Goal: Contribute content: Add original content to the website for others to see

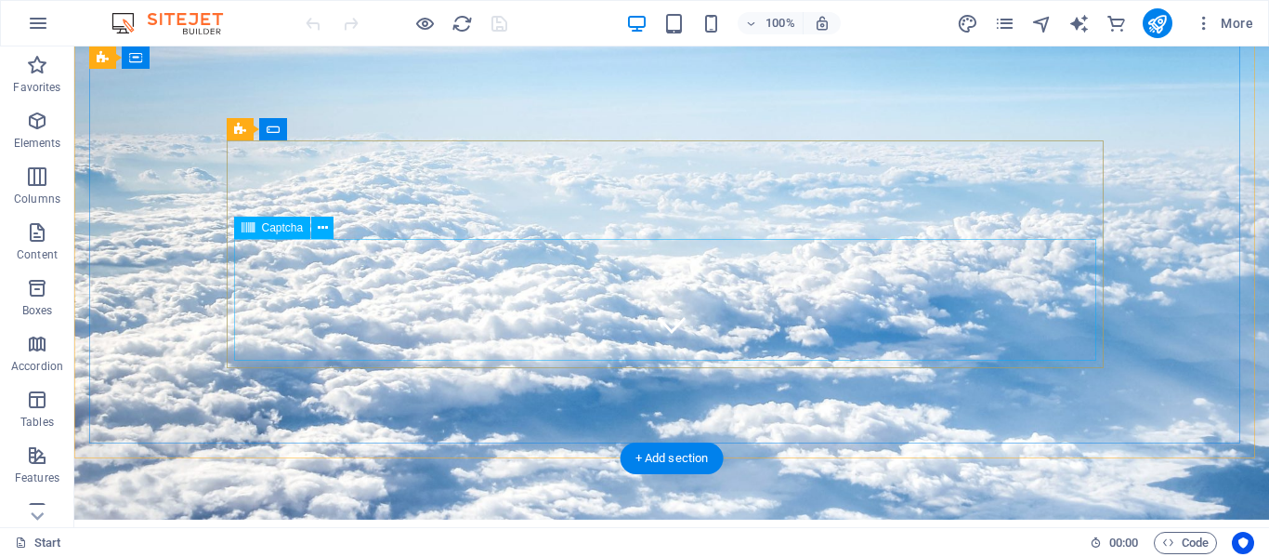
scroll to position [93, 0]
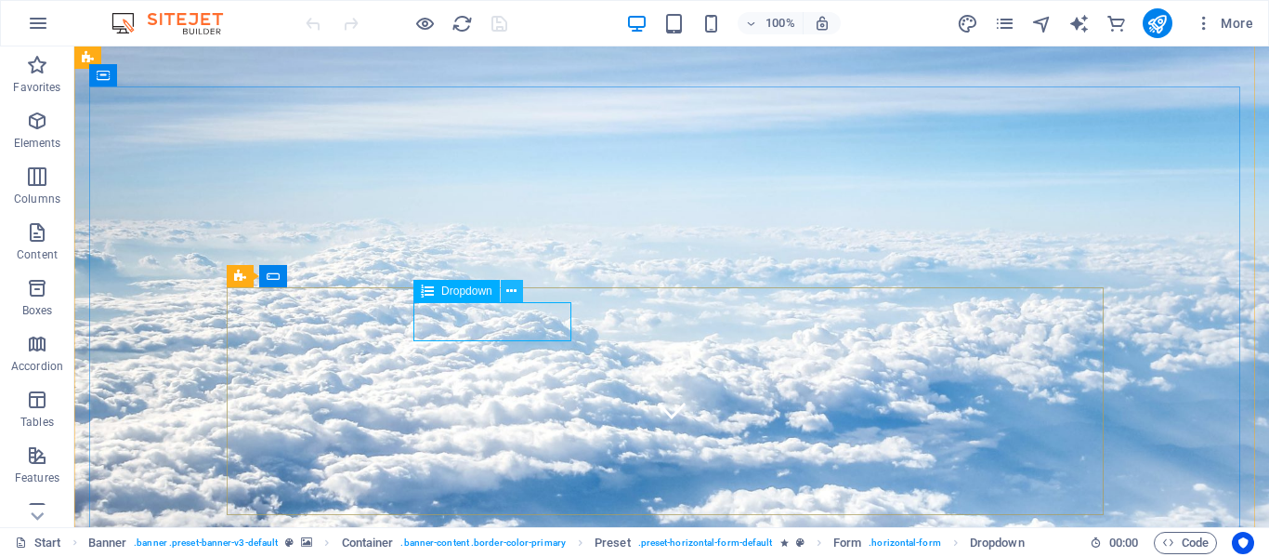
click at [514, 293] on icon at bounding box center [511, 292] width 10 height 20
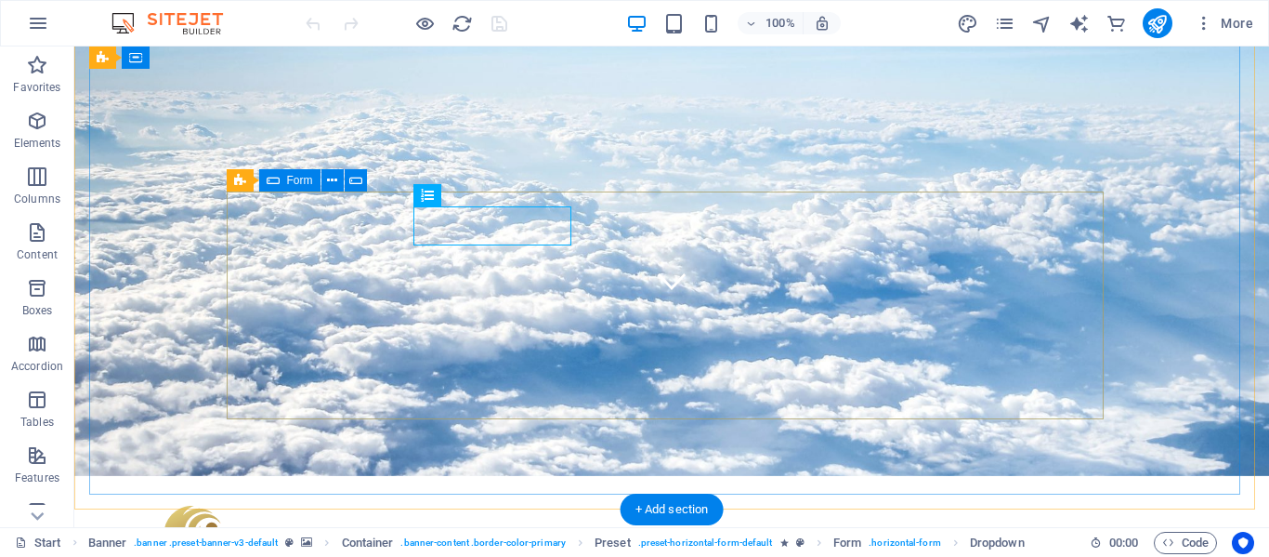
scroll to position [186, 0]
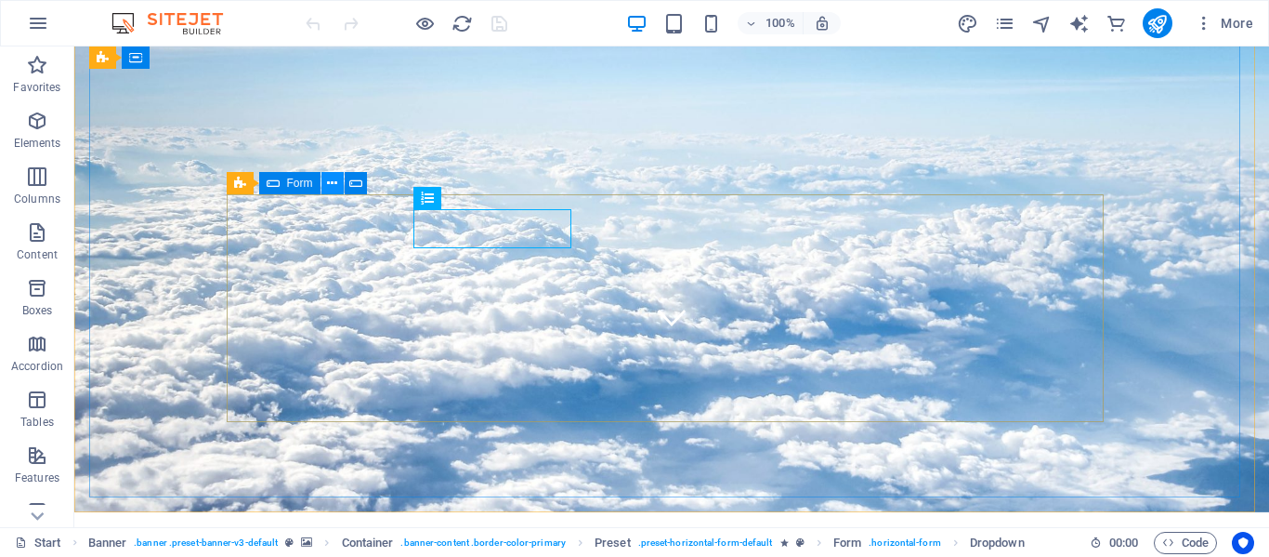
click at [333, 184] on icon at bounding box center [332, 184] width 10 height 20
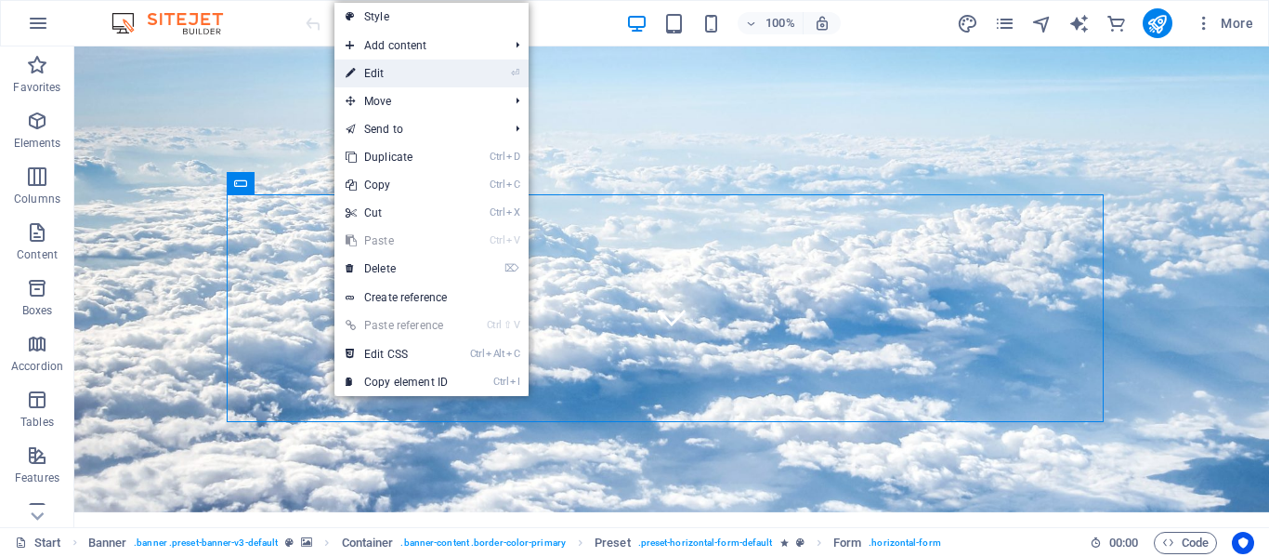
click at [386, 69] on link "⏎ Edit" at bounding box center [397, 73] width 125 height 28
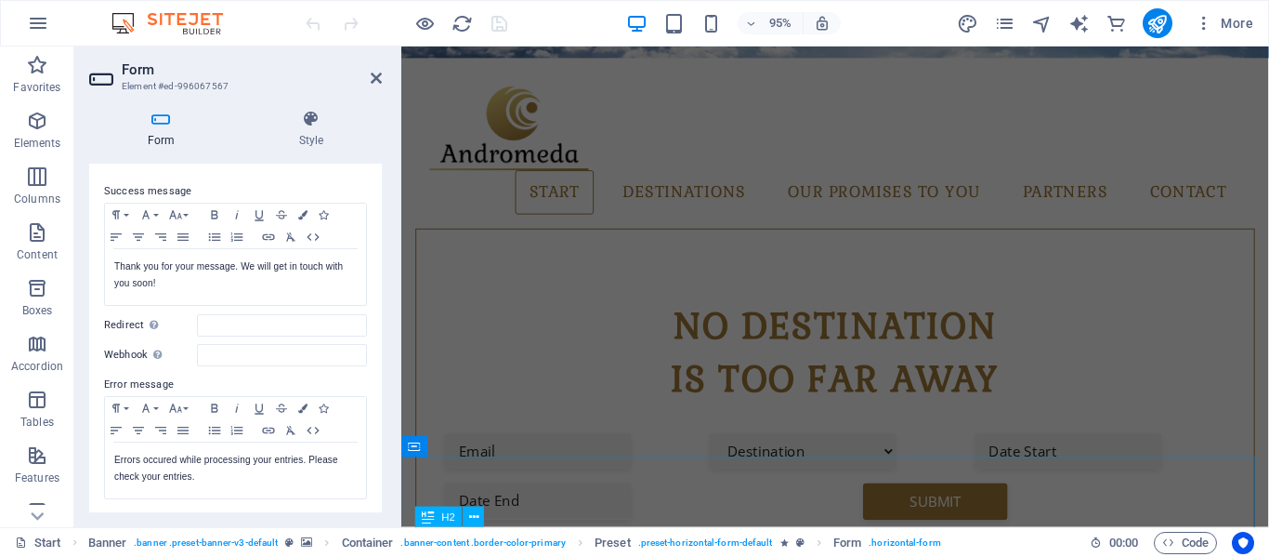
scroll to position [658, 0]
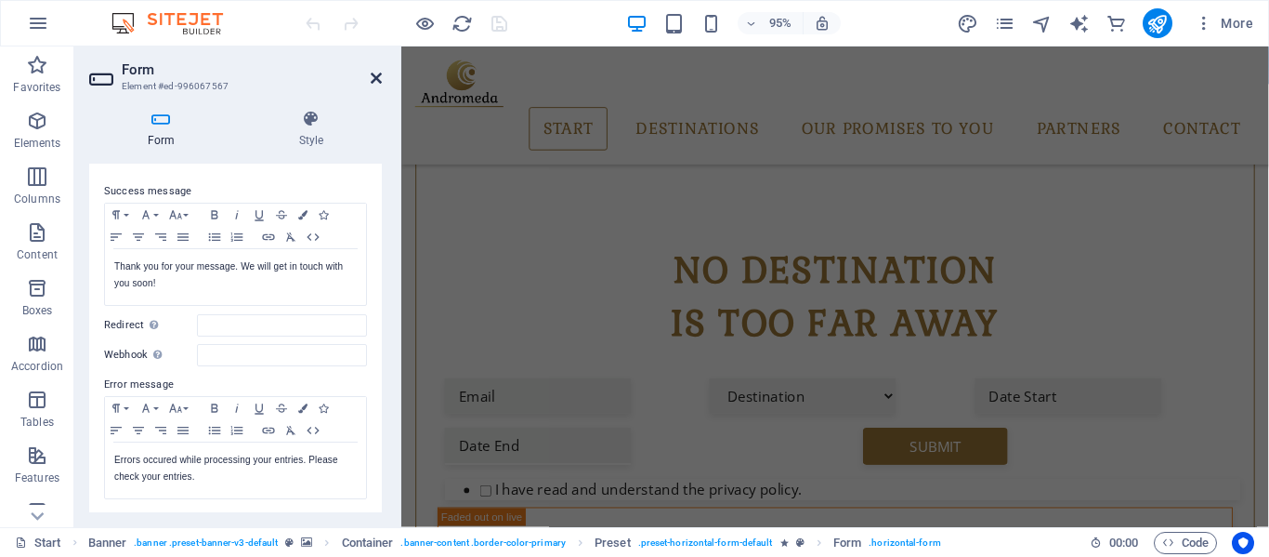
click at [376, 76] on icon at bounding box center [376, 78] width 11 height 15
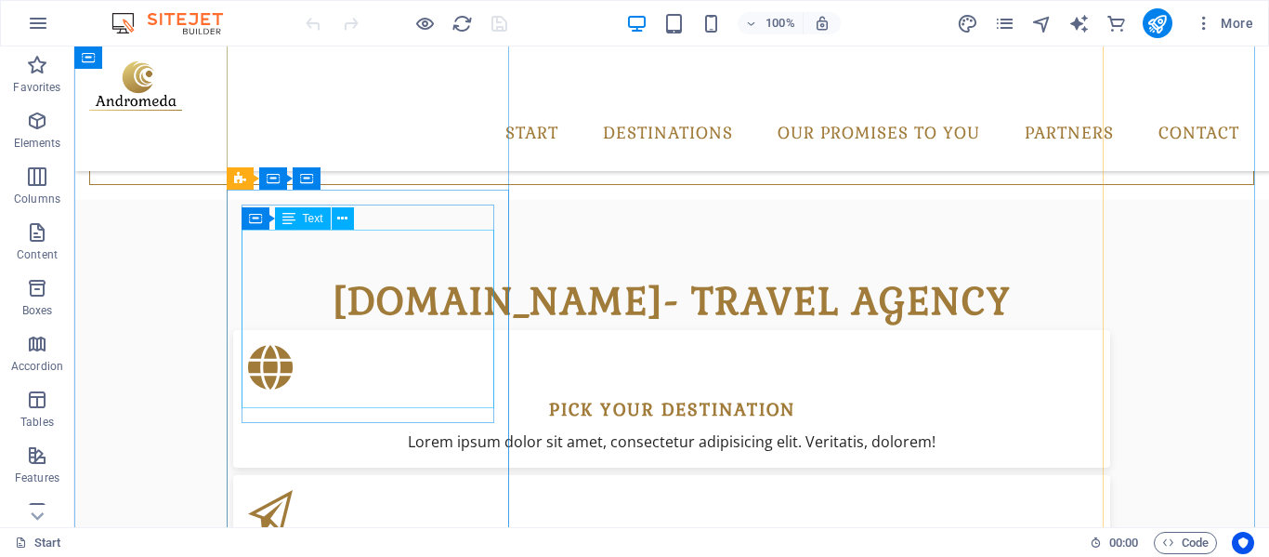
scroll to position [1112, 0]
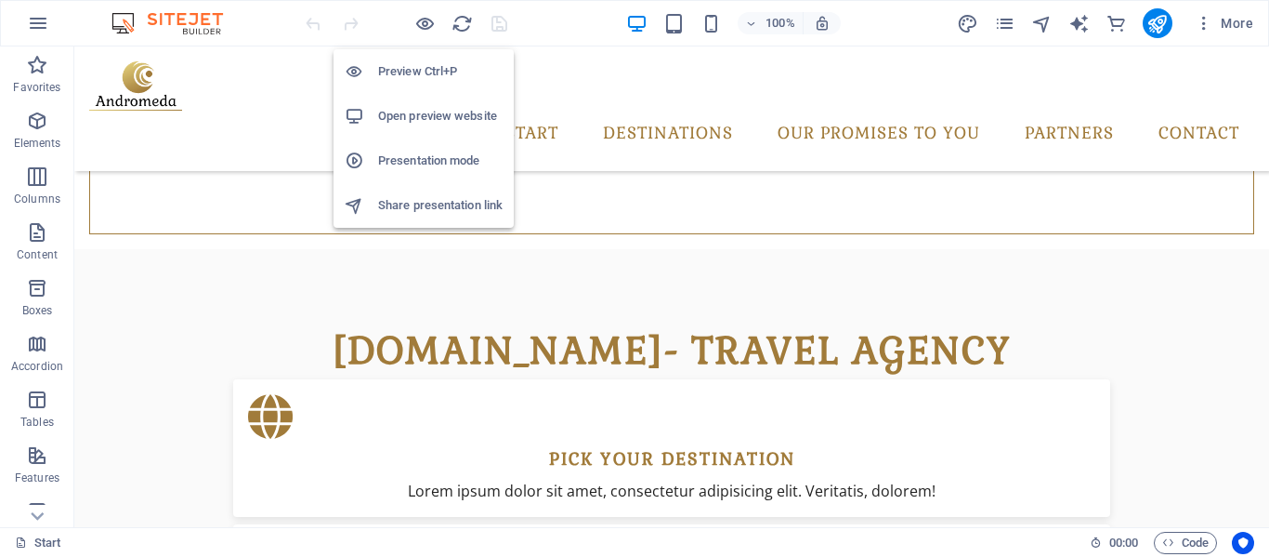
click at [432, 112] on h6 "Open preview website" at bounding box center [440, 116] width 125 height 22
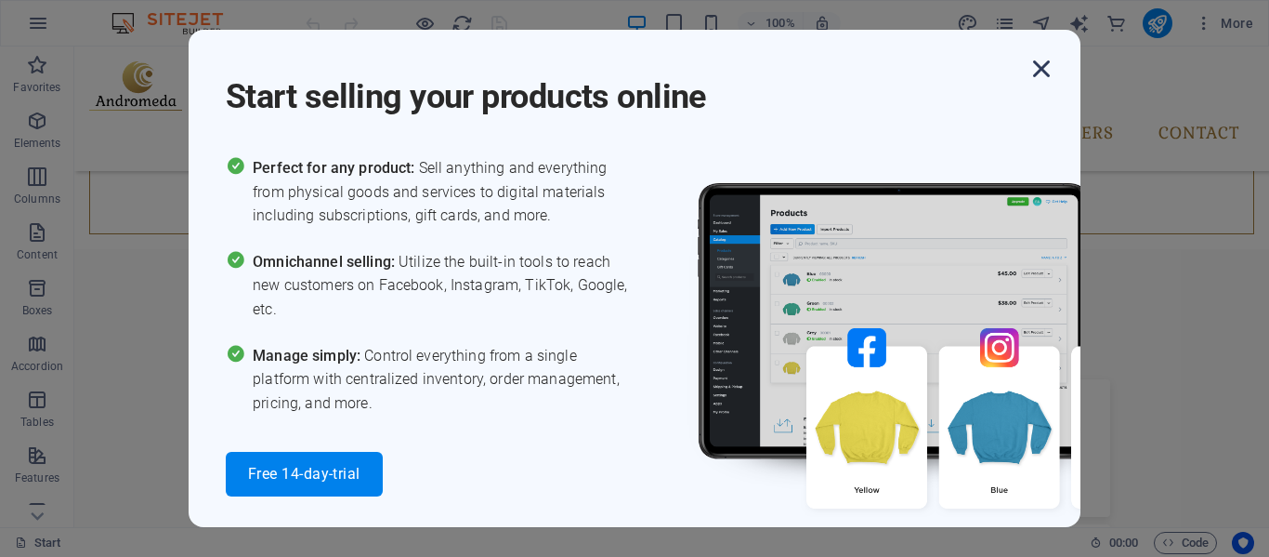
click at [1043, 67] on icon "button" at bounding box center [1041, 68] width 33 height 33
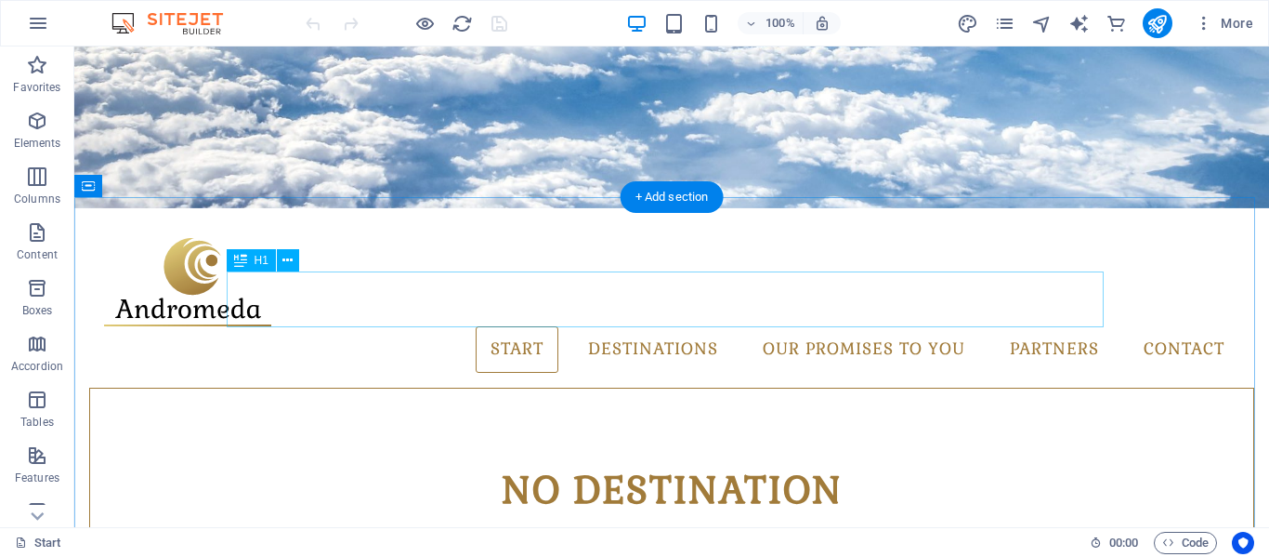
scroll to position [519, 0]
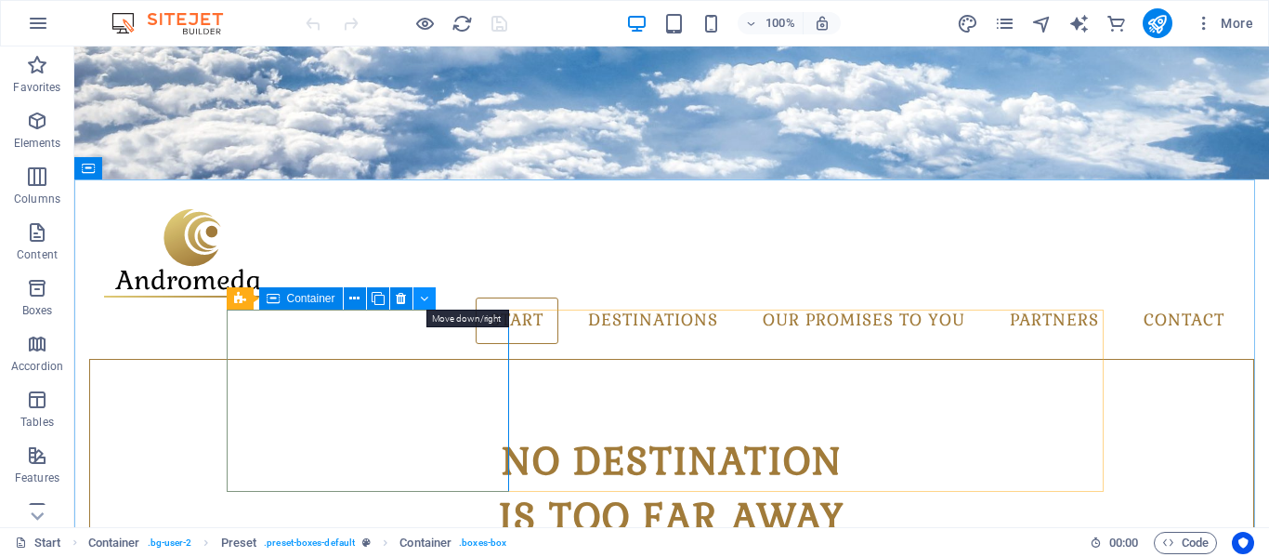
click at [428, 296] on icon at bounding box center [424, 299] width 8 height 20
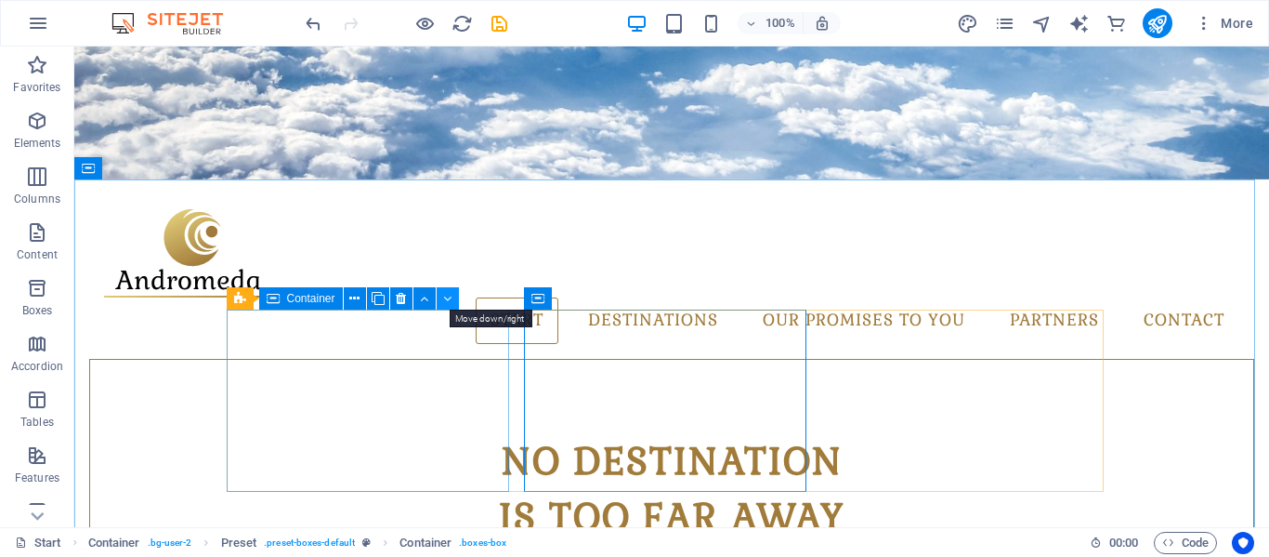
click at [447, 302] on icon at bounding box center [447, 299] width 8 height 20
click at [425, 299] on icon at bounding box center [424, 299] width 8 height 20
click at [447, 296] on icon at bounding box center [447, 299] width 8 height 20
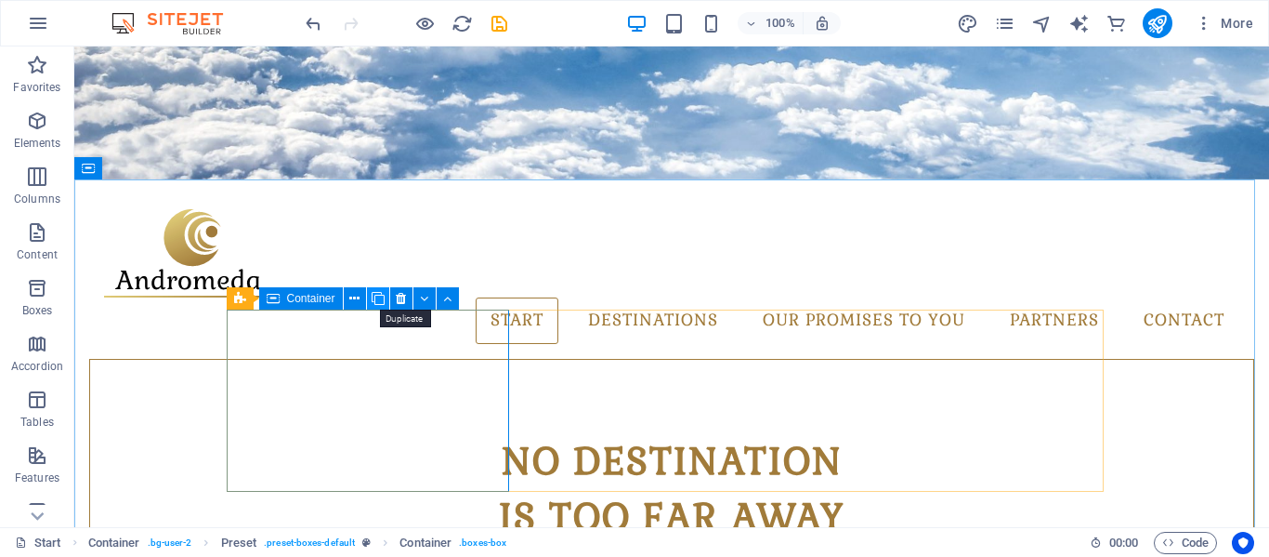
click at [375, 297] on icon at bounding box center [378, 299] width 13 height 20
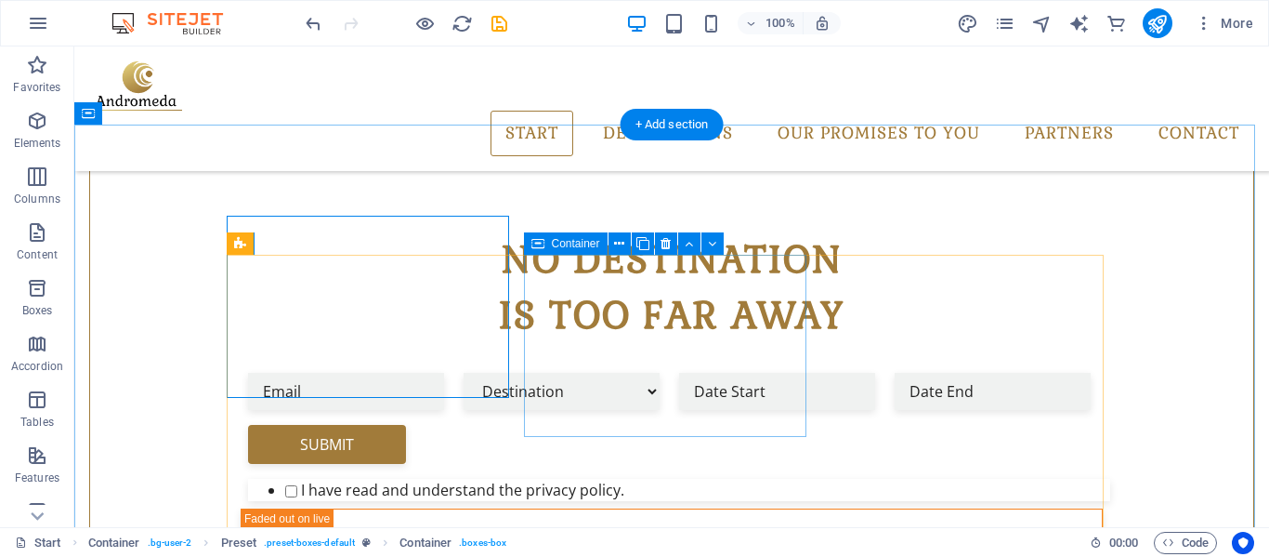
scroll to position [626, 0]
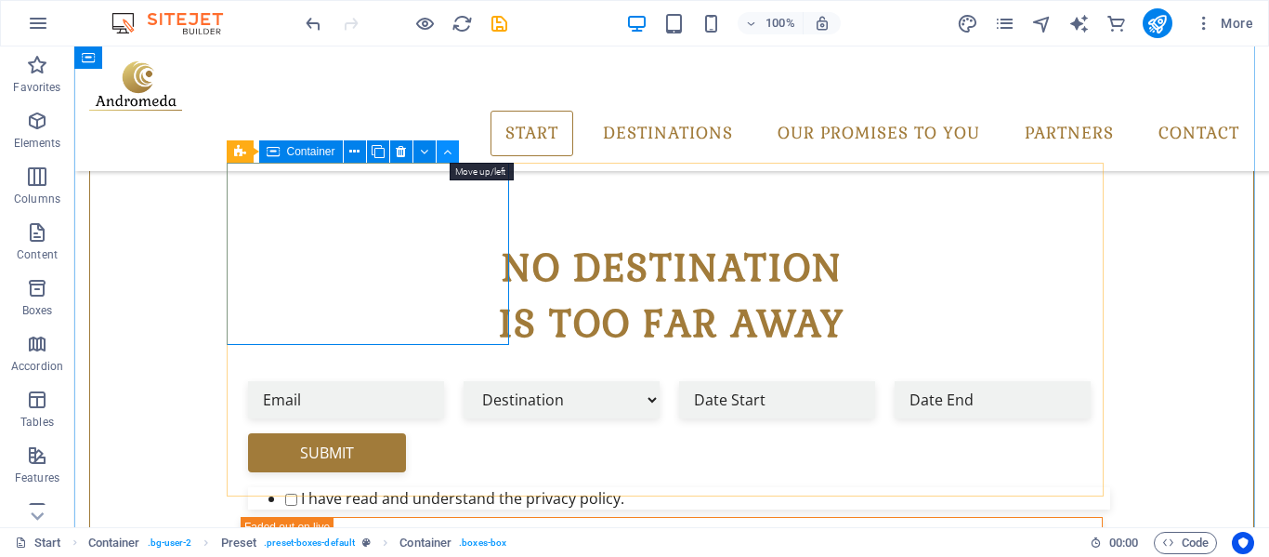
click at [449, 154] on icon at bounding box center [447, 152] width 8 height 20
click at [426, 151] on icon at bounding box center [424, 152] width 8 height 20
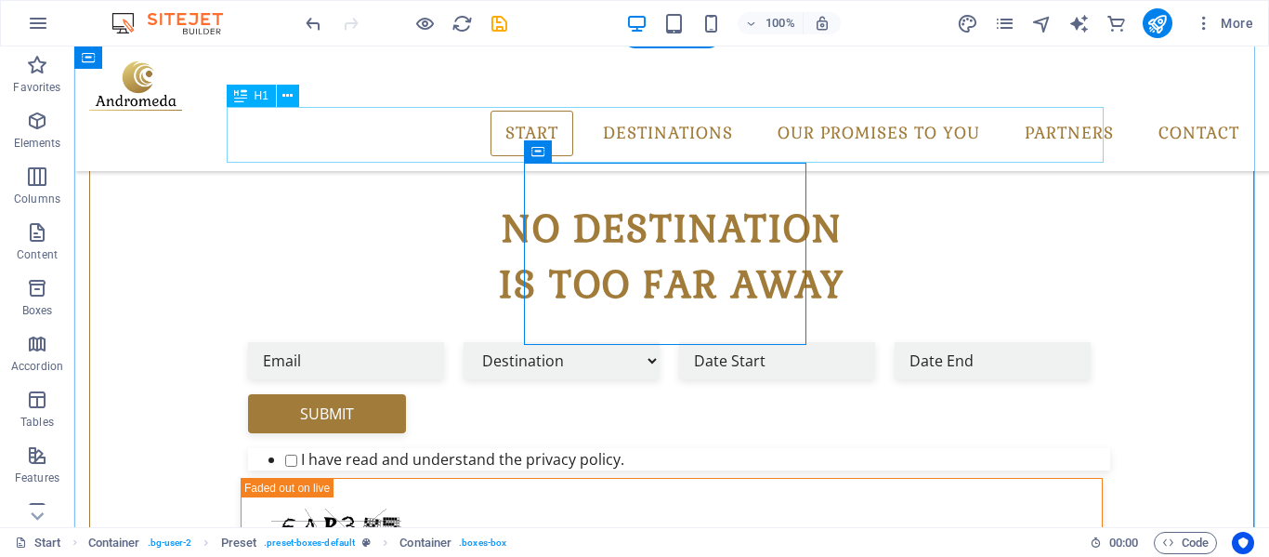
drag, startPoint x: 500, startPoint y: 197, endPoint x: 426, endPoint y: 151, distance: 87.7
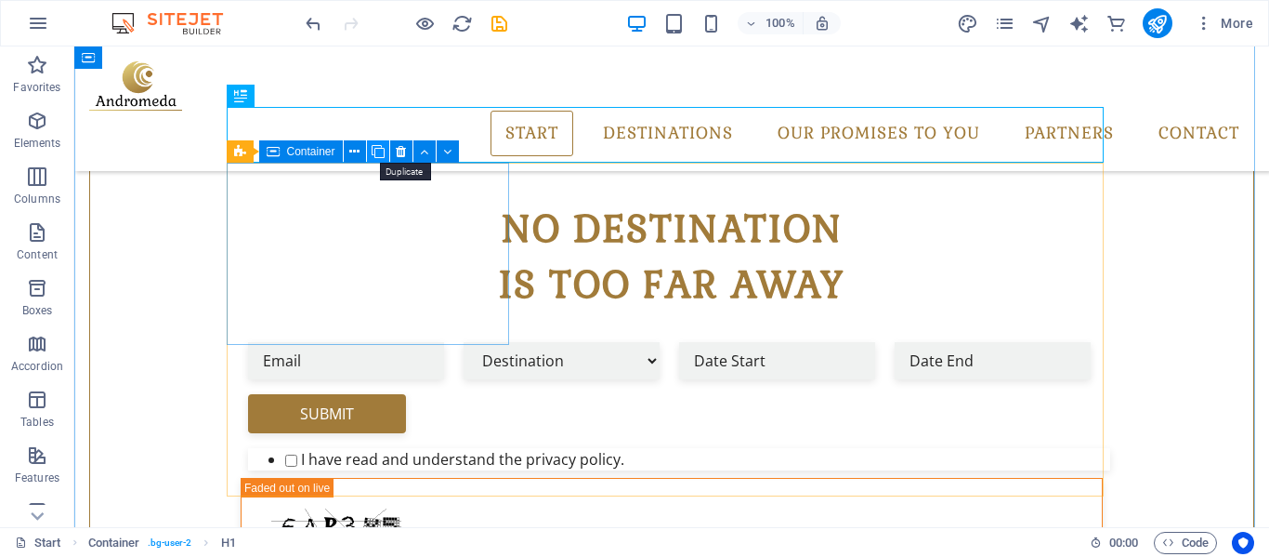
click at [376, 146] on icon at bounding box center [378, 152] width 13 height 20
click at [402, 151] on icon at bounding box center [401, 152] width 10 height 20
click at [399, 152] on icon at bounding box center [401, 152] width 10 height 20
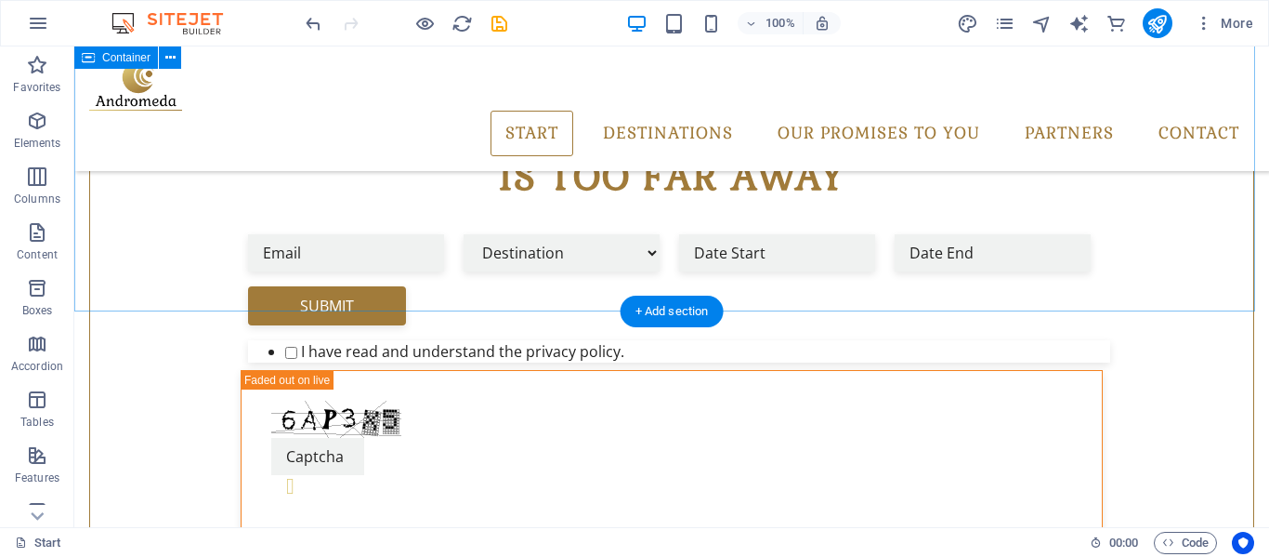
scroll to position [548, 0]
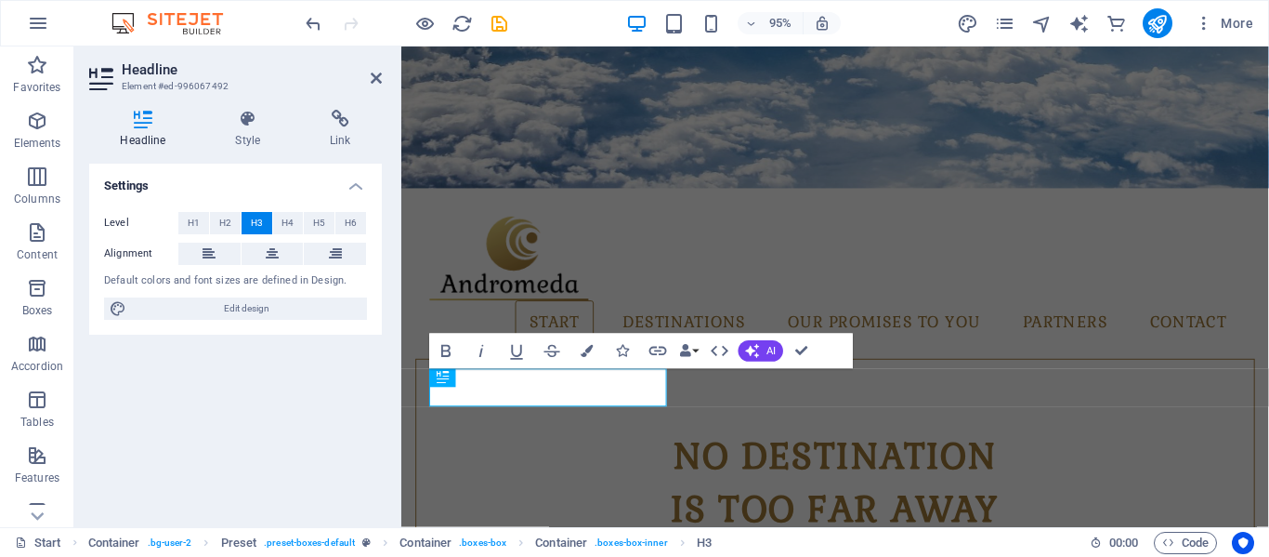
click at [362, 357] on div "Settings Level H1 H2 H3 H4 H5 H6 Alignment Default colors and font sizes are de…" at bounding box center [235, 338] width 293 height 349
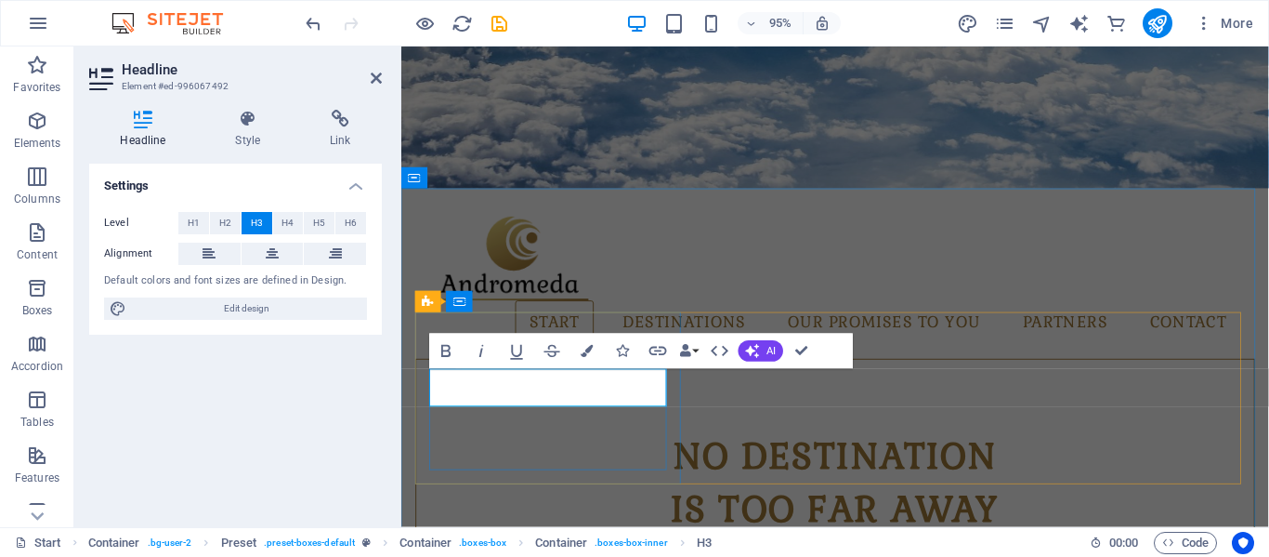
drag, startPoint x: 623, startPoint y: 406, endPoint x: 649, endPoint y: 417, distance: 28.3
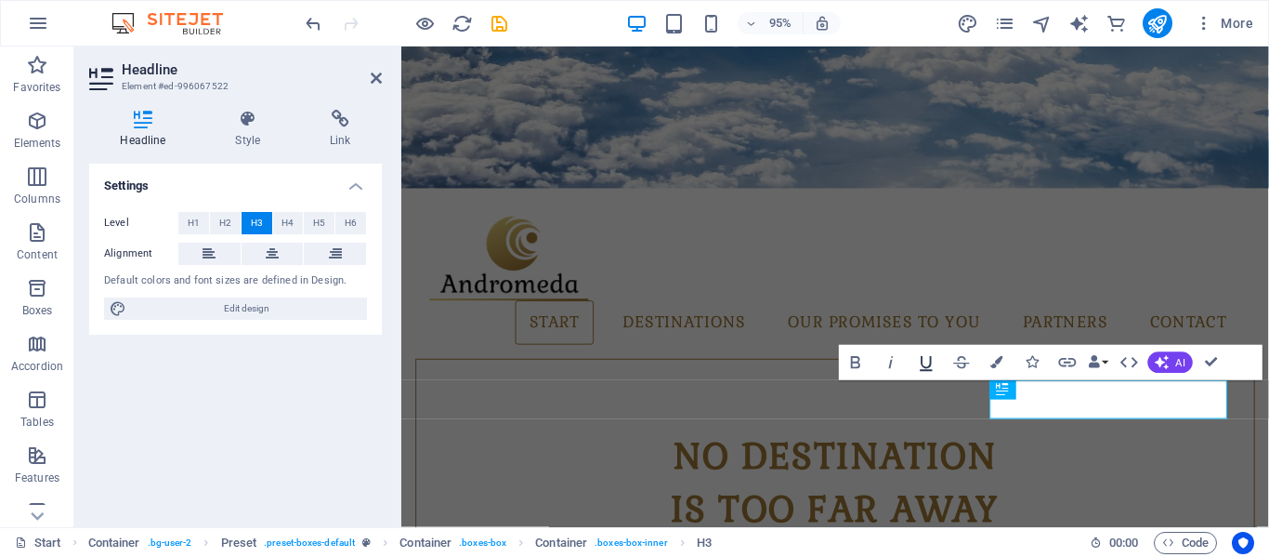
drag, startPoint x: 835, startPoint y: 324, endPoint x: 909, endPoint y: 371, distance: 87.7
click at [910, 371] on button "Underline" at bounding box center [926, 362] width 33 height 35
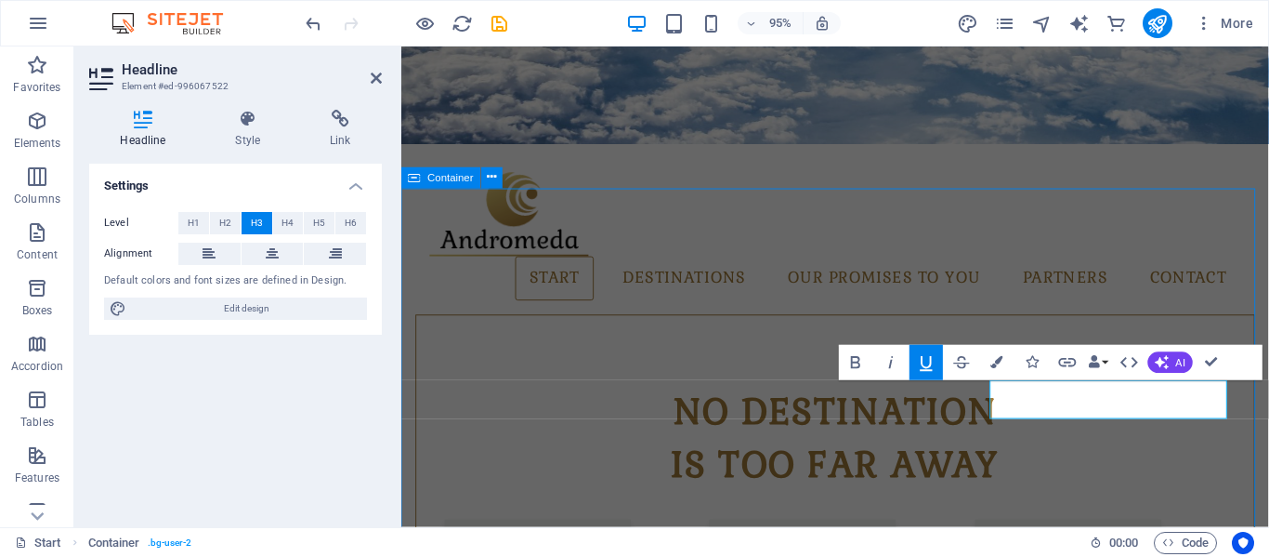
scroll to position [503, 0]
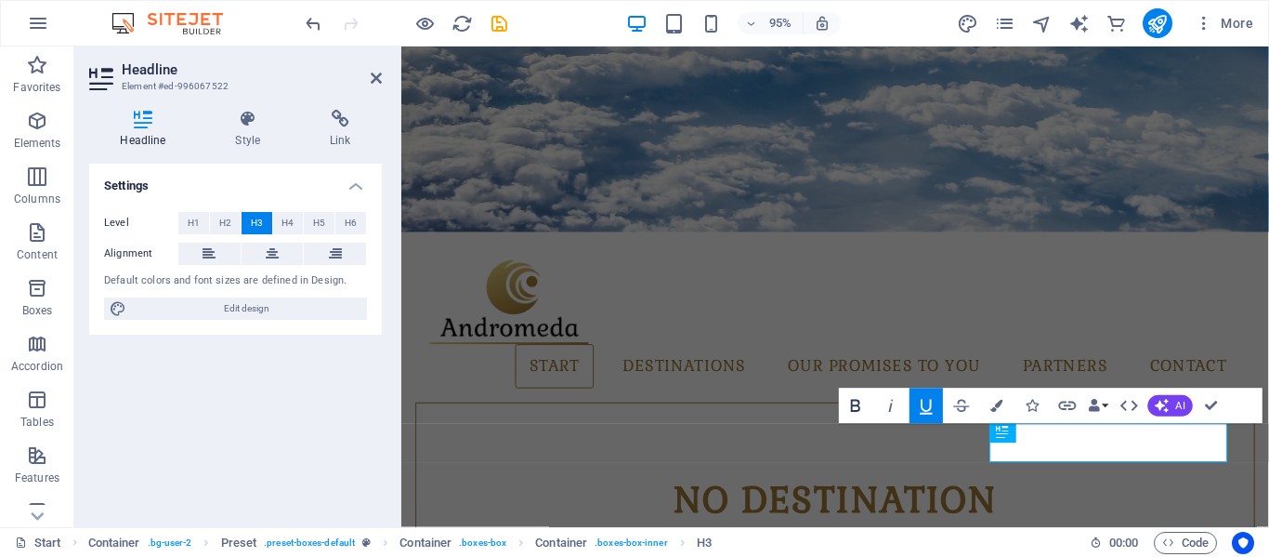
click at [855, 405] on icon "button" at bounding box center [855, 406] width 9 height 12
click at [926, 405] on icon "button" at bounding box center [926, 406] width 21 height 21
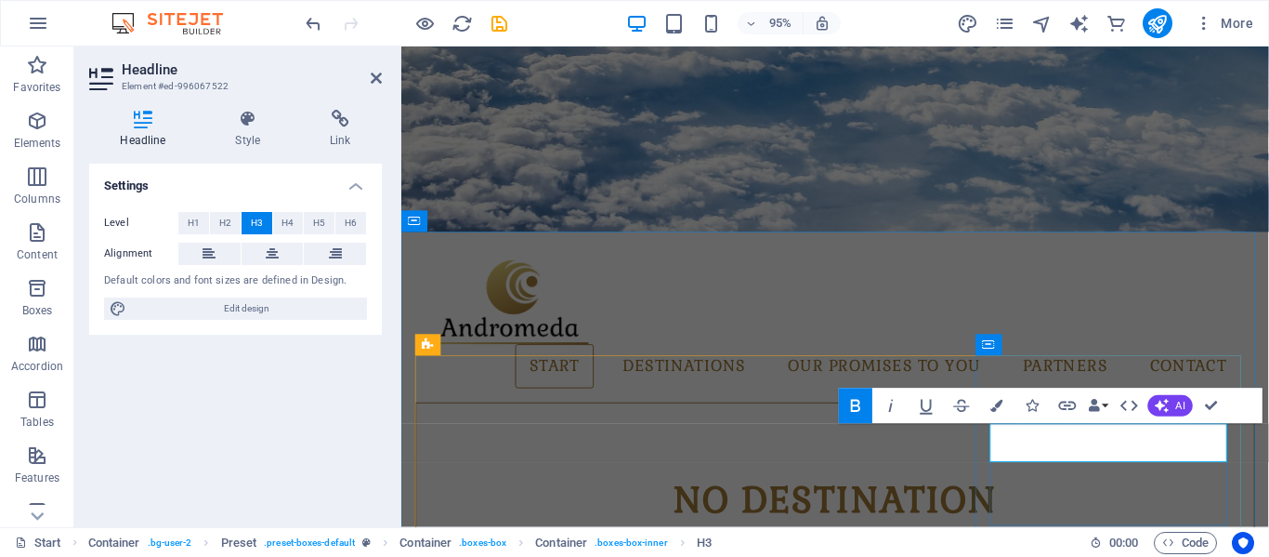
scroll to position [491, 0]
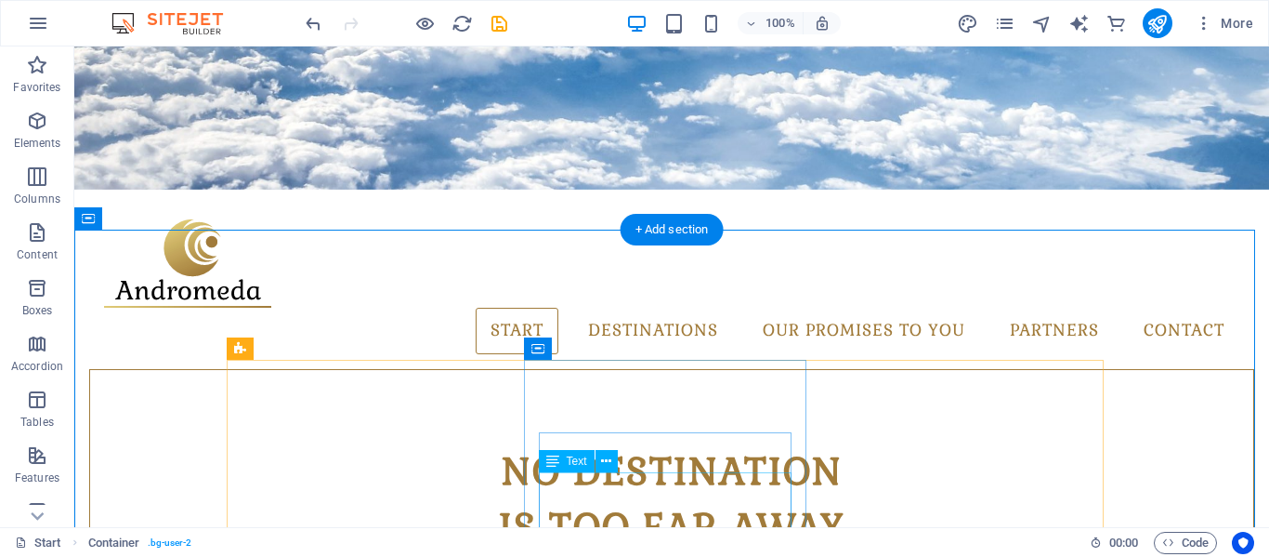
scroll to position [537, 0]
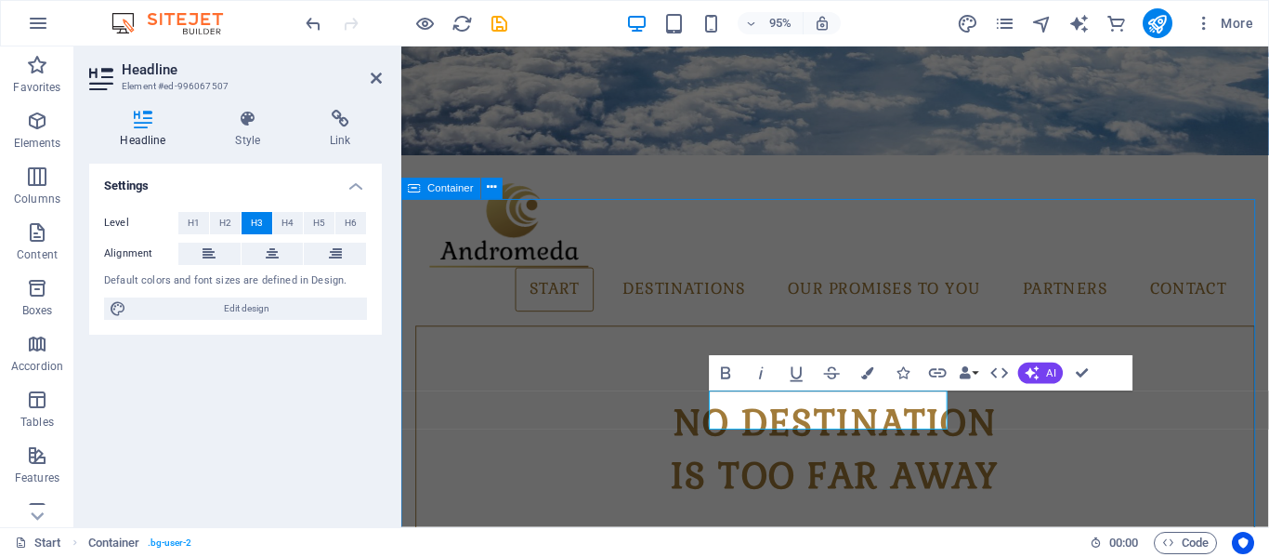
scroll to position [492, 0]
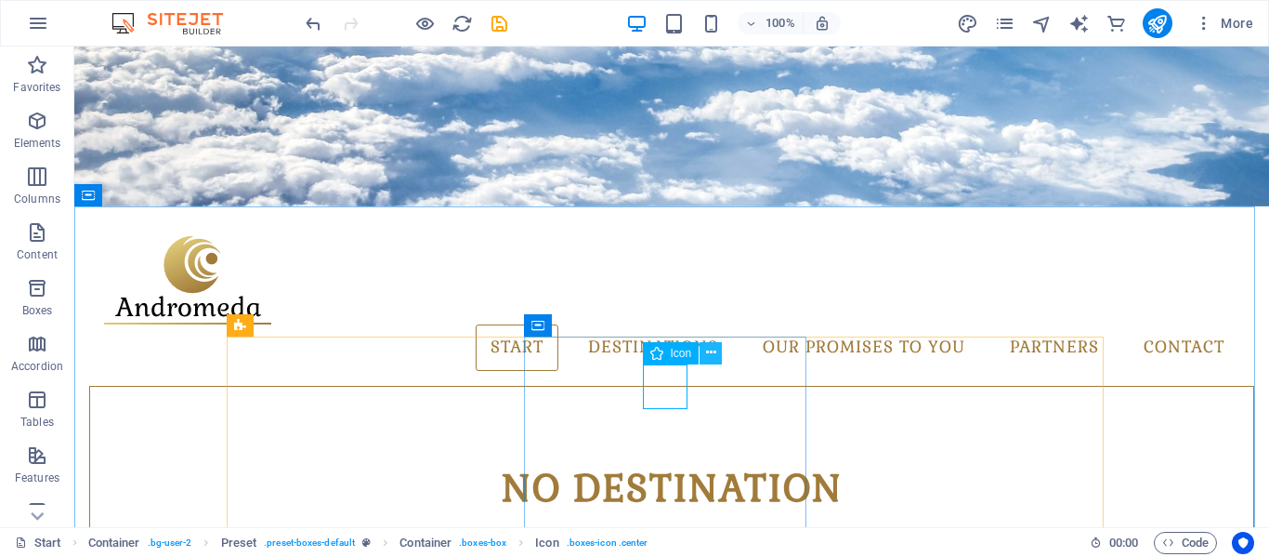
click at [711, 352] on icon at bounding box center [711, 353] width 10 height 20
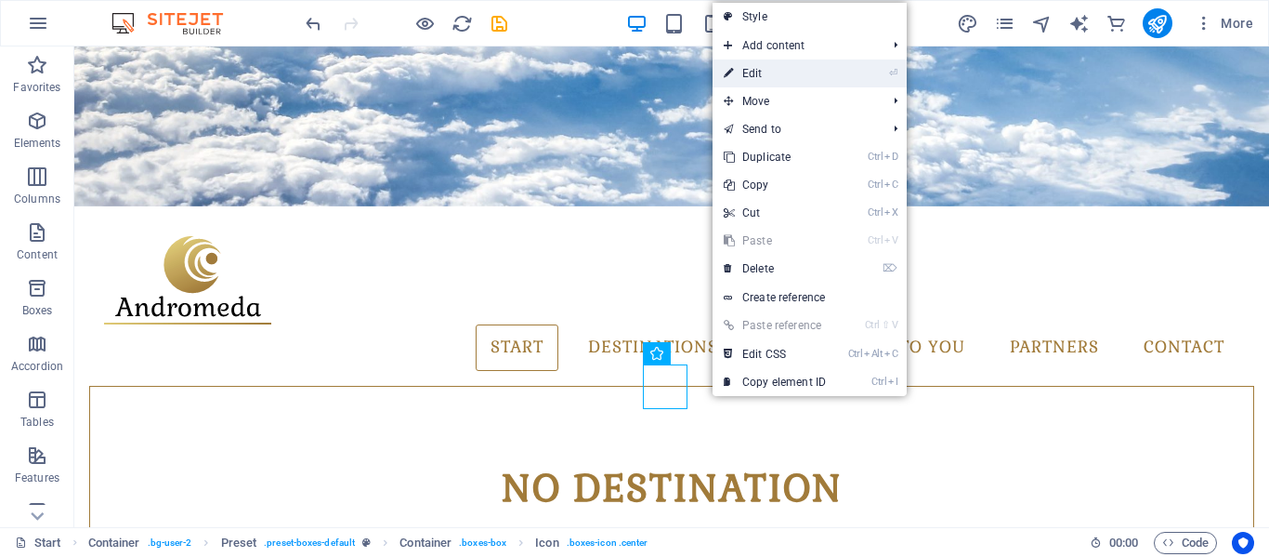
click at [762, 69] on link "⏎ Edit" at bounding box center [775, 73] width 125 height 28
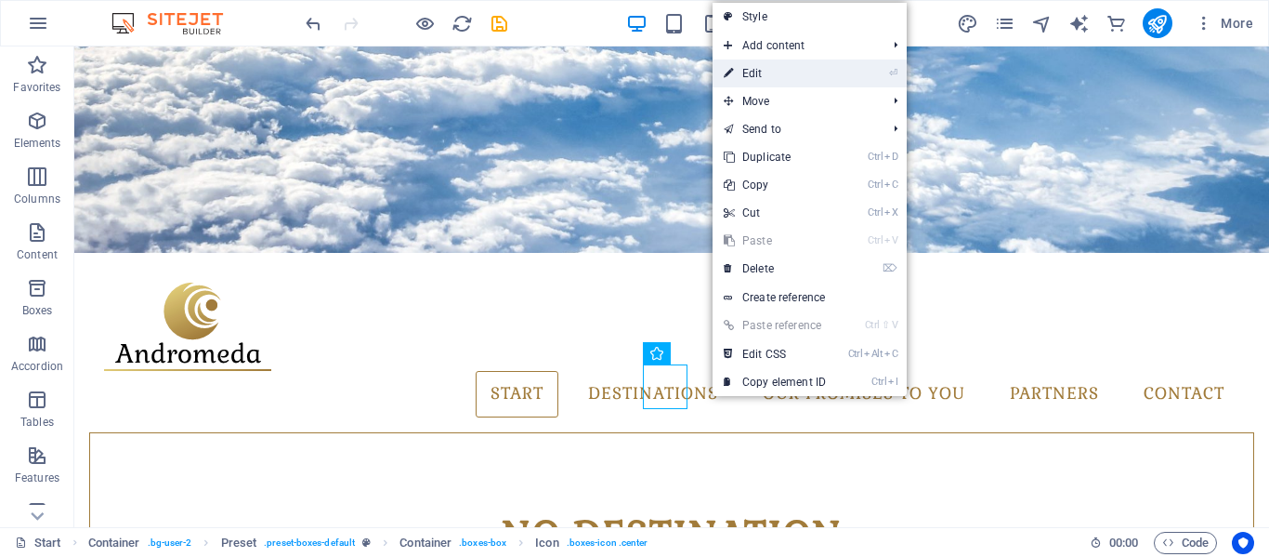
select select "xMidYMid"
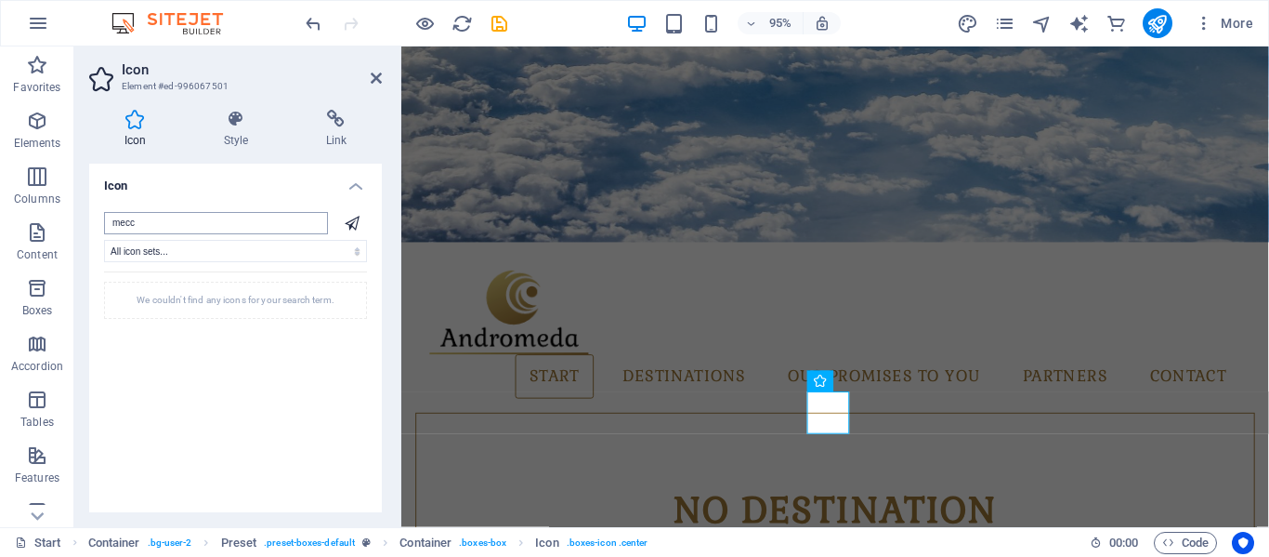
scroll to position [0, 0]
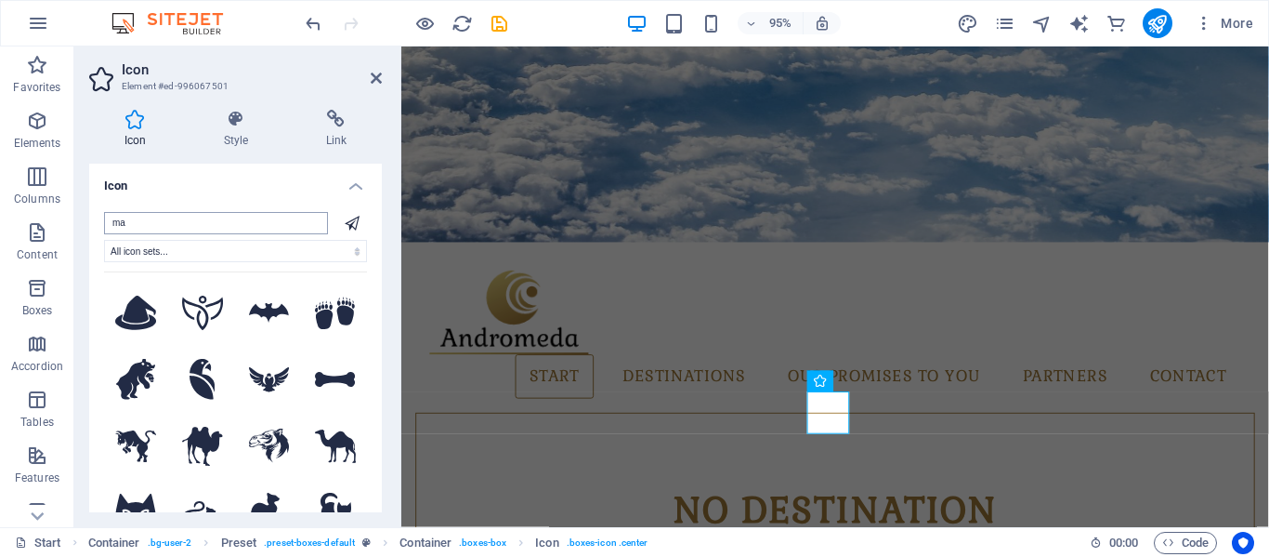
type input "m"
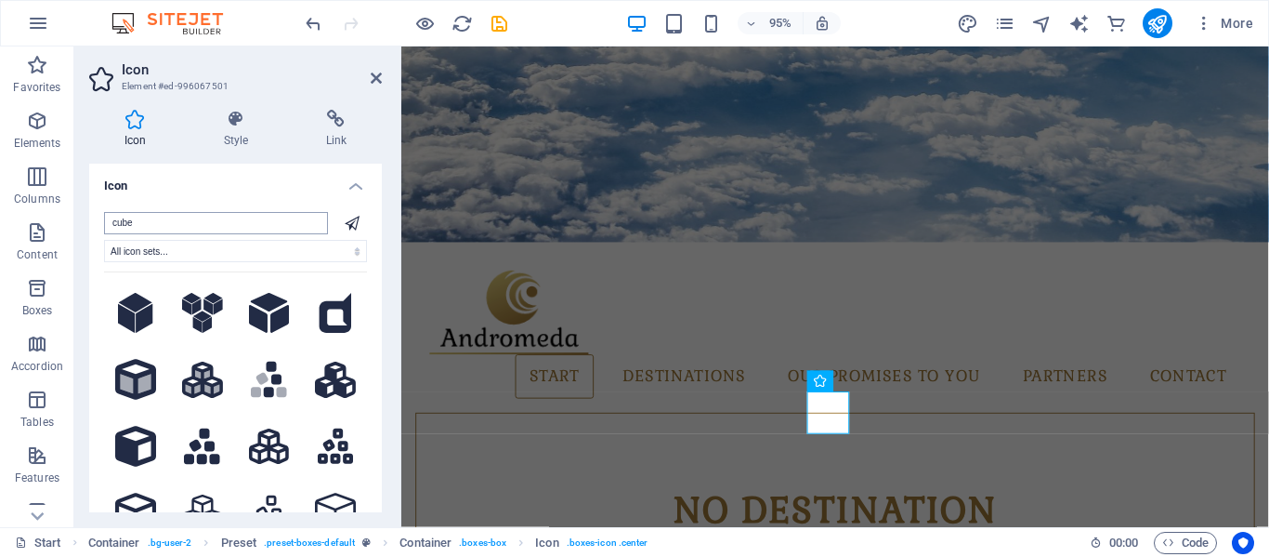
click at [143, 223] on input "cube" at bounding box center [216, 223] width 224 height 22
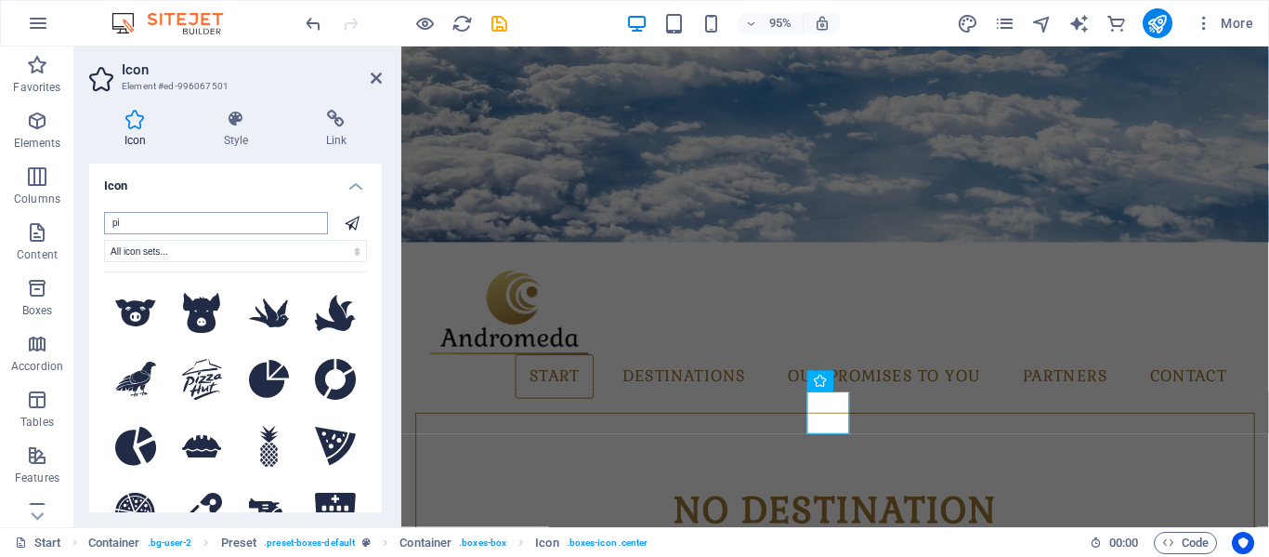
type input "p"
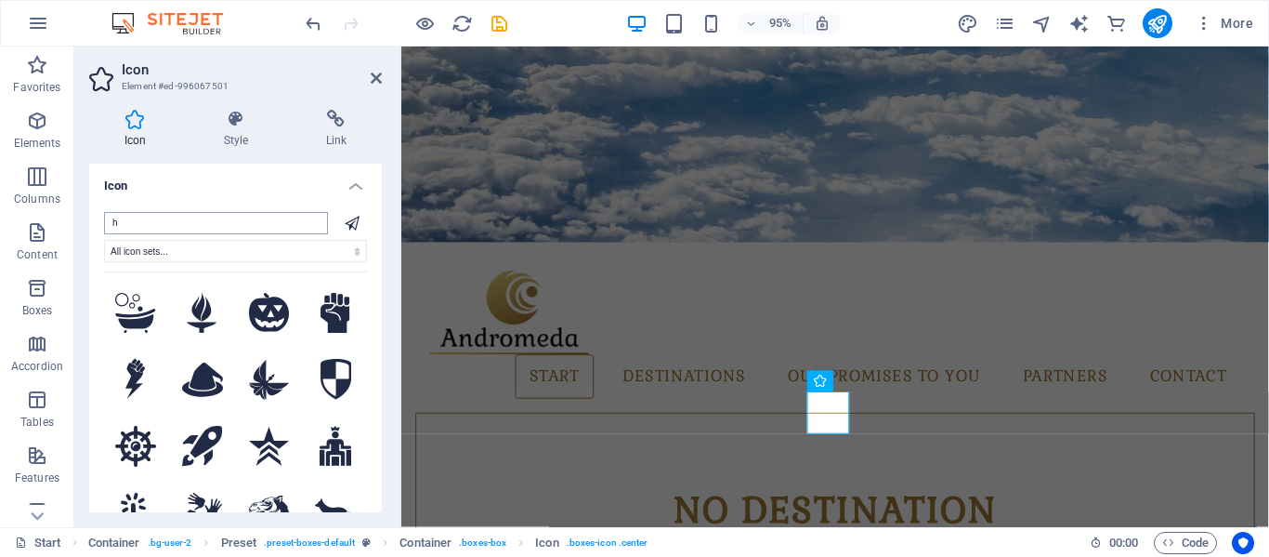
type input "ha"
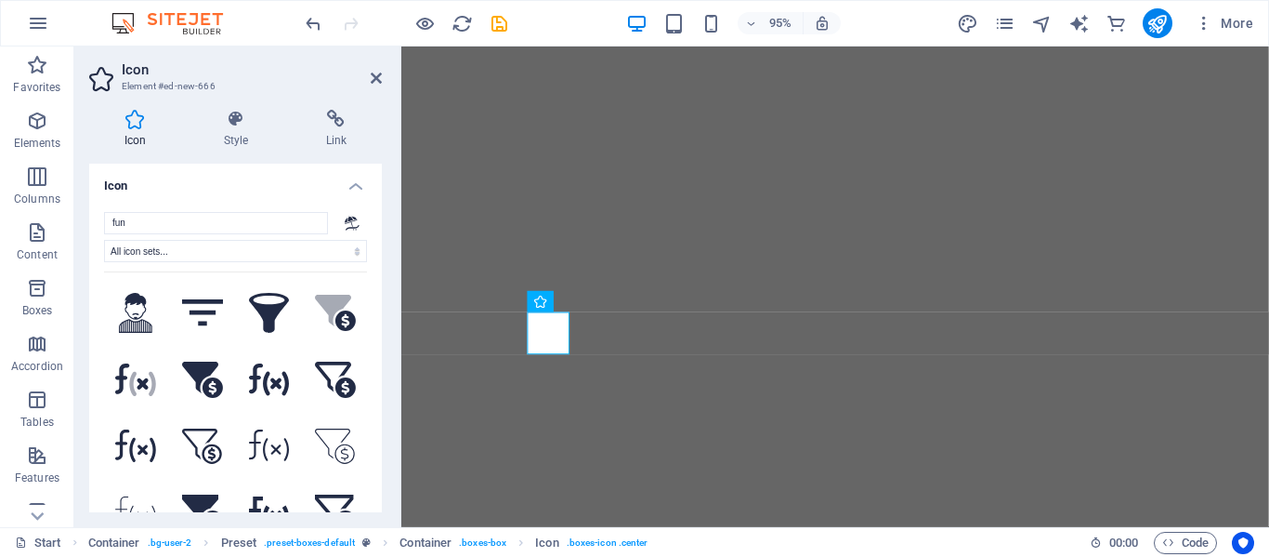
select select "xMidYMid"
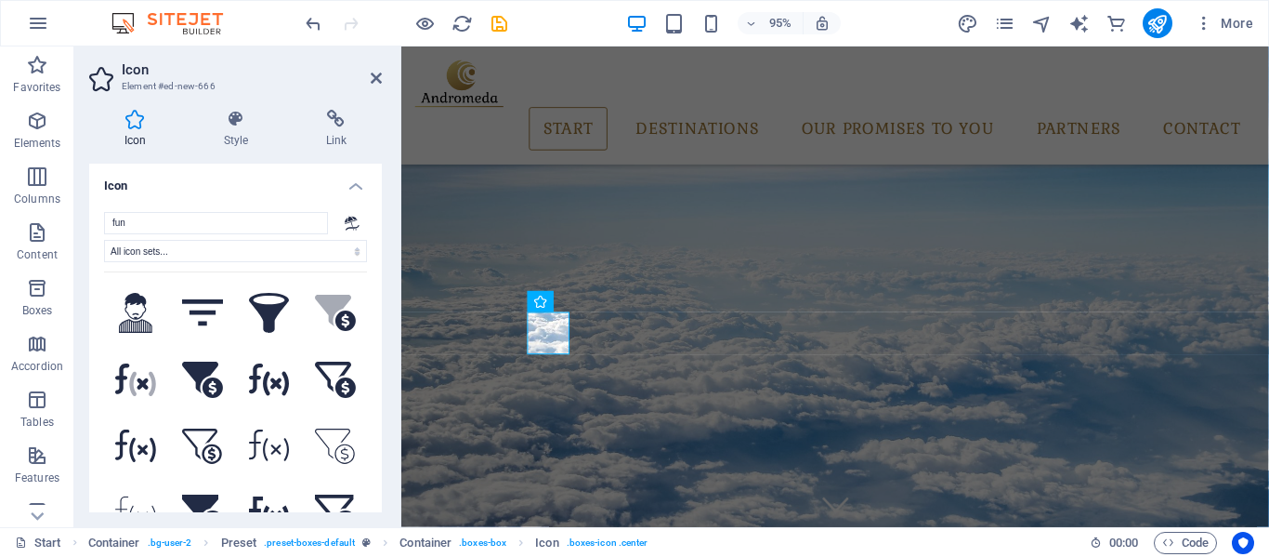
scroll to position [700, 0]
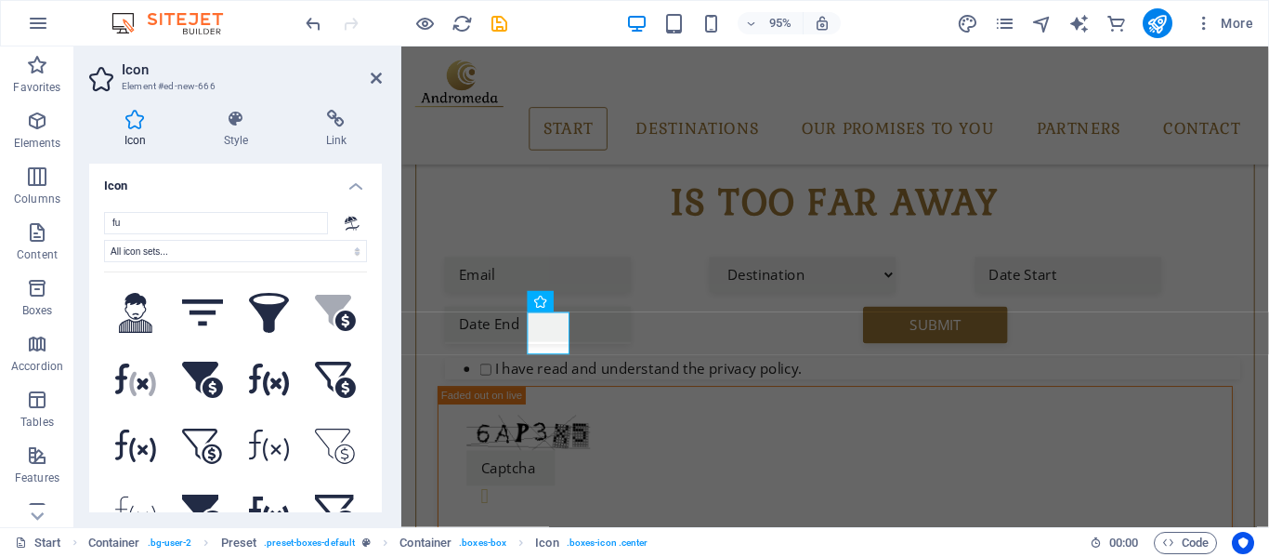
type input "f"
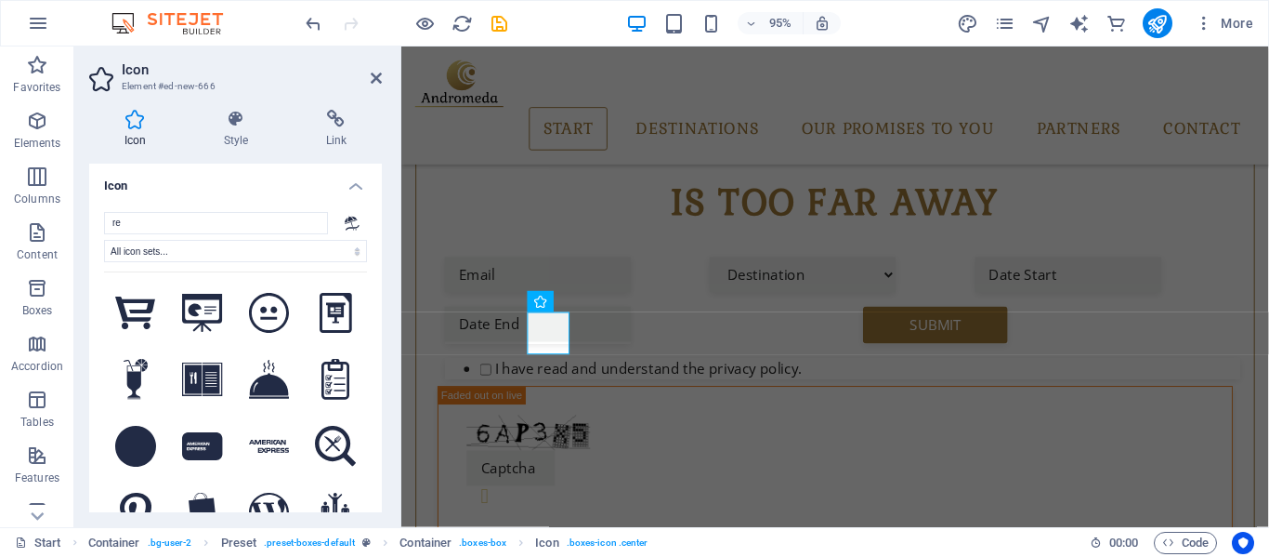
type input "r"
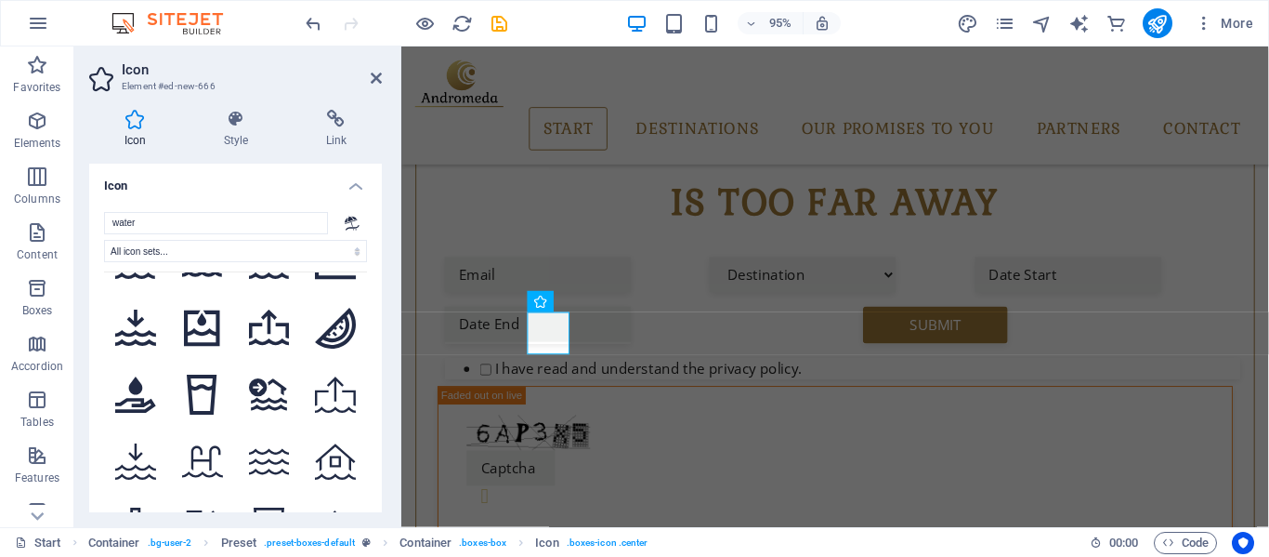
scroll to position [2045, 0]
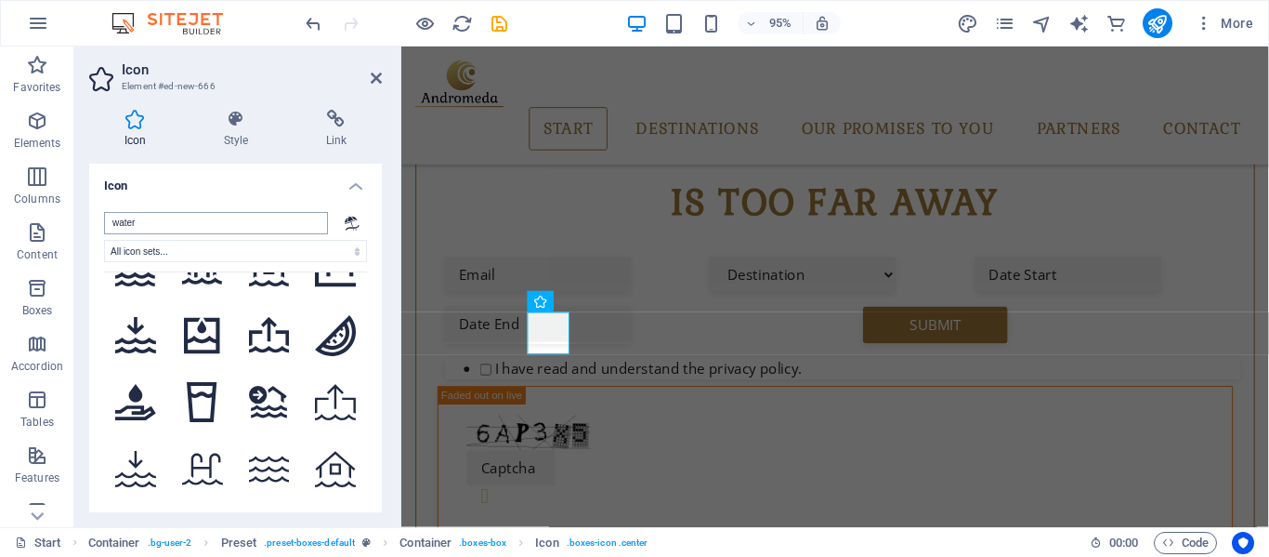
click at [162, 224] on input "water" at bounding box center [216, 223] width 224 height 22
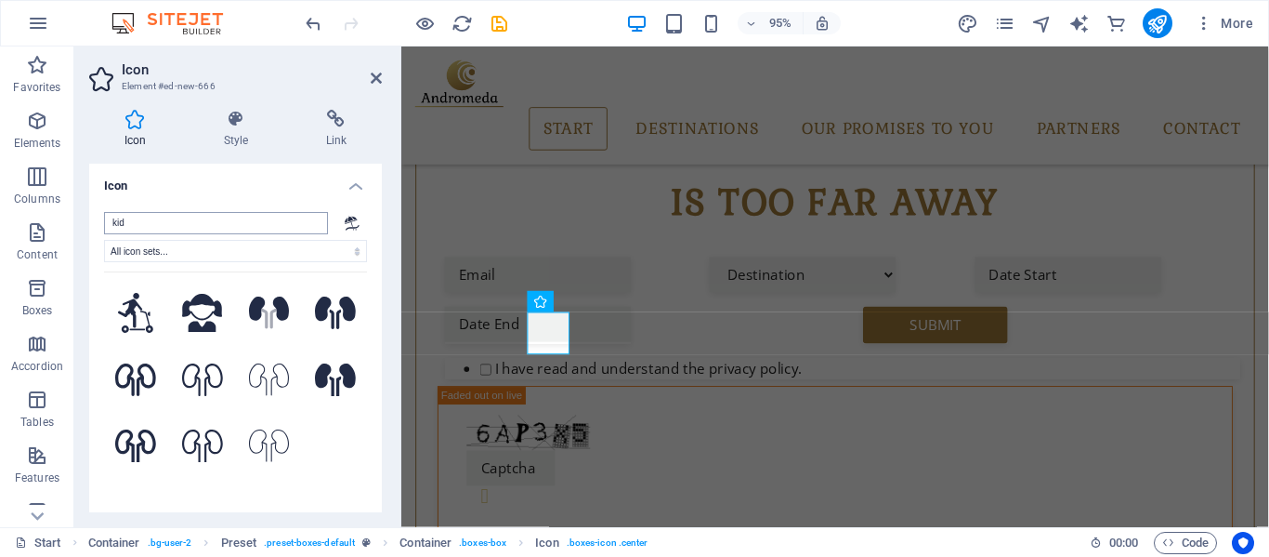
scroll to position [0, 0]
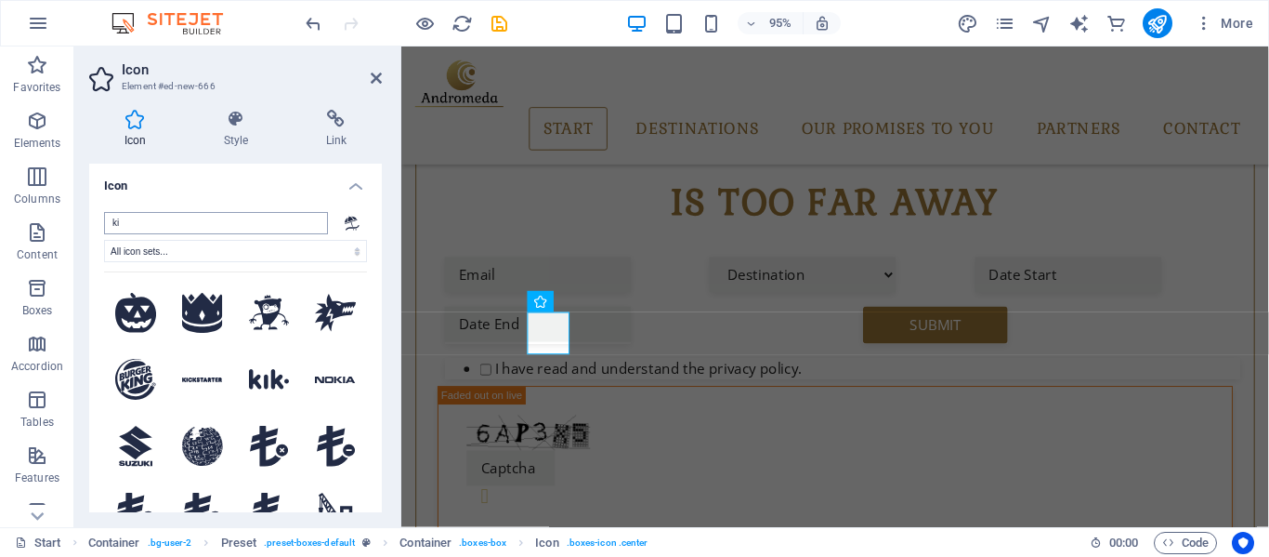
type input "k"
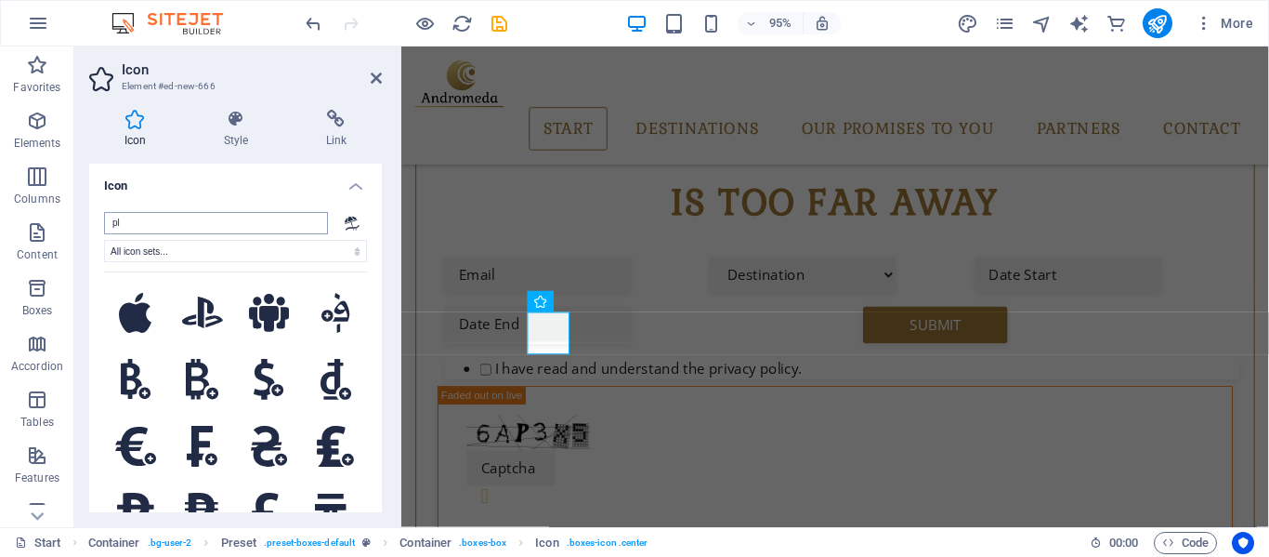
type input "p"
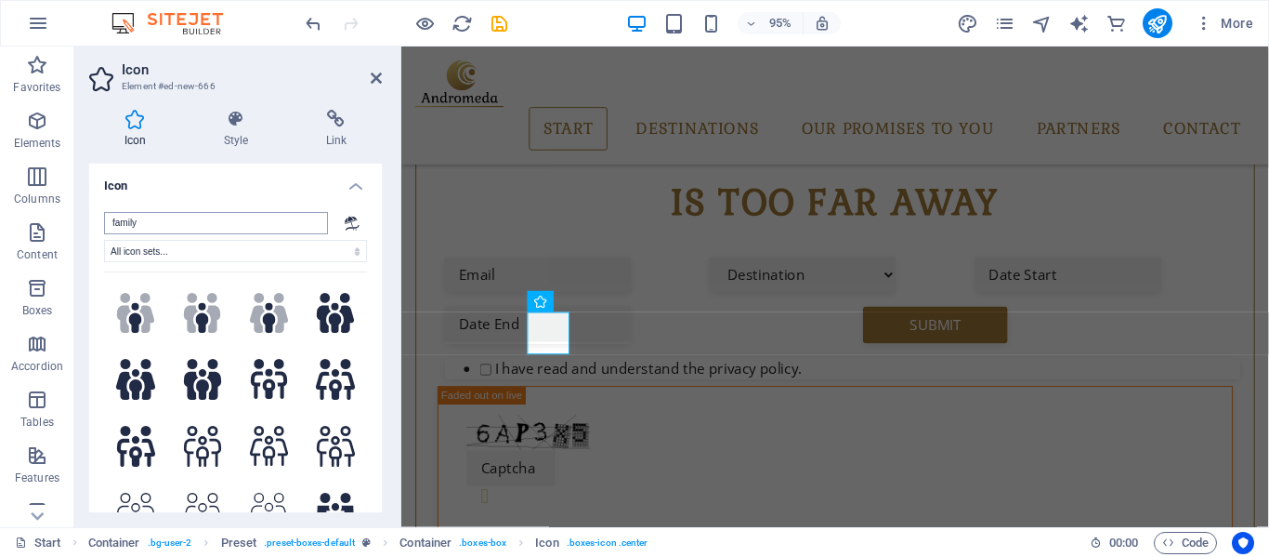
click at [157, 222] on input "family" at bounding box center [216, 223] width 224 height 22
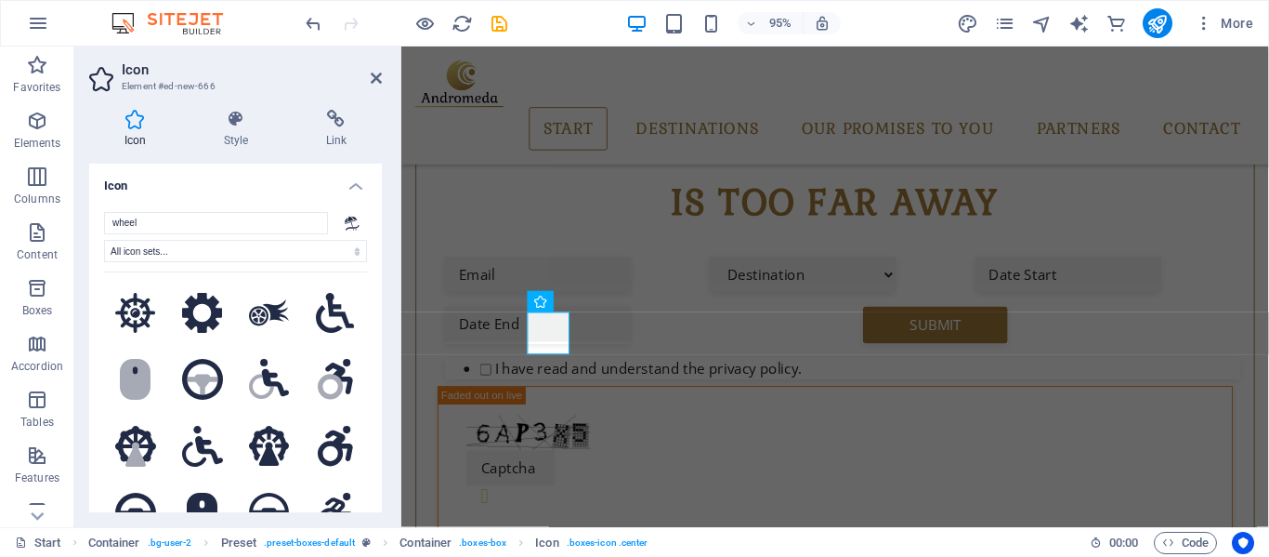
type input "wheel"
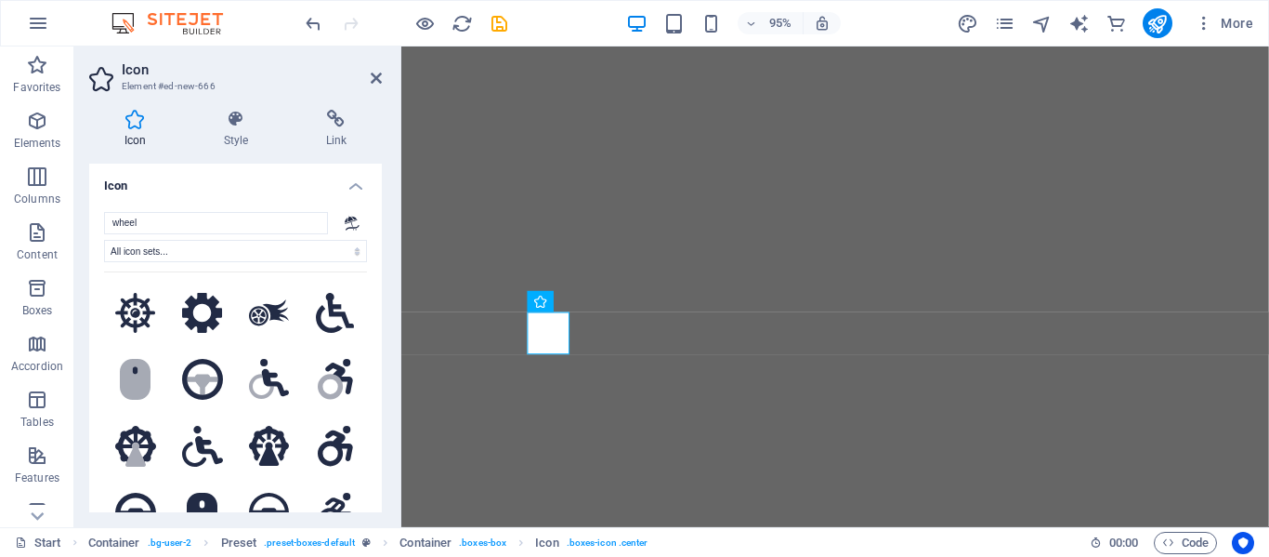
select select "xMidYMid"
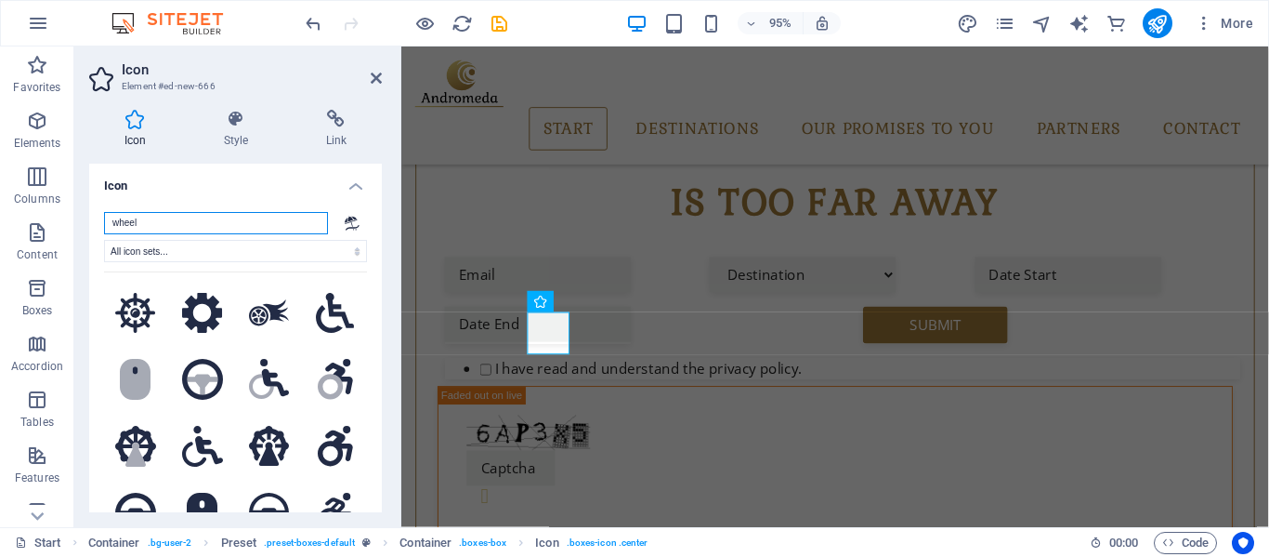
scroll to position [700, 0]
click at [151, 219] on input "wheel" at bounding box center [216, 223] width 224 height 22
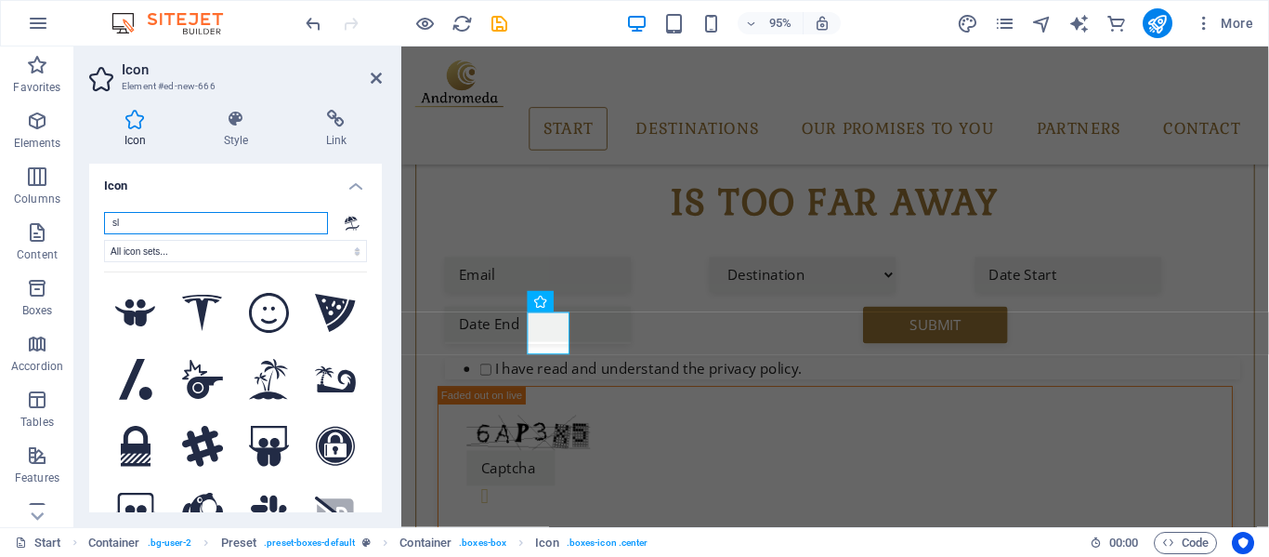
type input "s"
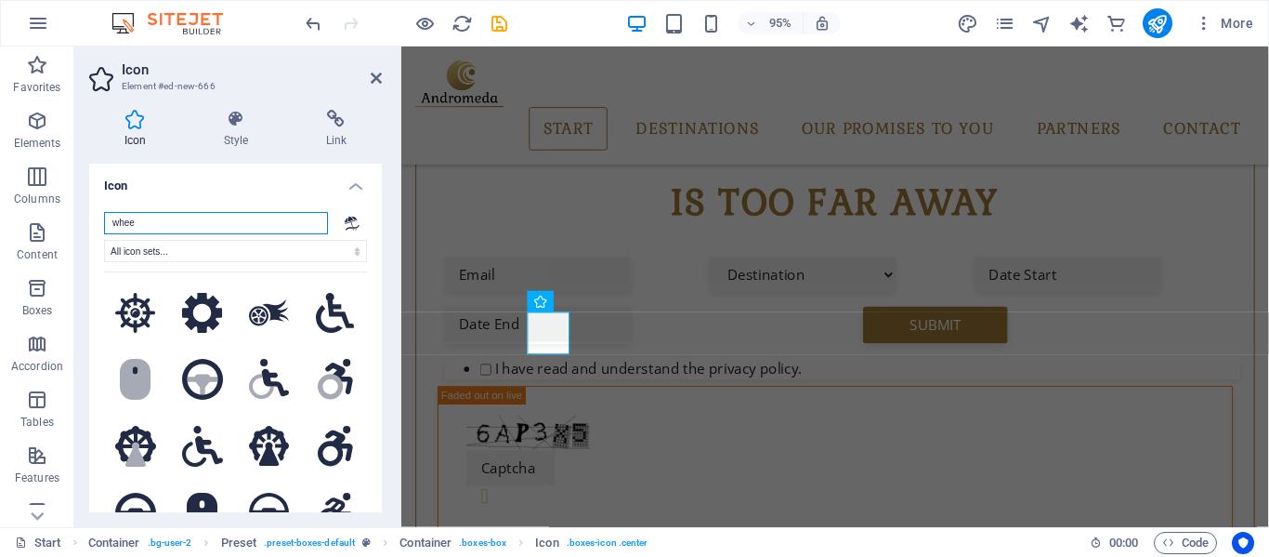
type input "wheel"
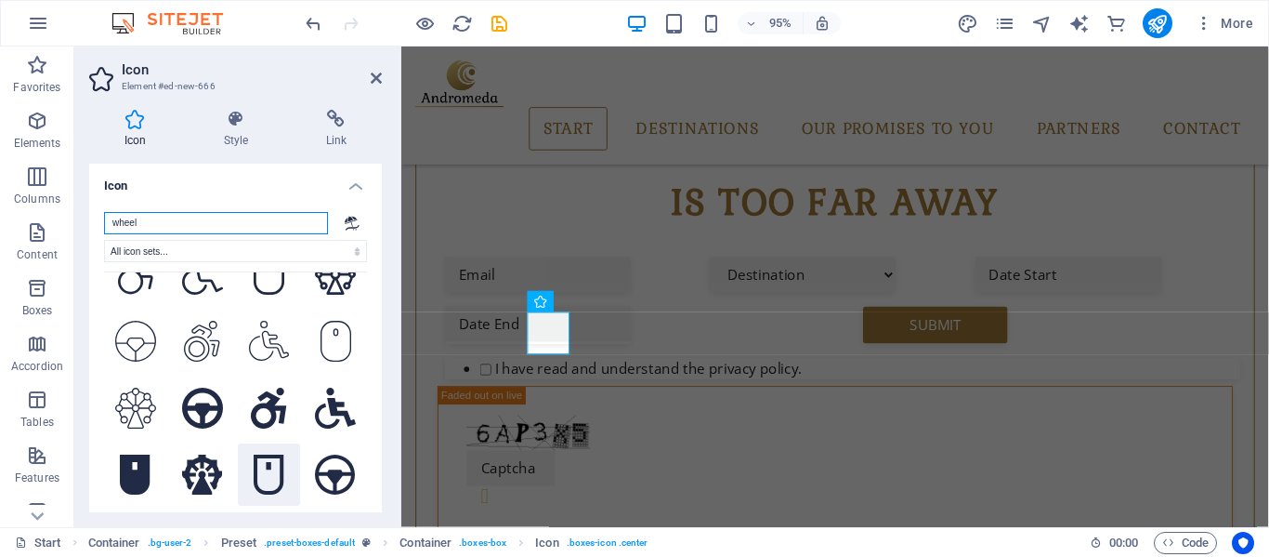
scroll to position [465, 0]
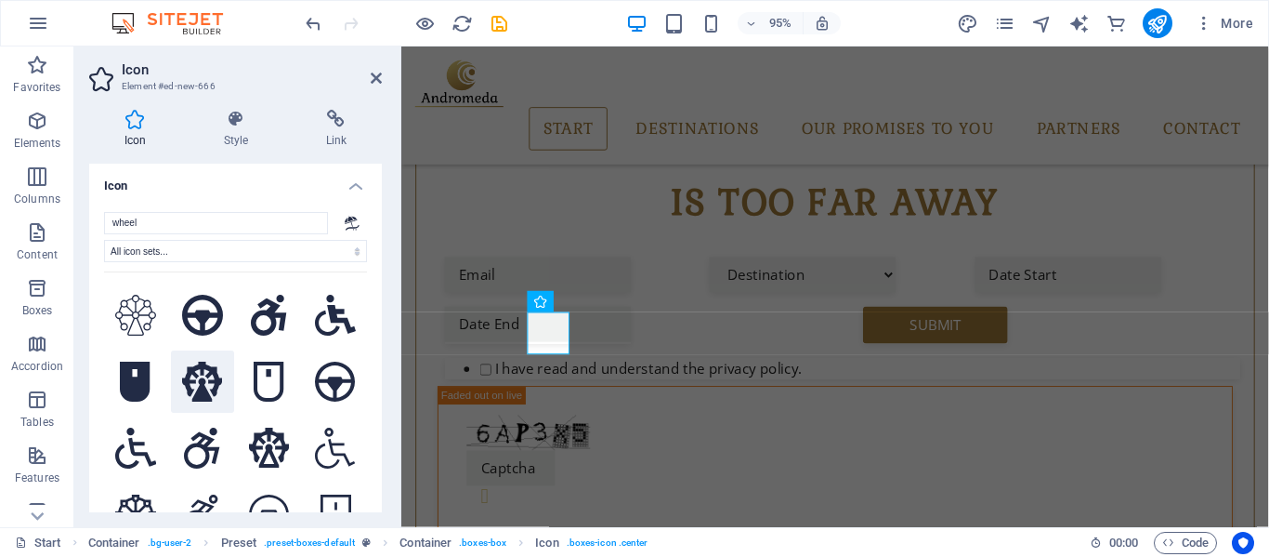
click at [201, 366] on icon at bounding box center [202, 382] width 41 height 41
click at [259, 432] on icon at bounding box center [269, 448] width 41 height 41
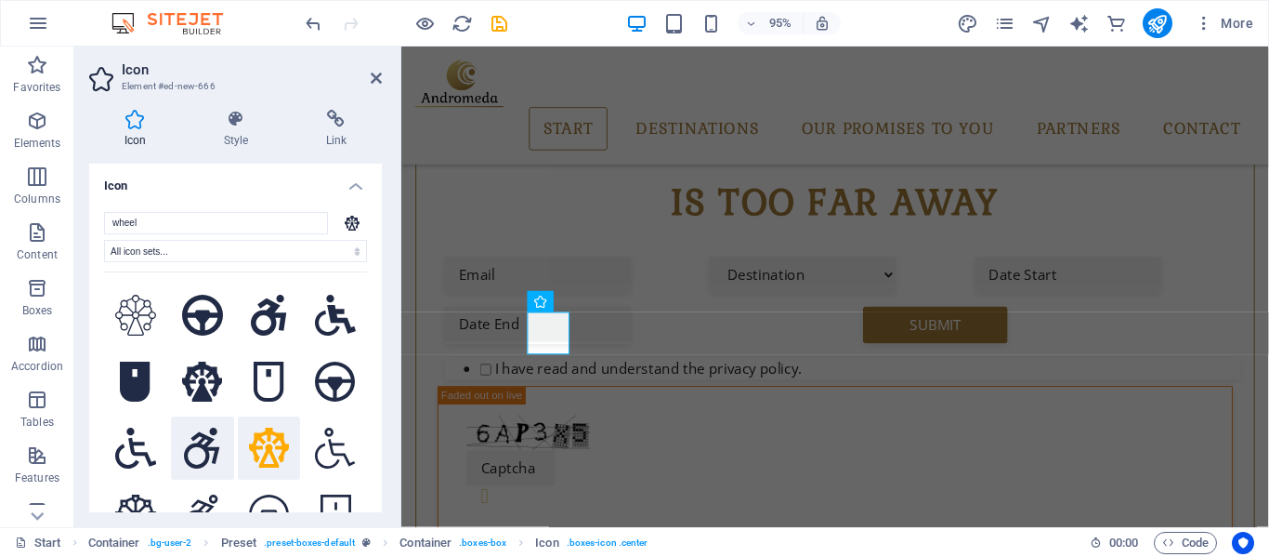
scroll to position [558, 0]
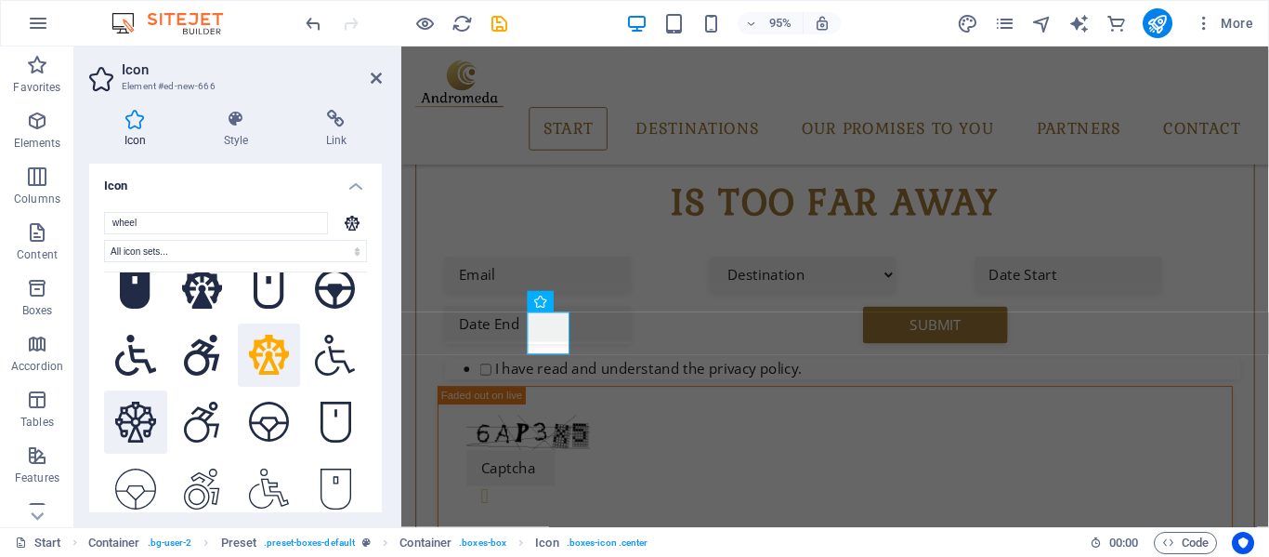
click at [133, 404] on icon at bounding box center [135, 421] width 41 height 41
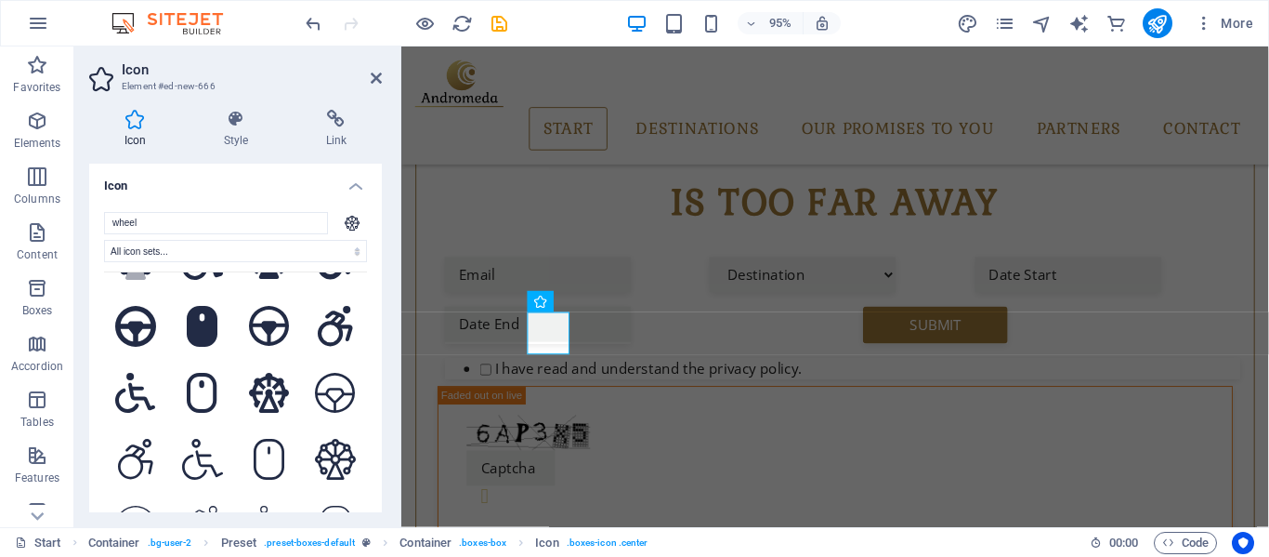
scroll to position [186, 0]
click at [267, 388] on icon at bounding box center [269, 394] width 41 height 41
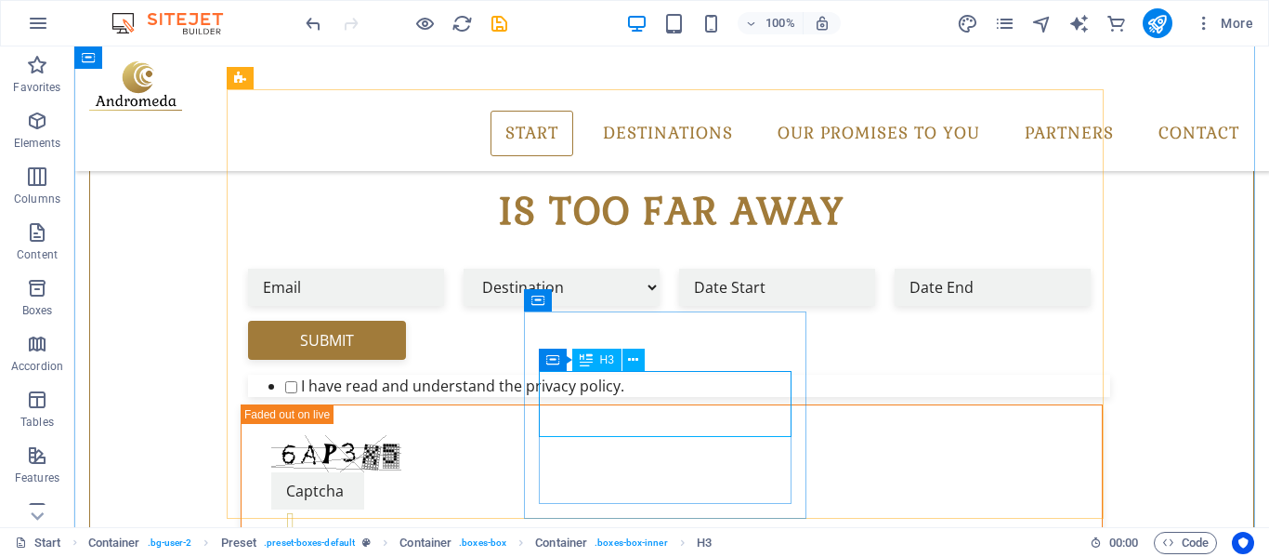
drag, startPoint x: 662, startPoint y: 417, endPoint x: 347, endPoint y: 436, distance: 315.6
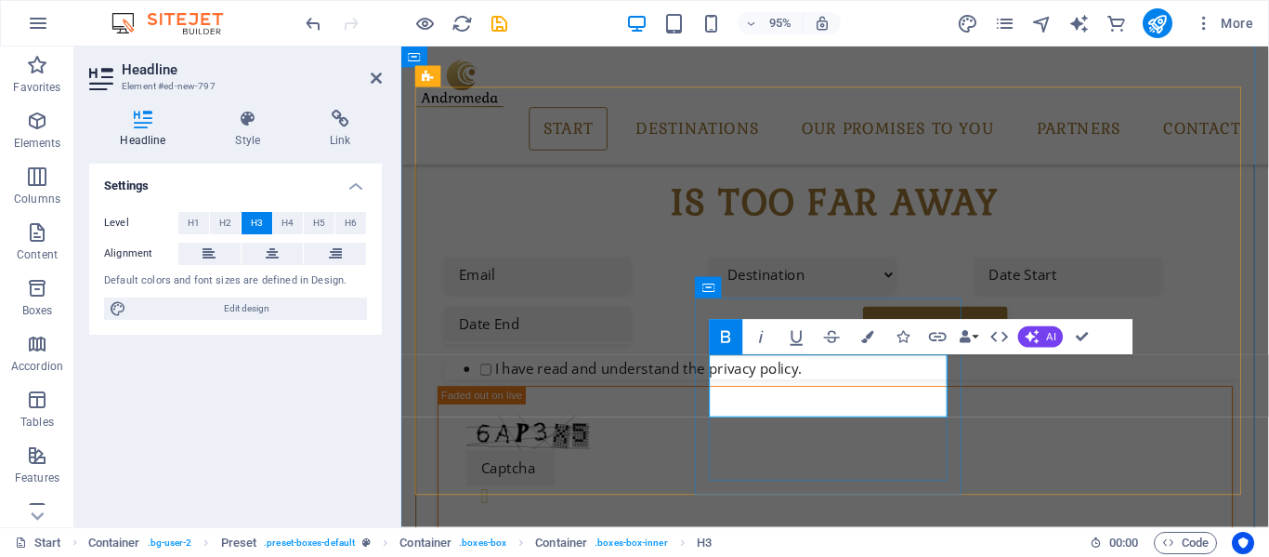
scroll to position [713, 0]
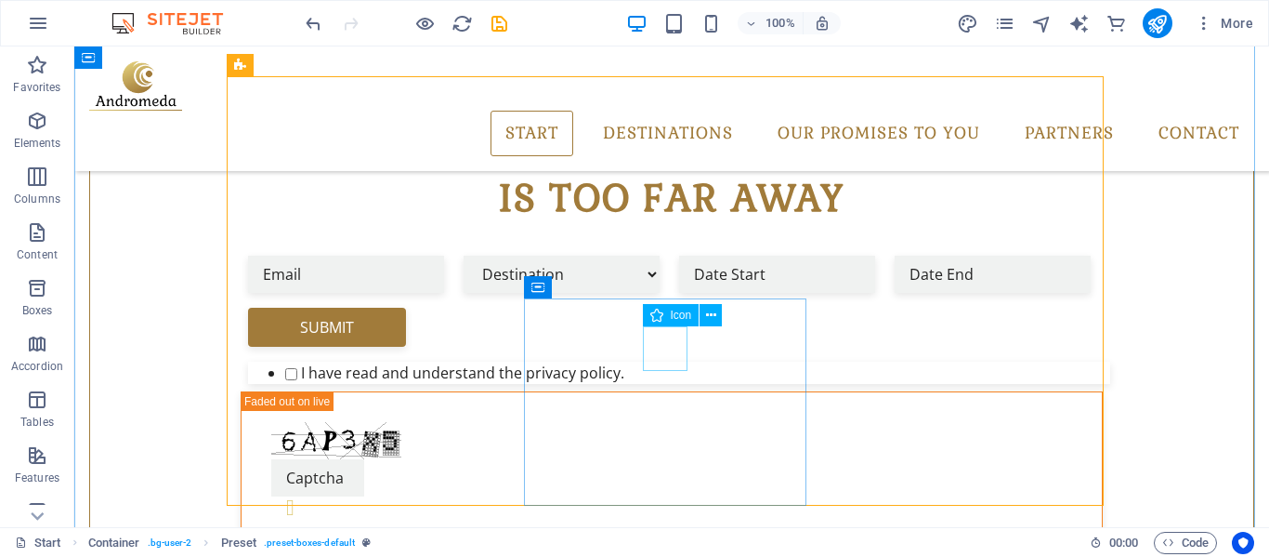
click at [714, 315] on icon at bounding box center [711, 316] width 10 height 20
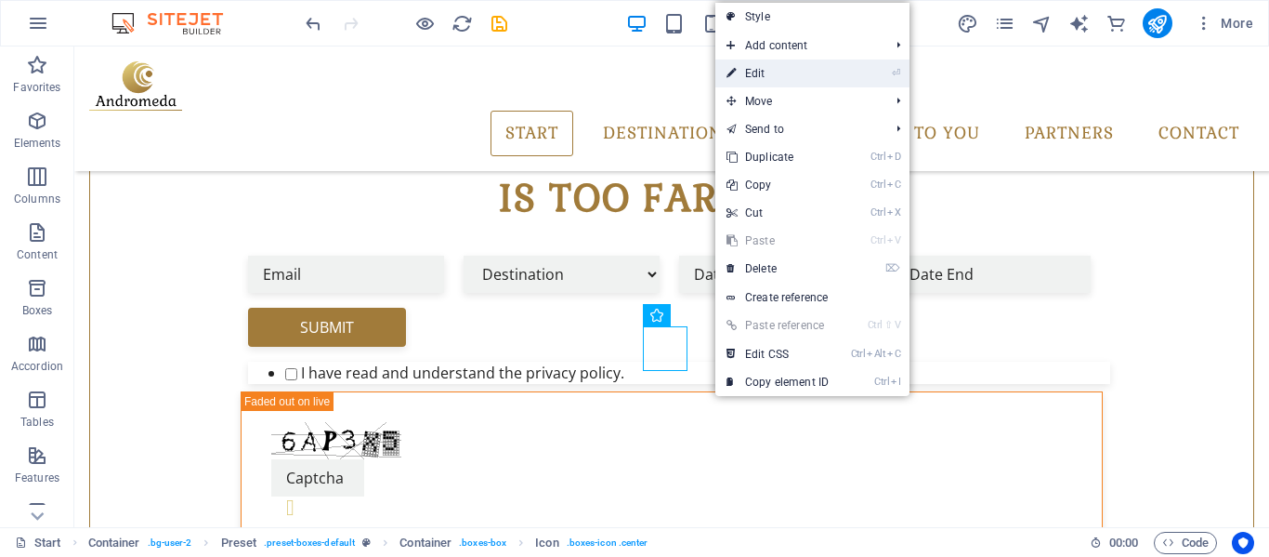
click at [753, 73] on link "⏎ Edit" at bounding box center [778, 73] width 125 height 28
select select "xMidYMid"
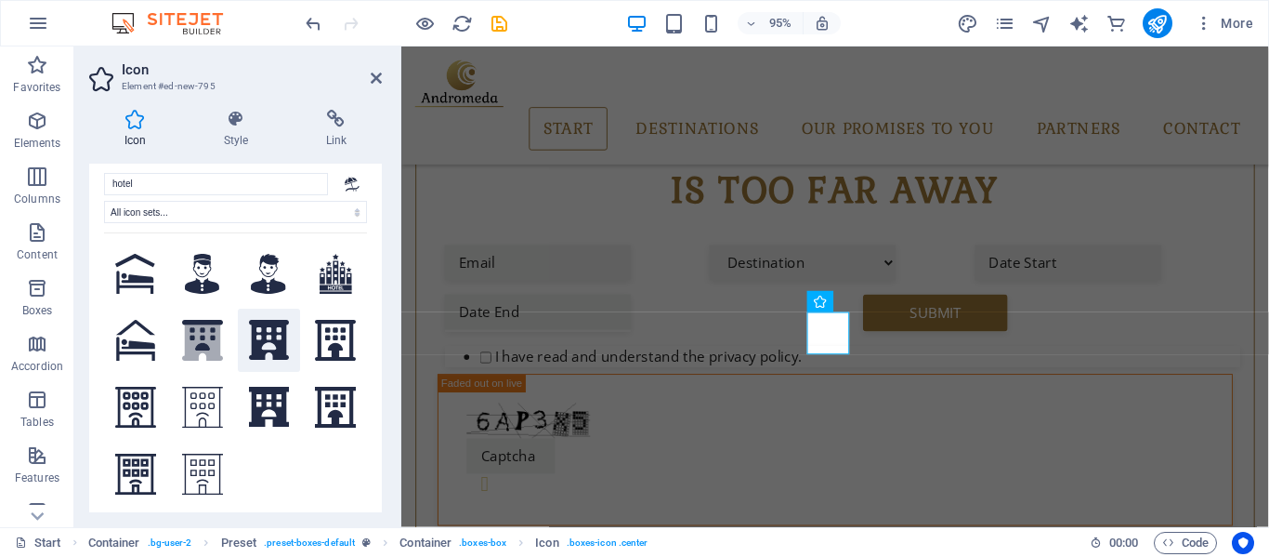
scroll to position [0, 0]
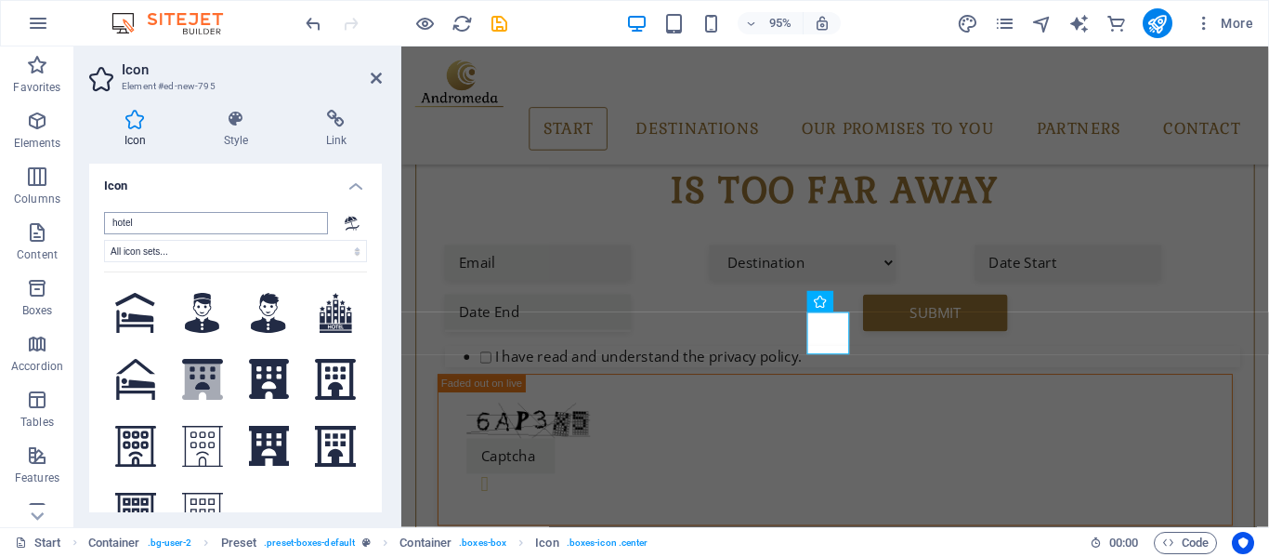
click at [144, 221] on input "hotel" at bounding box center [216, 223] width 224 height 22
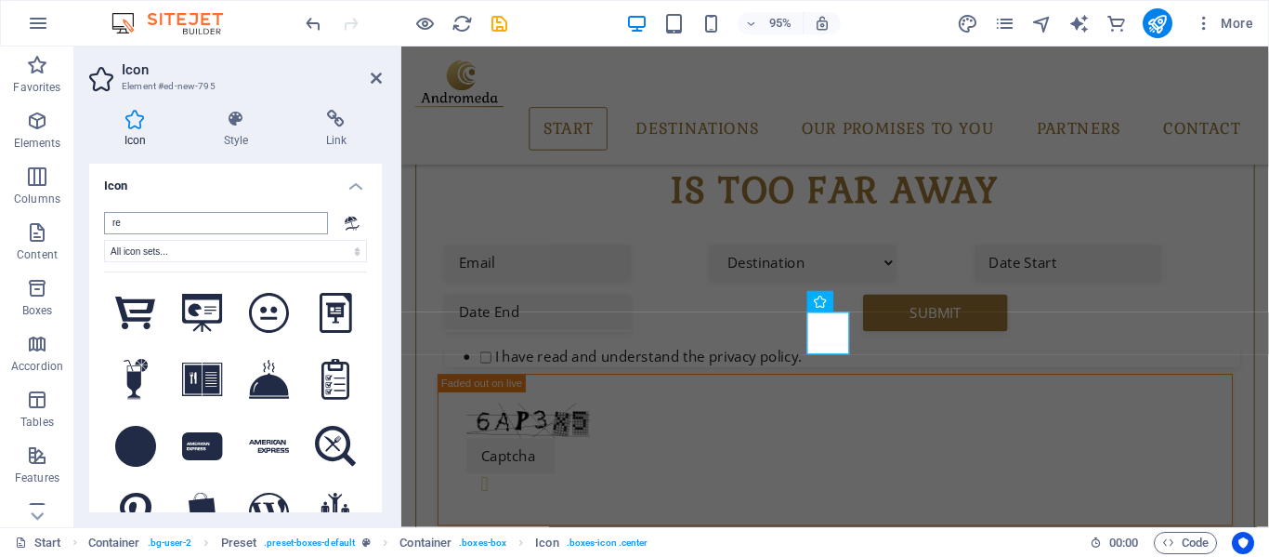
type input "r"
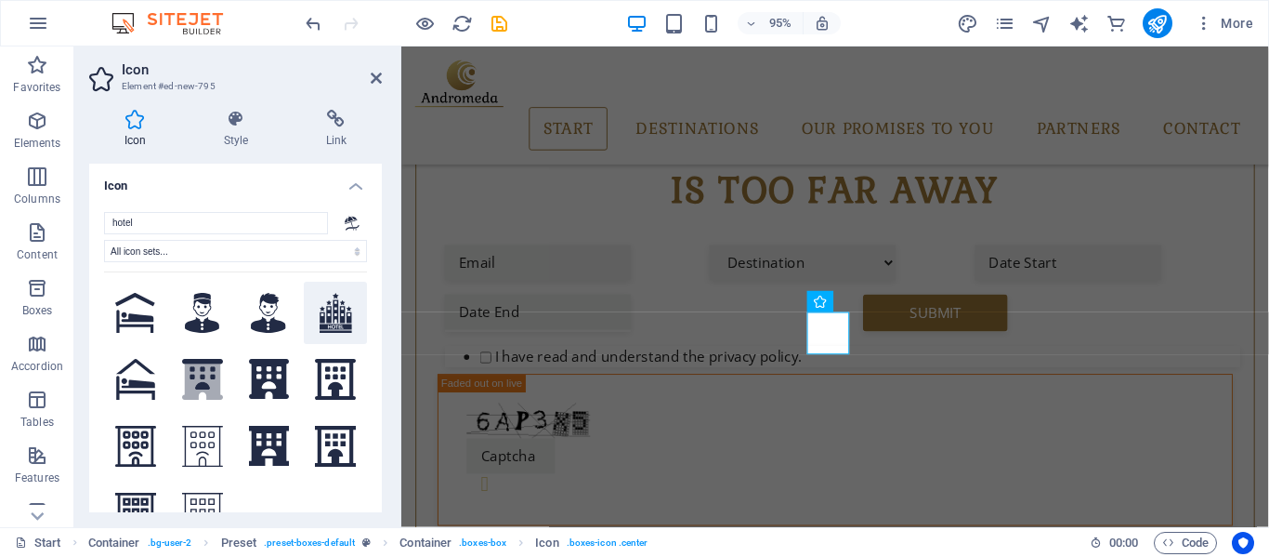
type input "hotel"
click at [340, 315] on icon at bounding box center [336, 313] width 33 height 41
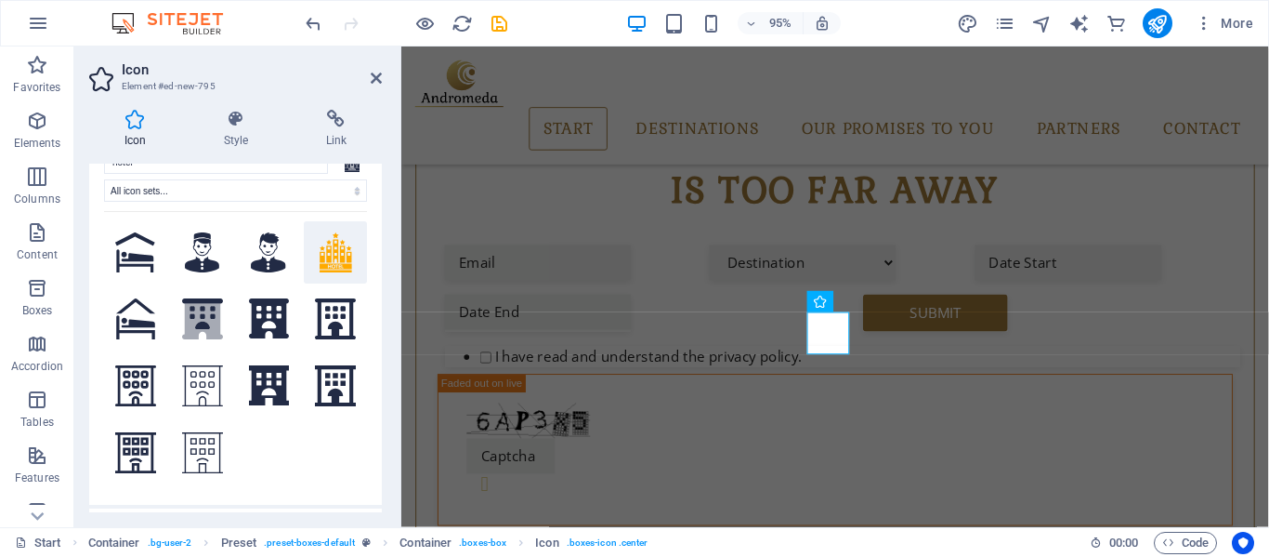
scroll to position [93, 0]
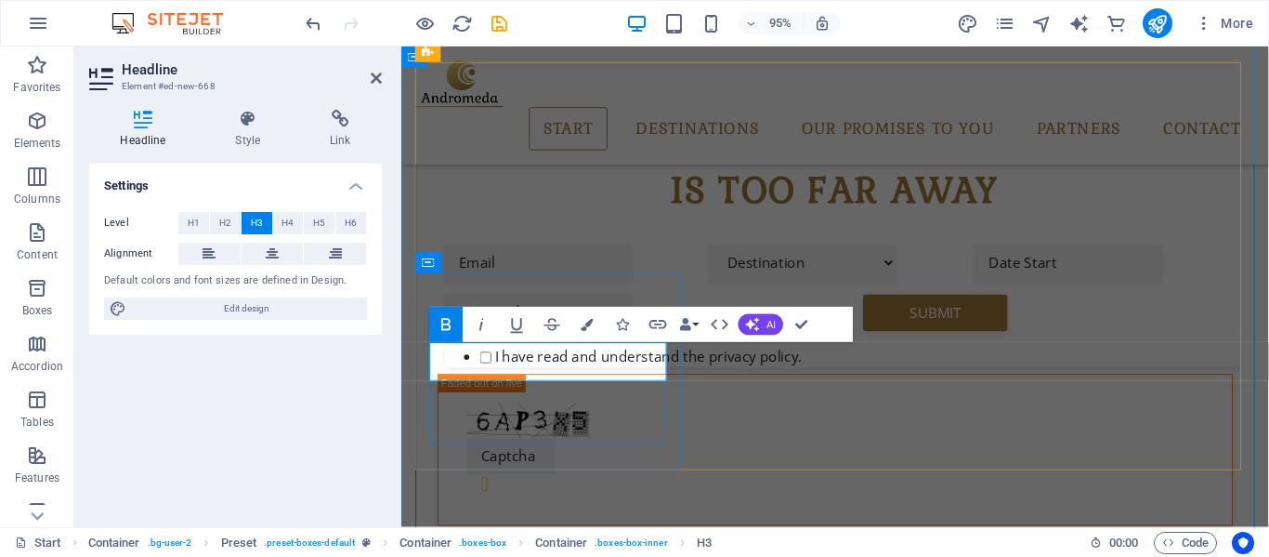
scroll to position [726, 0]
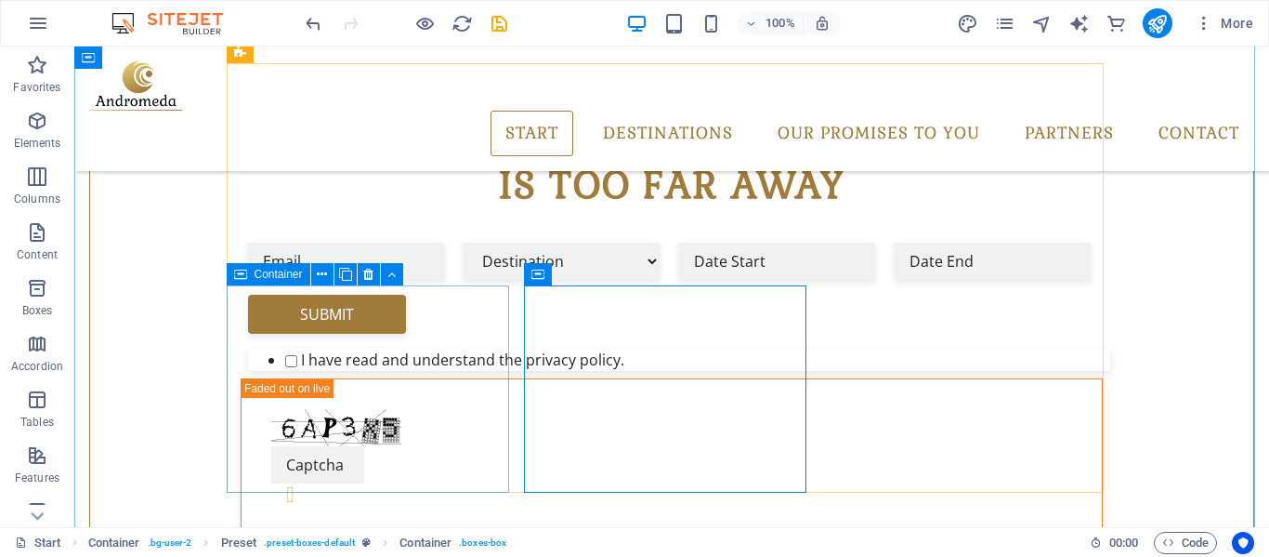
scroll to position [633, 0]
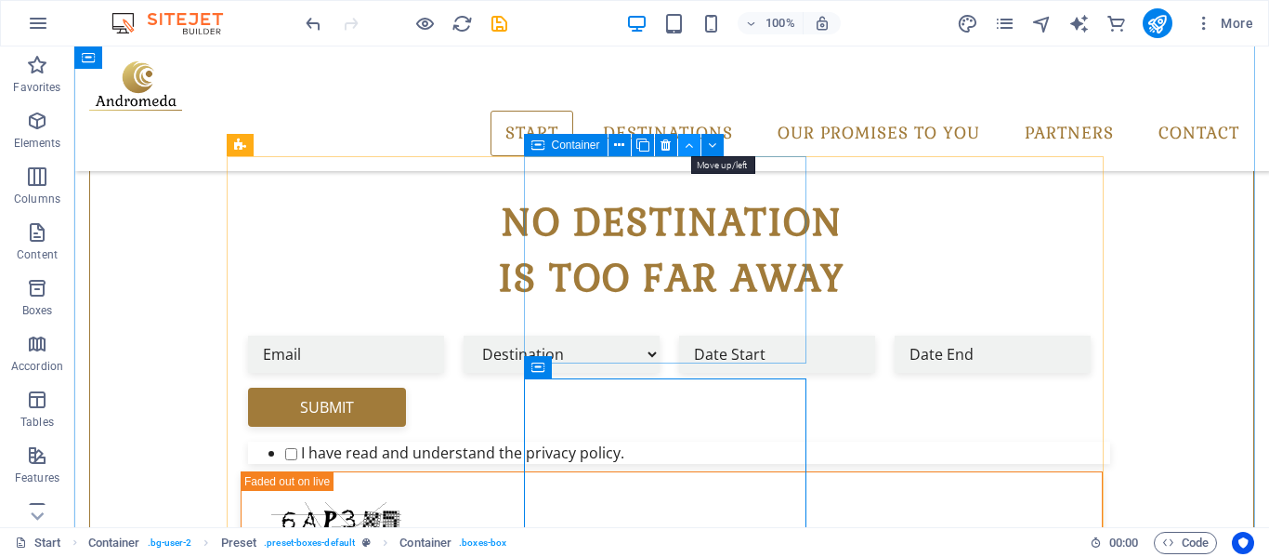
click at [688, 143] on icon at bounding box center [689, 146] width 8 height 20
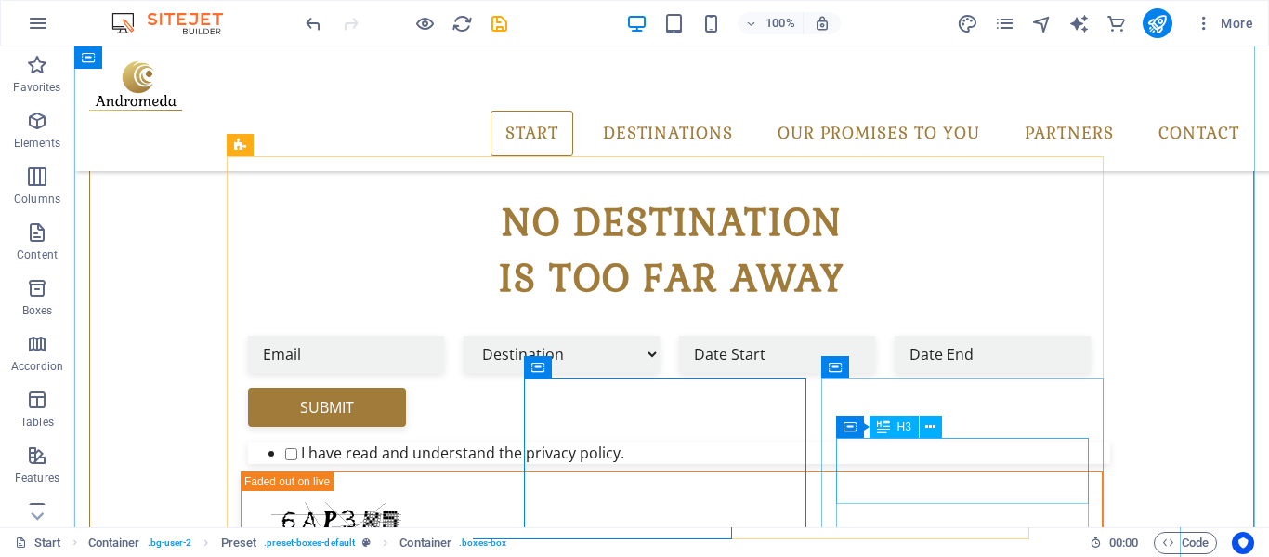
scroll to position [726, 0]
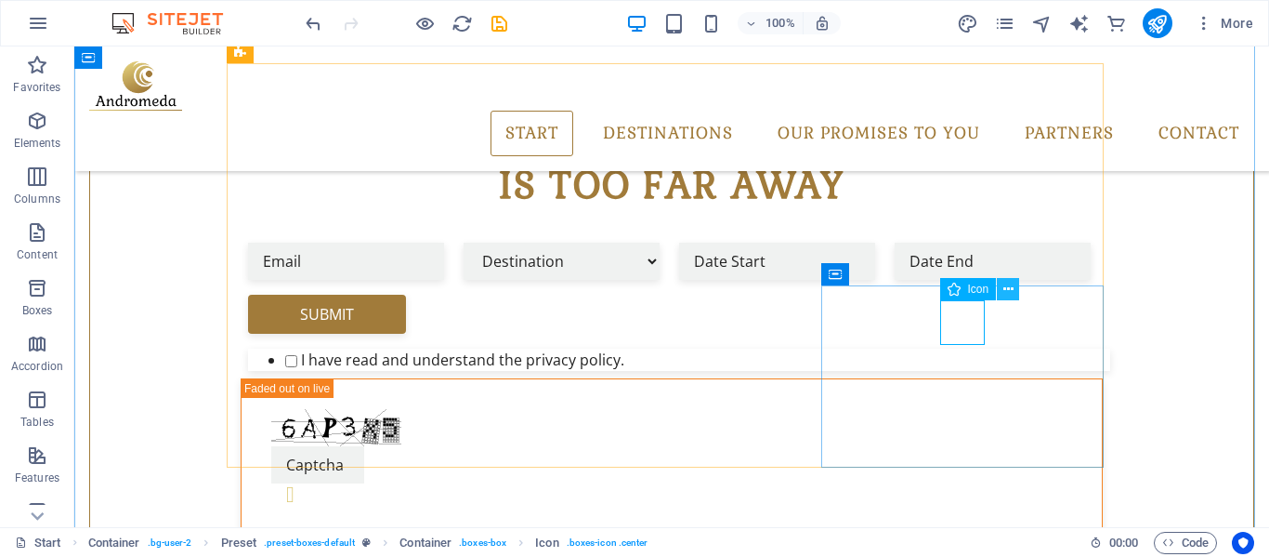
click at [1006, 291] on icon at bounding box center [1009, 290] width 10 height 20
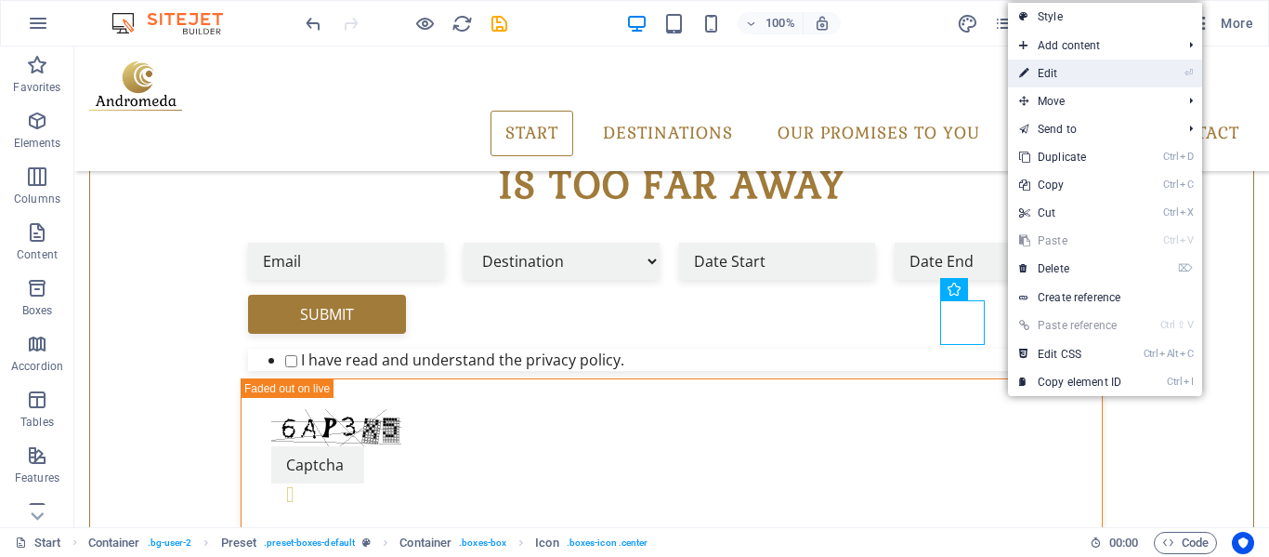
click at [1054, 76] on link "⏎ Edit" at bounding box center [1070, 73] width 125 height 28
select select "xMidYMid"
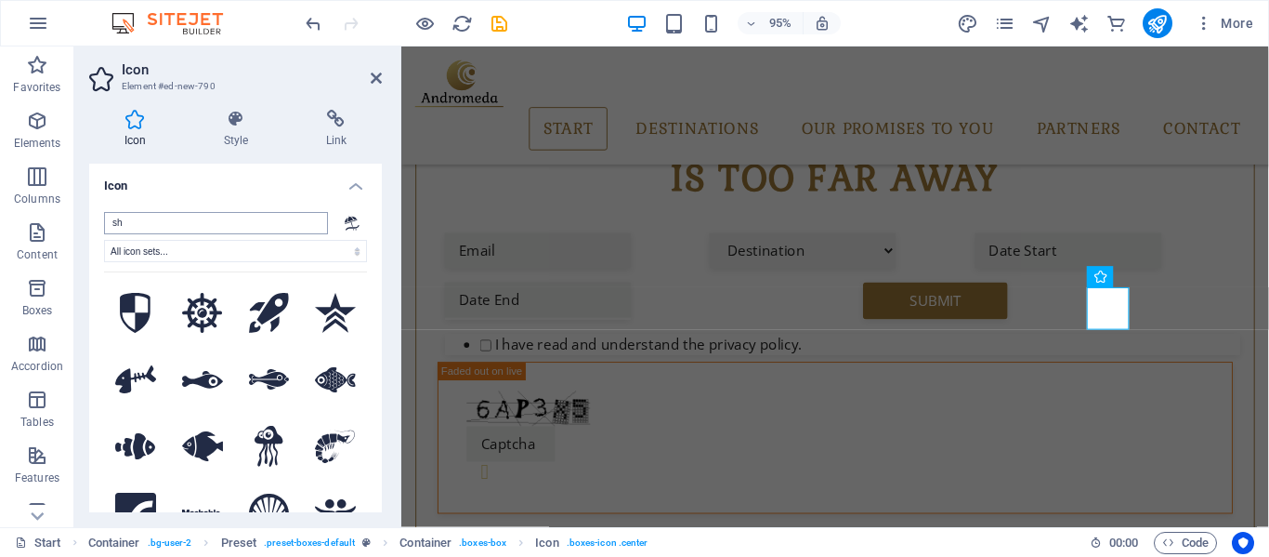
type input "s"
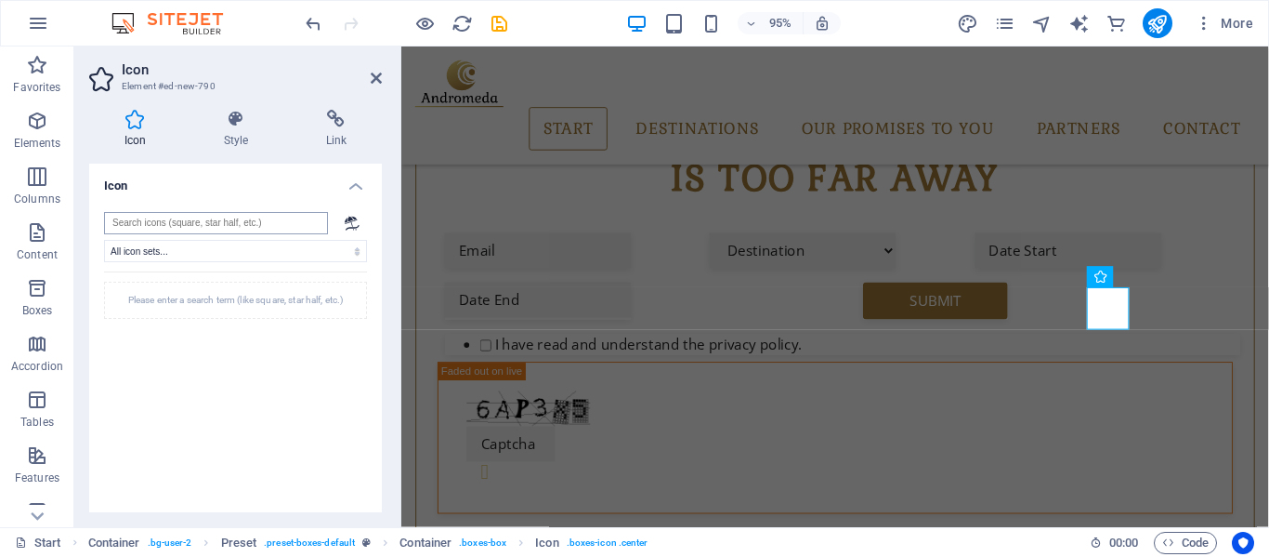
type input "c"
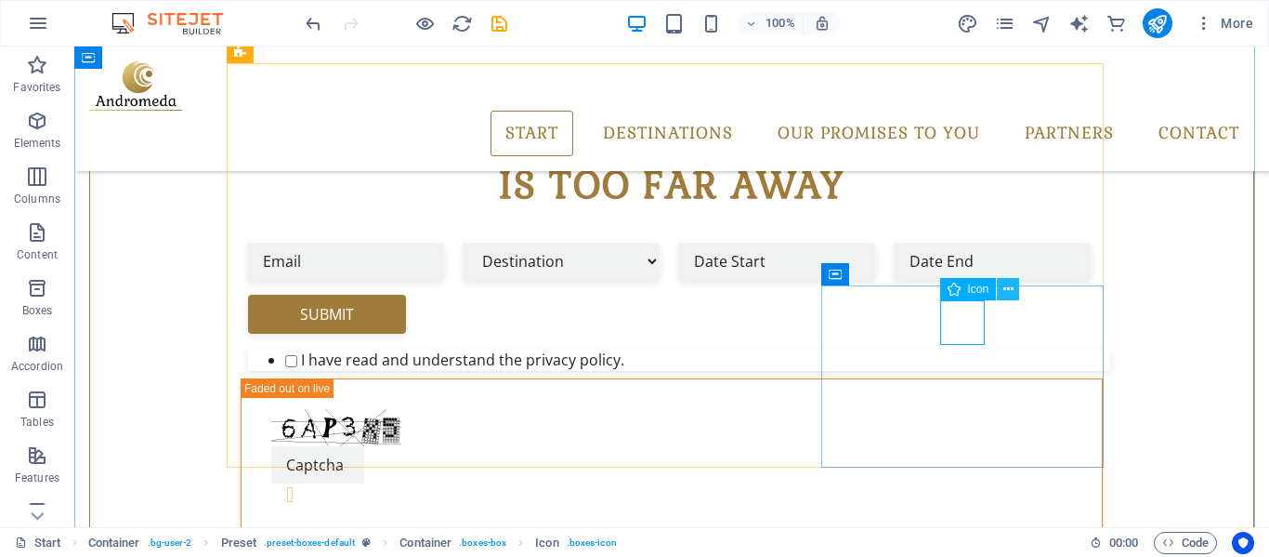
click at [1010, 292] on icon at bounding box center [1009, 290] width 10 height 20
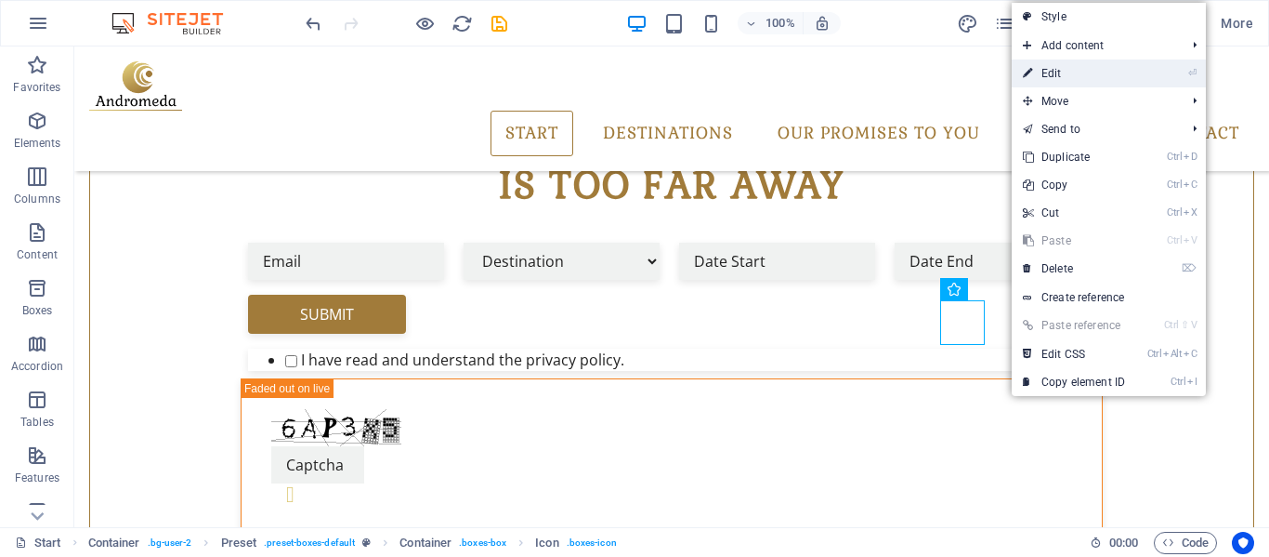
drag, startPoint x: 1091, startPoint y: 66, endPoint x: 720, endPoint y: 21, distance: 373.5
click at [1091, 66] on link "⏎ Edit" at bounding box center [1074, 73] width 125 height 28
select select "xMidYMid"
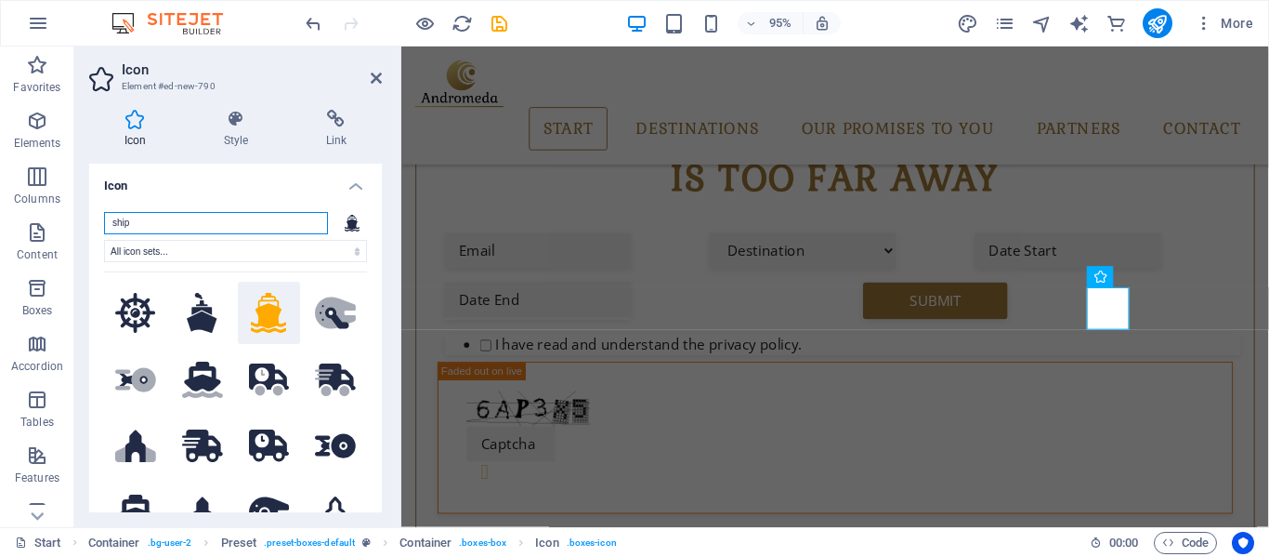
click at [179, 225] on input "ship" at bounding box center [216, 223] width 224 height 22
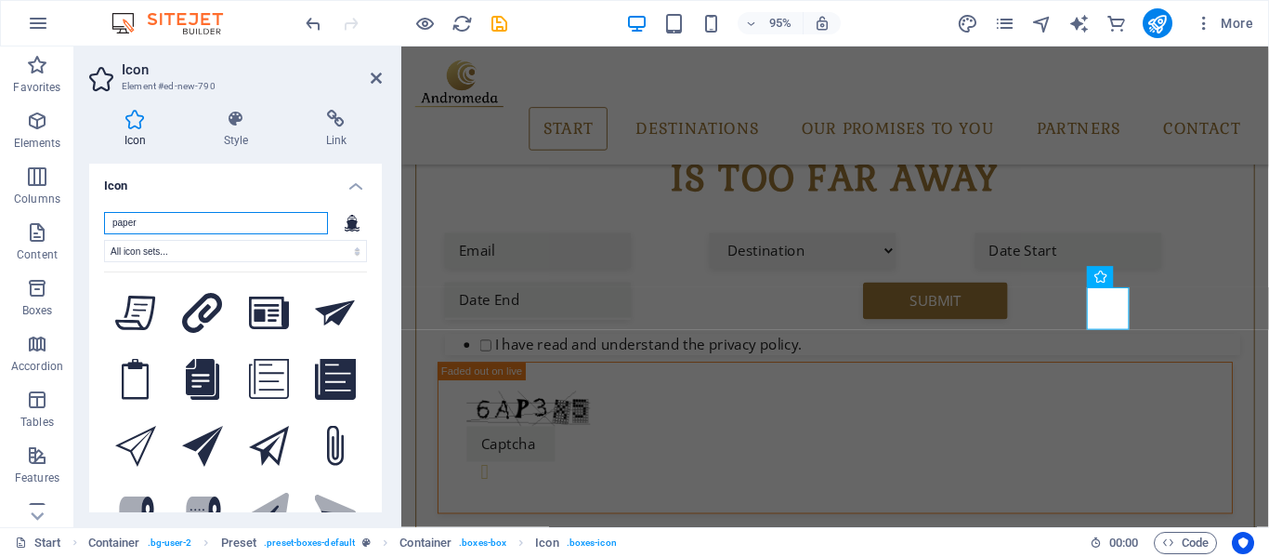
click at [164, 220] on input "paper" at bounding box center [216, 223] width 224 height 22
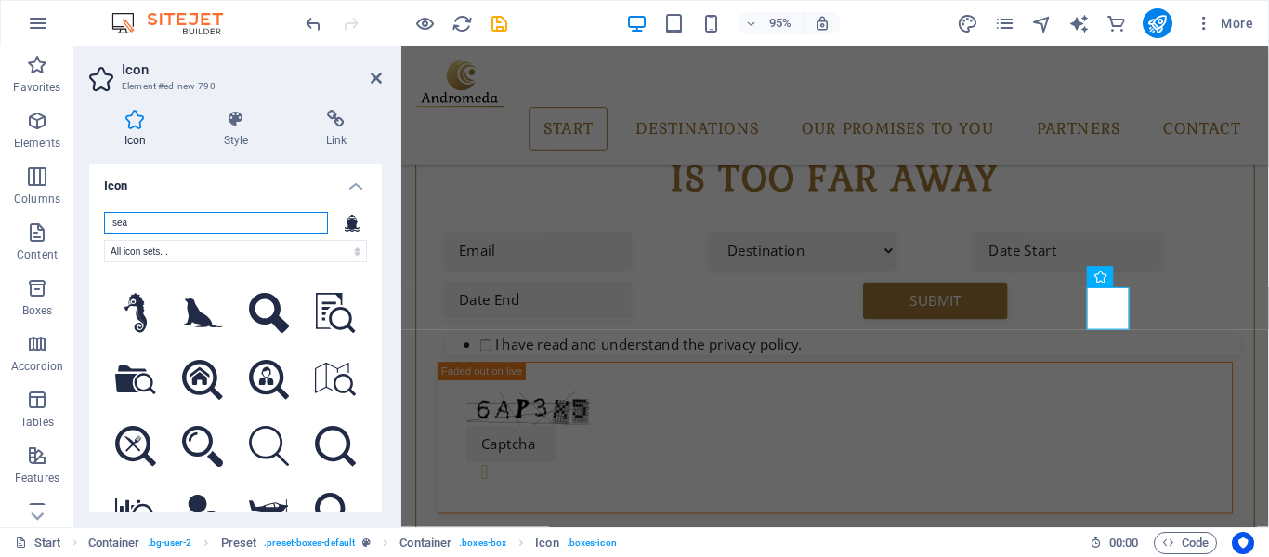
click at [146, 221] on input "sea" at bounding box center [216, 223] width 224 height 22
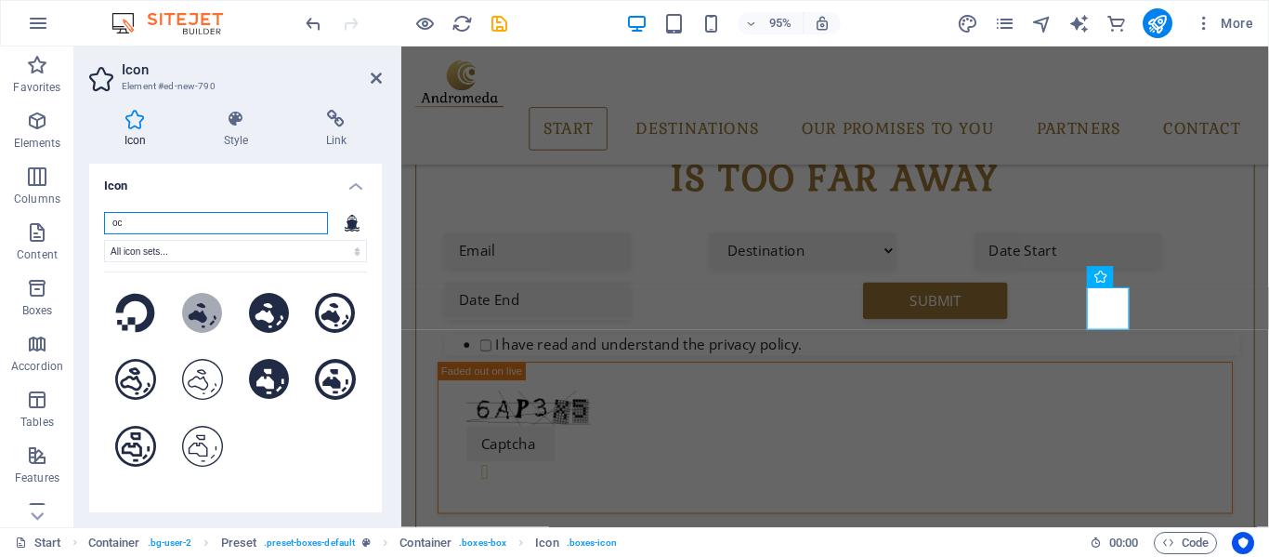
type input "o"
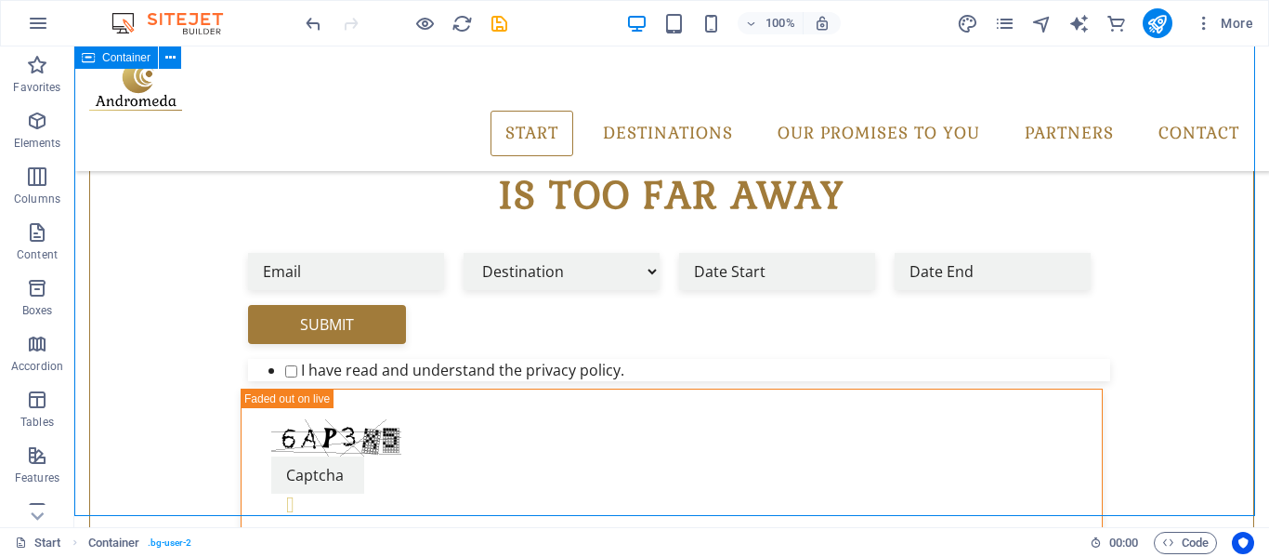
scroll to position [756, 0]
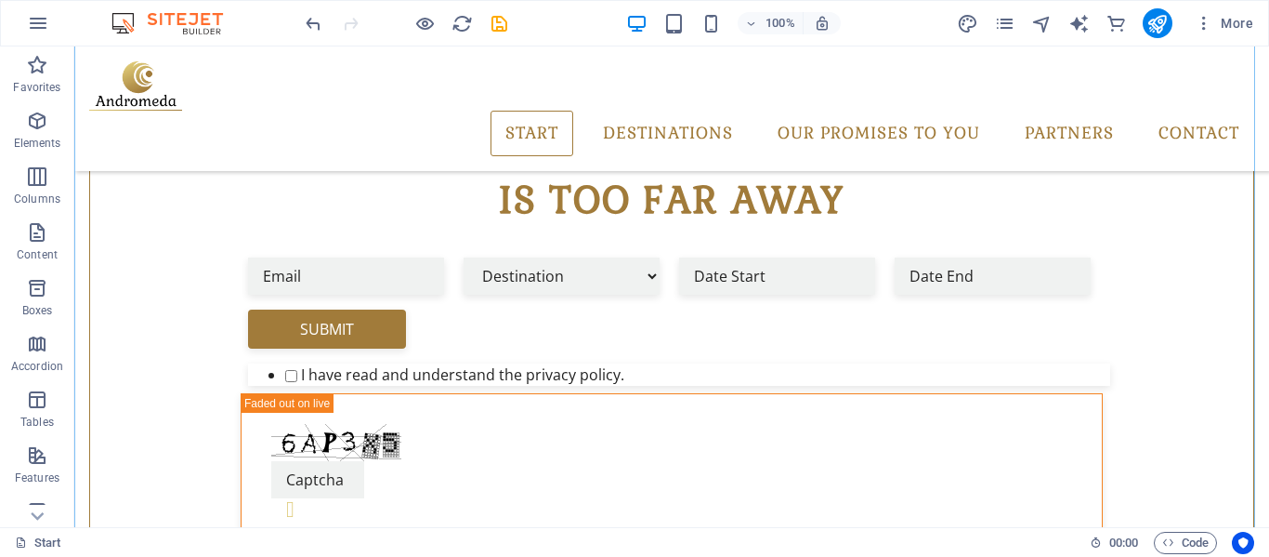
scroll to position [717, 0]
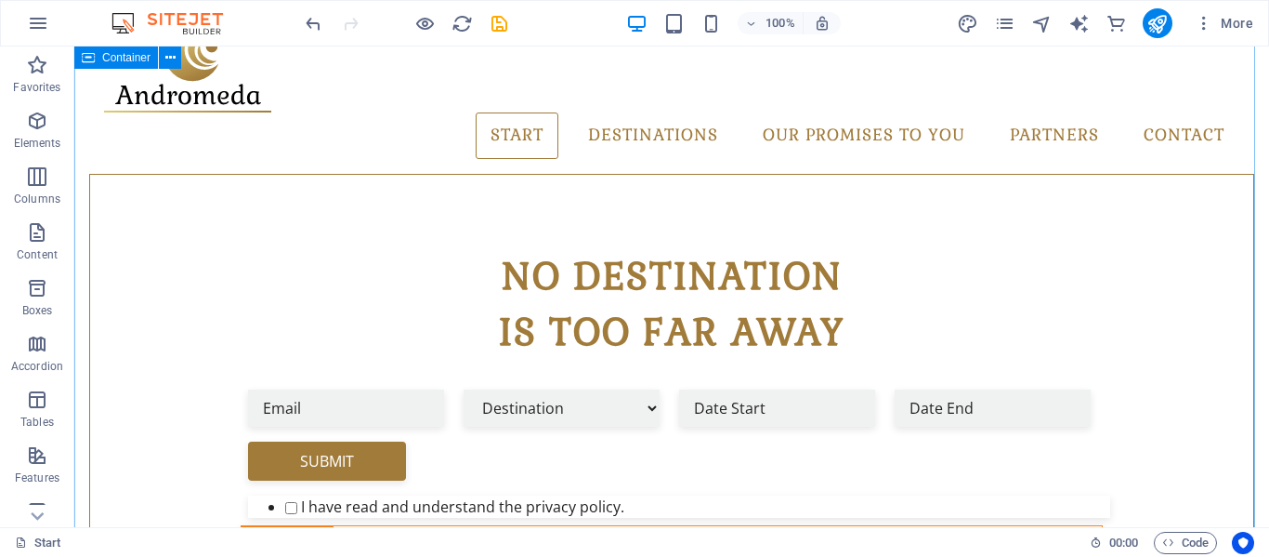
scroll to position [572, 0]
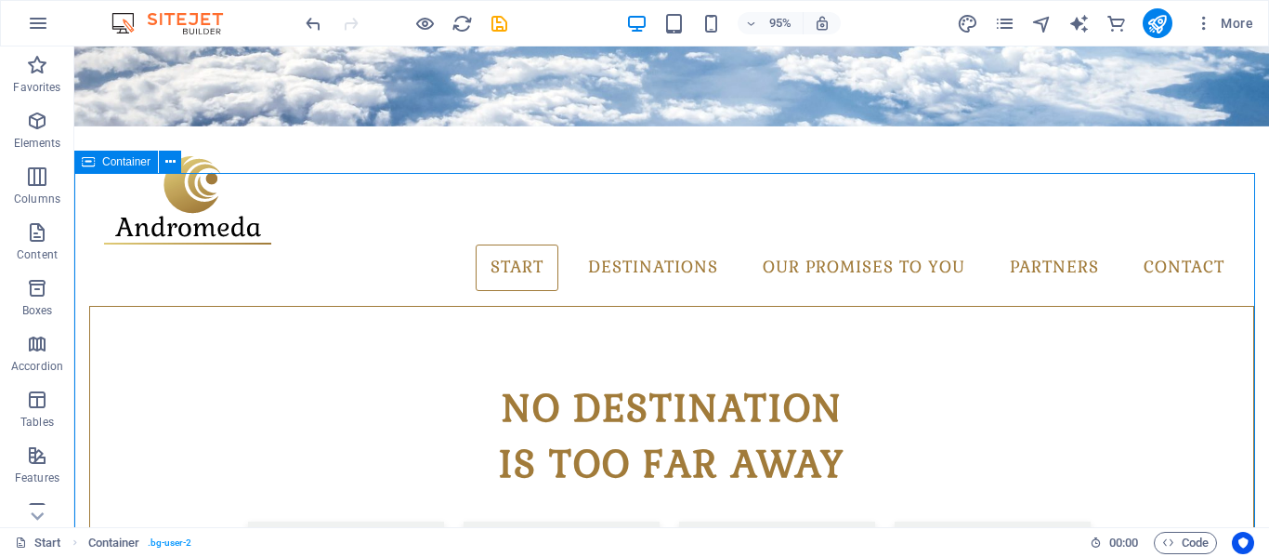
scroll to position [525, 0]
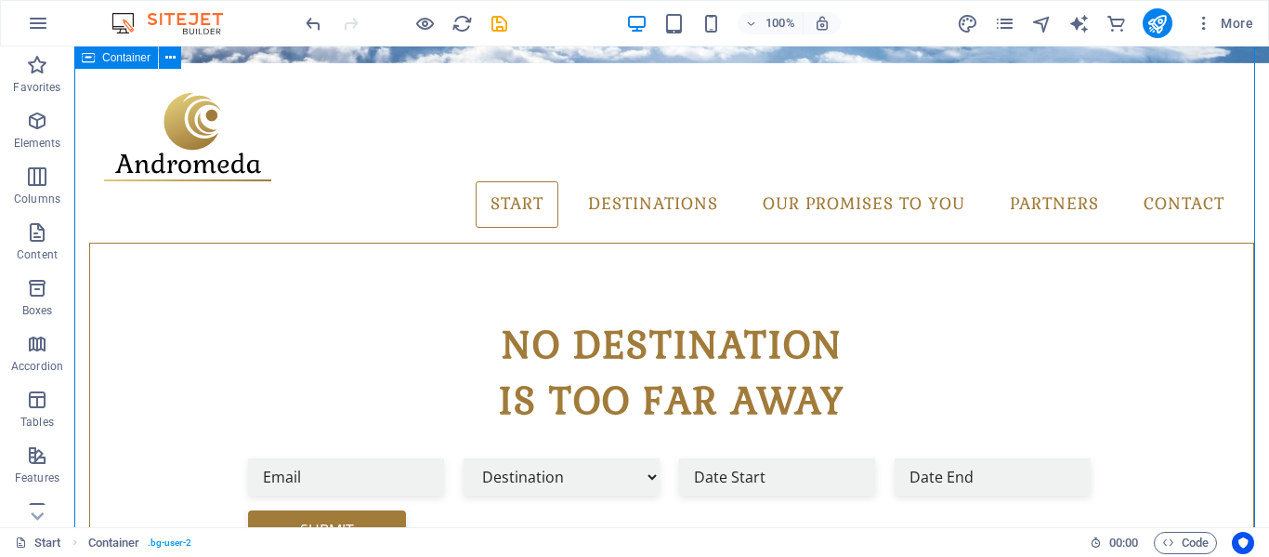
scroll to position [709, 0]
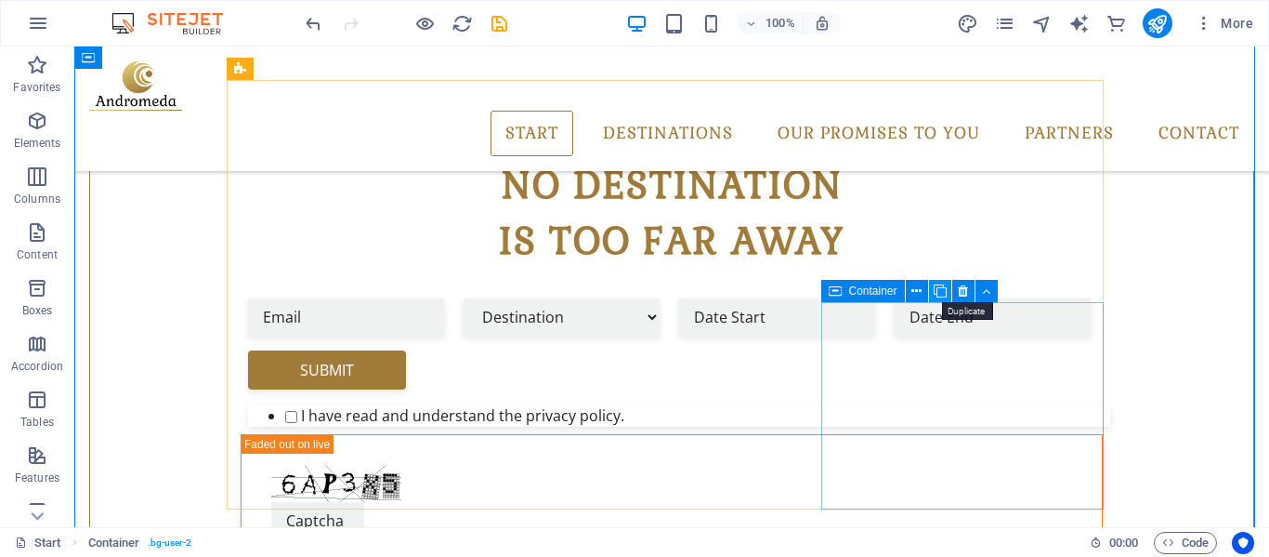
click at [941, 295] on icon at bounding box center [940, 292] width 13 height 20
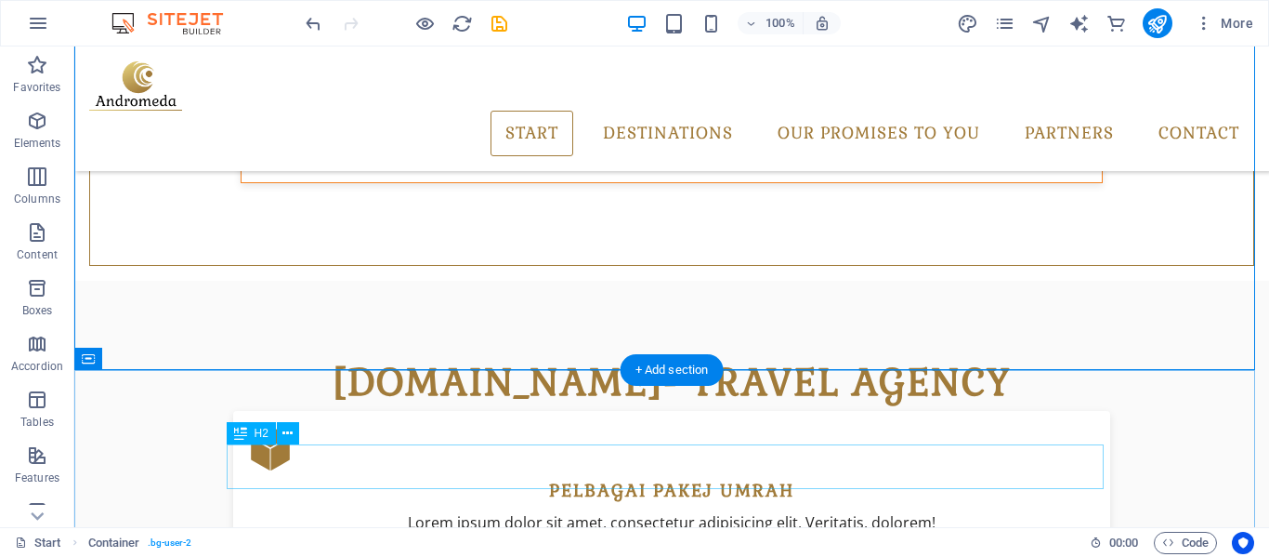
scroll to position [988, 0]
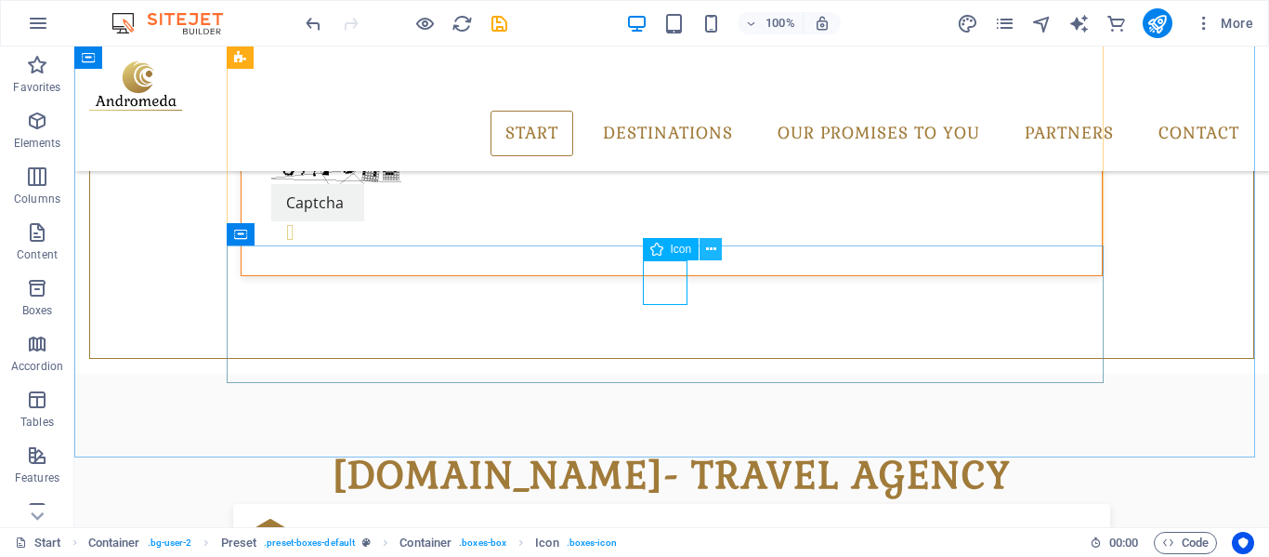
click at [711, 250] on icon at bounding box center [711, 250] width 10 height 20
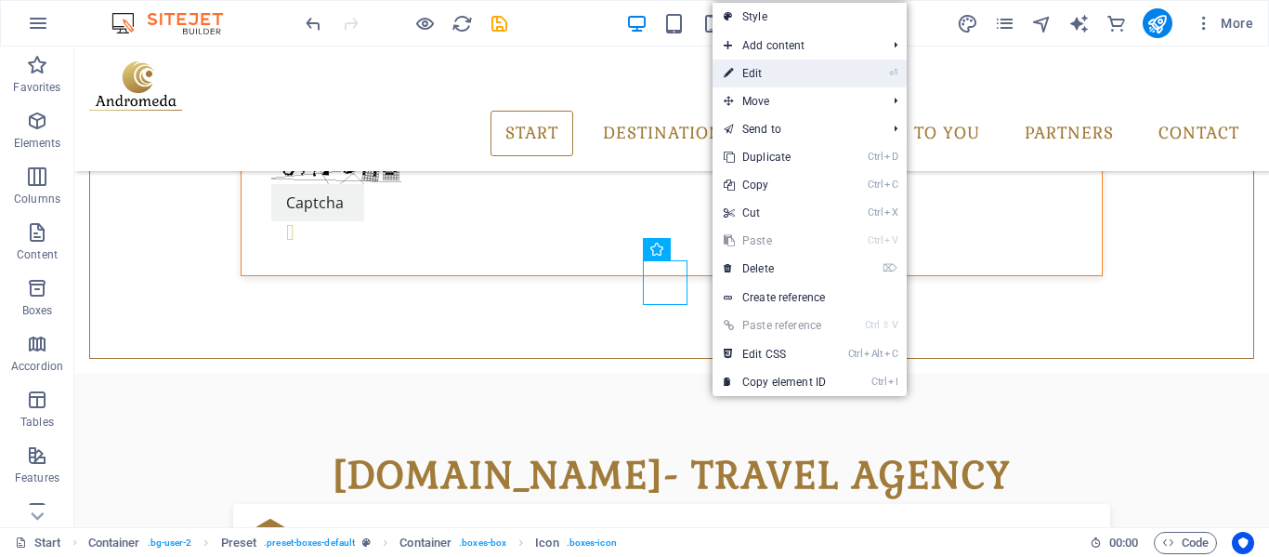
click at [786, 70] on link "⏎ Edit" at bounding box center [775, 73] width 125 height 28
select select "xMidYMid"
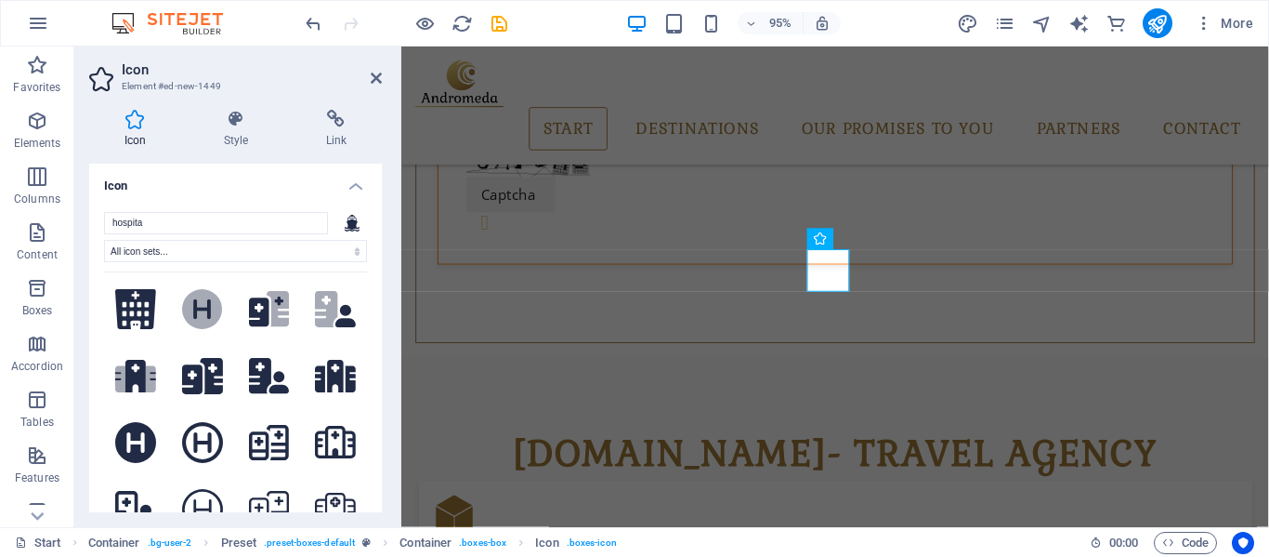
scroll to position [0, 0]
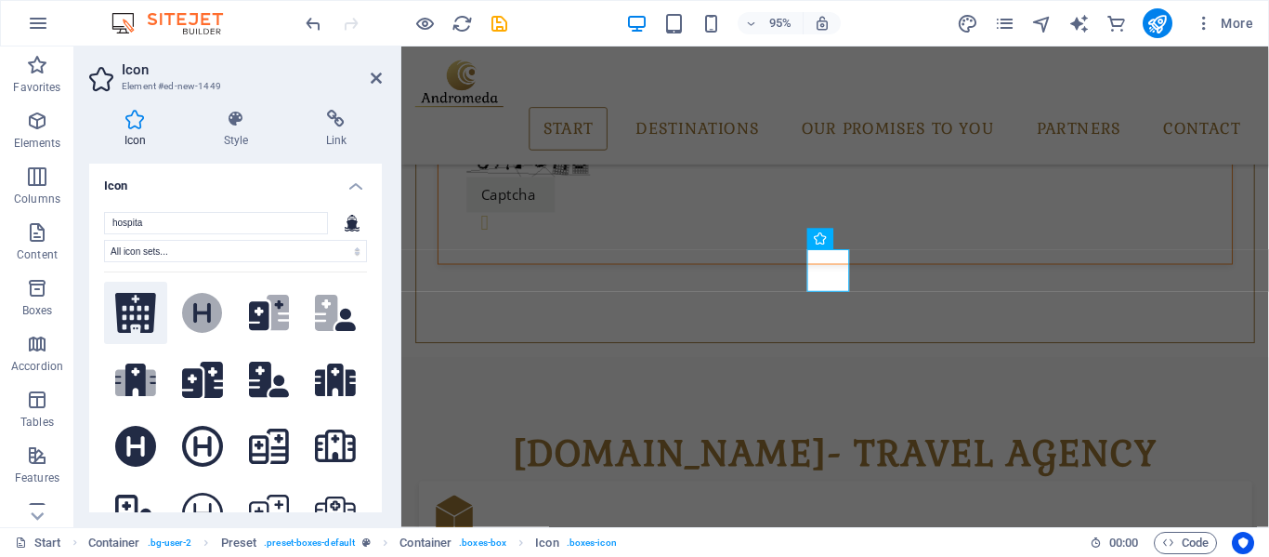
type input "hospita"
click at [135, 309] on icon at bounding box center [135, 313] width 41 height 40
click at [205, 317] on icon at bounding box center [202, 313] width 18 height 20
click at [264, 375] on icon at bounding box center [269, 380] width 41 height 36
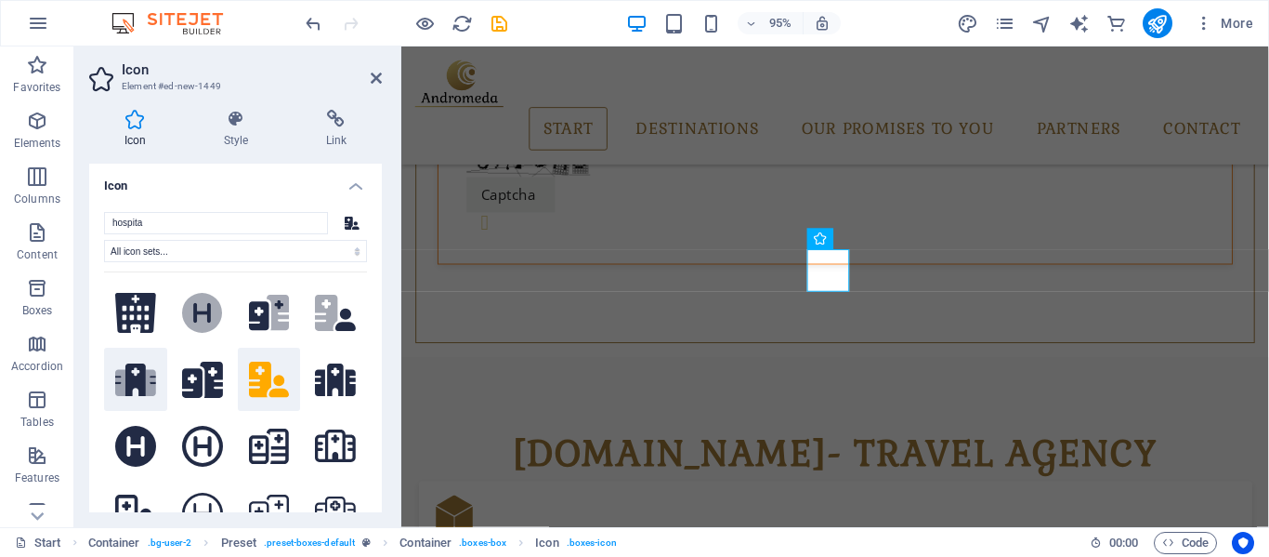
click at [139, 378] on icon at bounding box center [135, 379] width 41 height 33
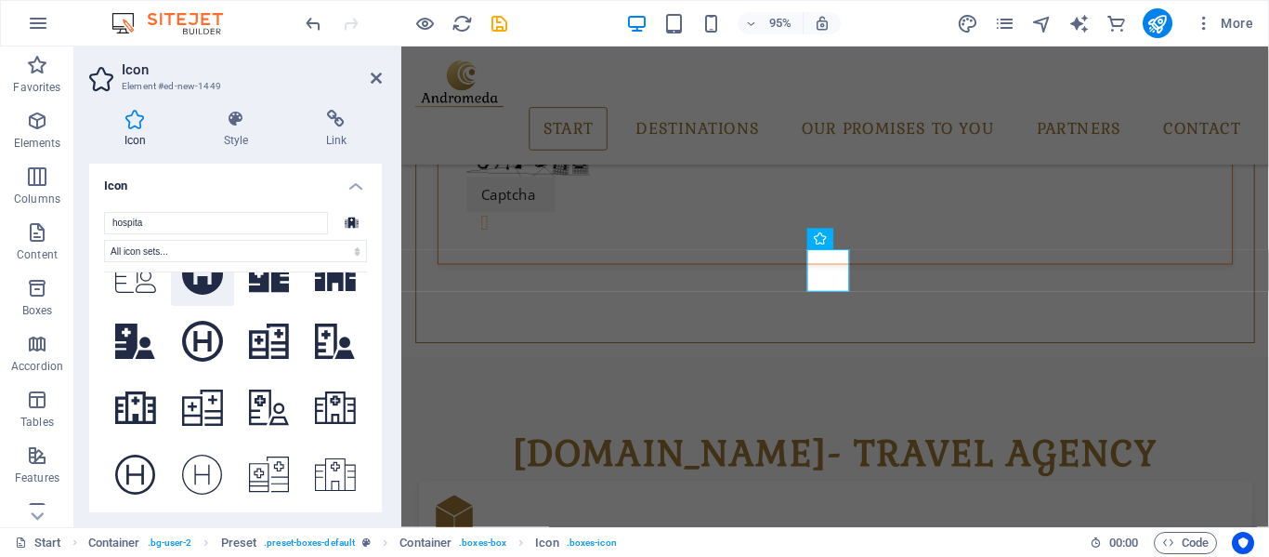
scroll to position [279, 0]
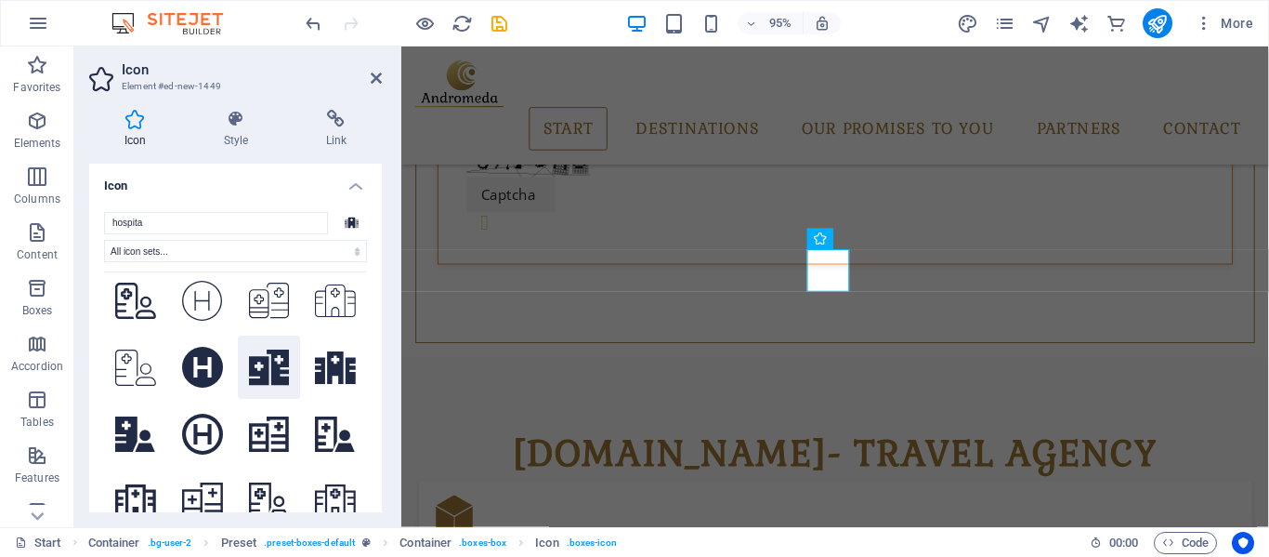
click at [260, 362] on icon at bounding box center [269, 367] width 41 height 36
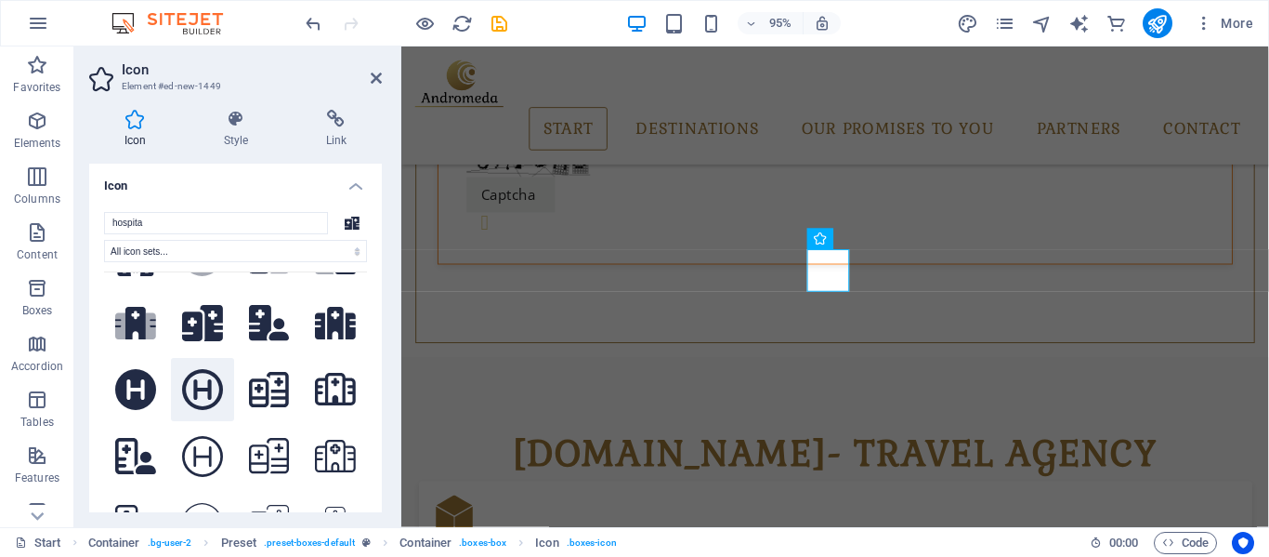
scroll to position [93, 0]
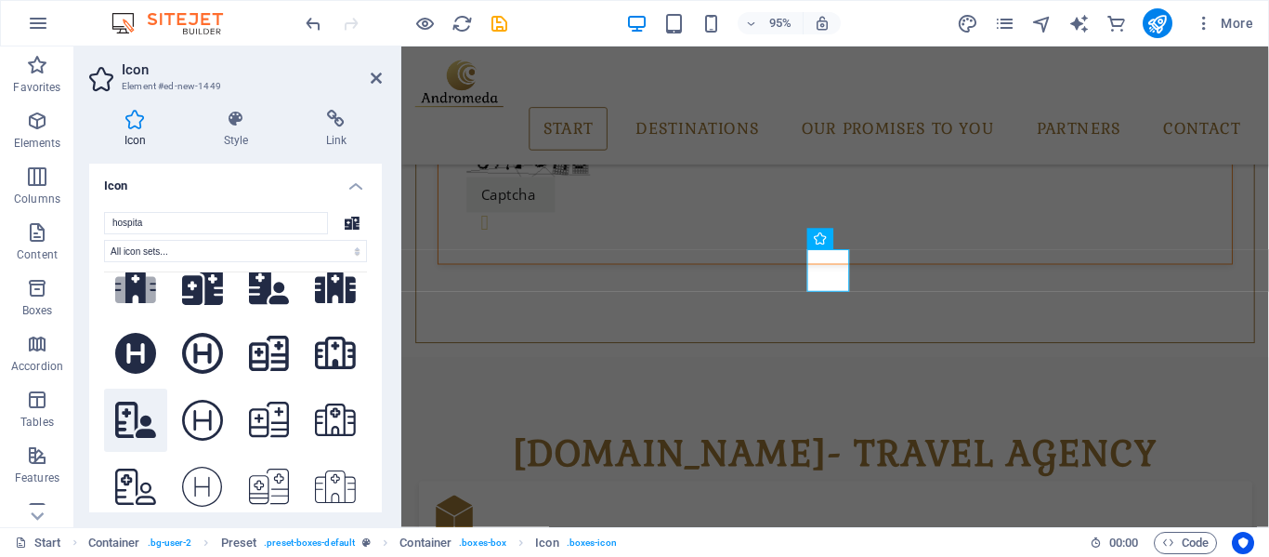
click at [138, 412] on icon at bounding box center [135, 419] width 41 height 36
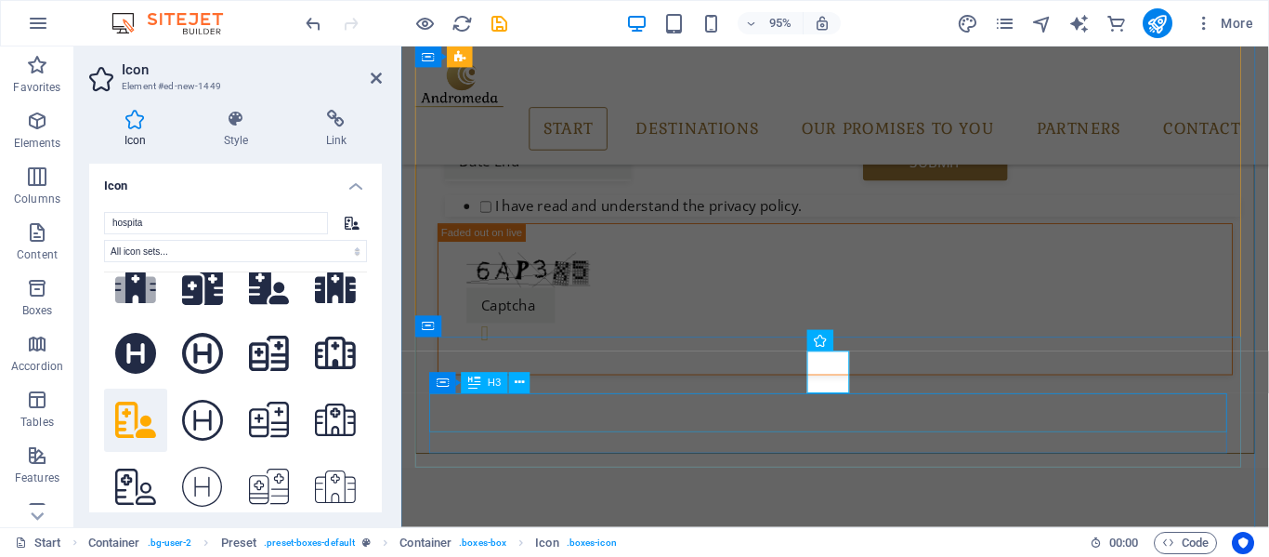
scroll to position [895, 0]
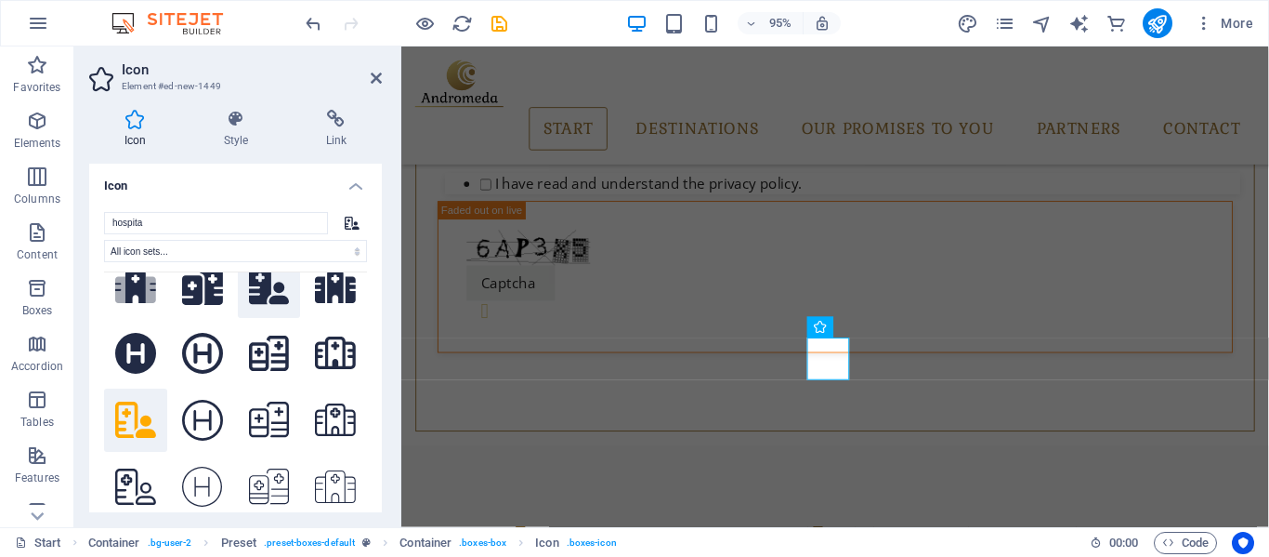
click at [257, 289] on icon at bounding box center [269, 287] width 41 height 36
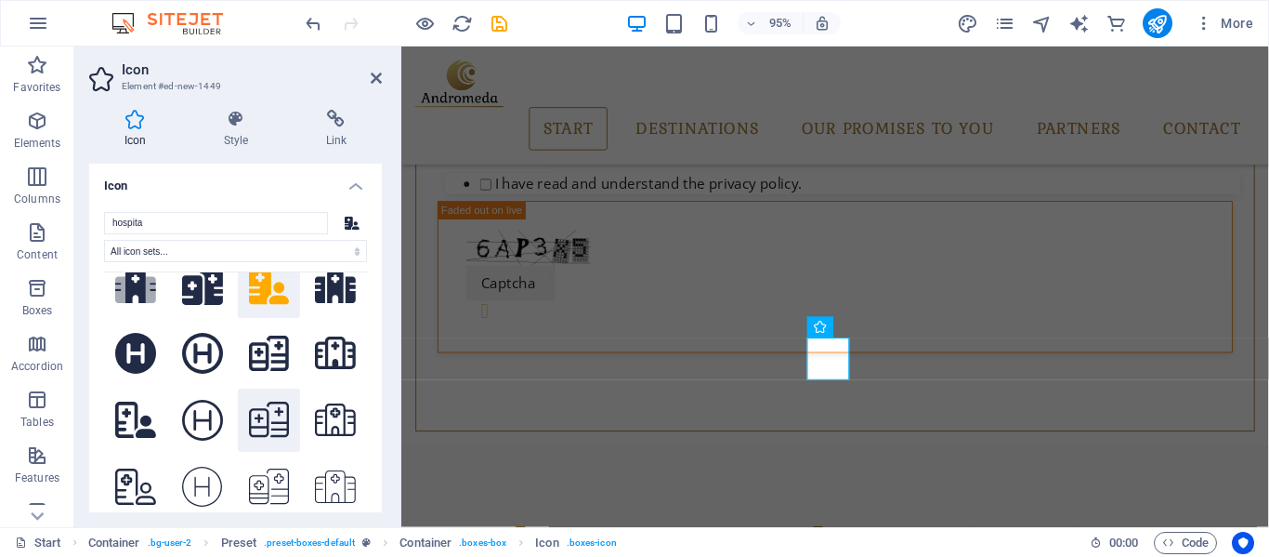
scroll to position [0, 0]
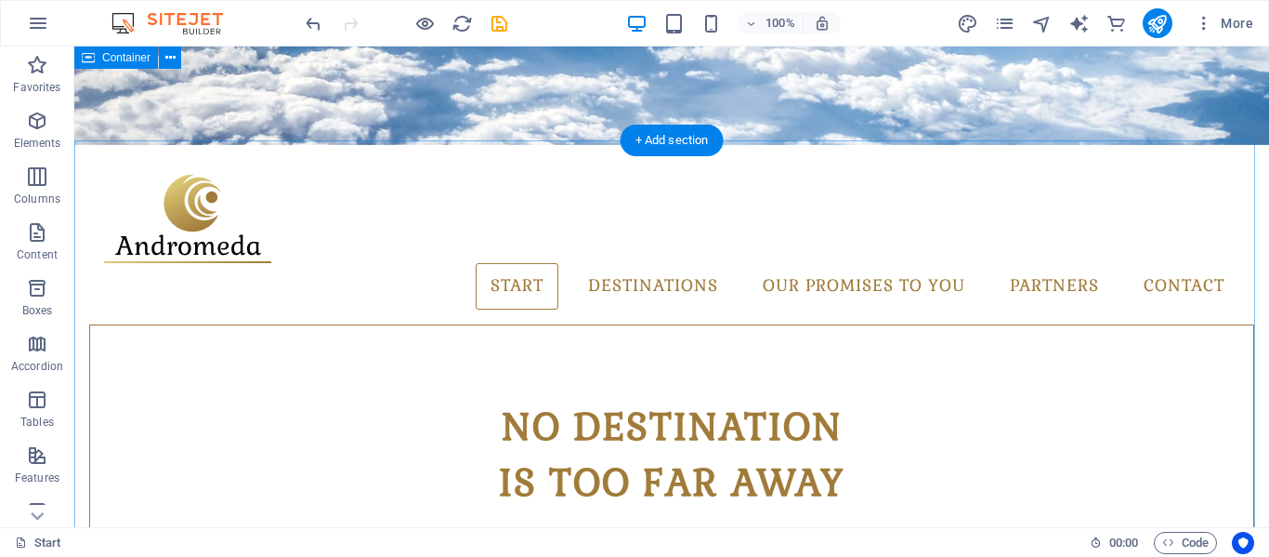
scroll to position [519, 0]
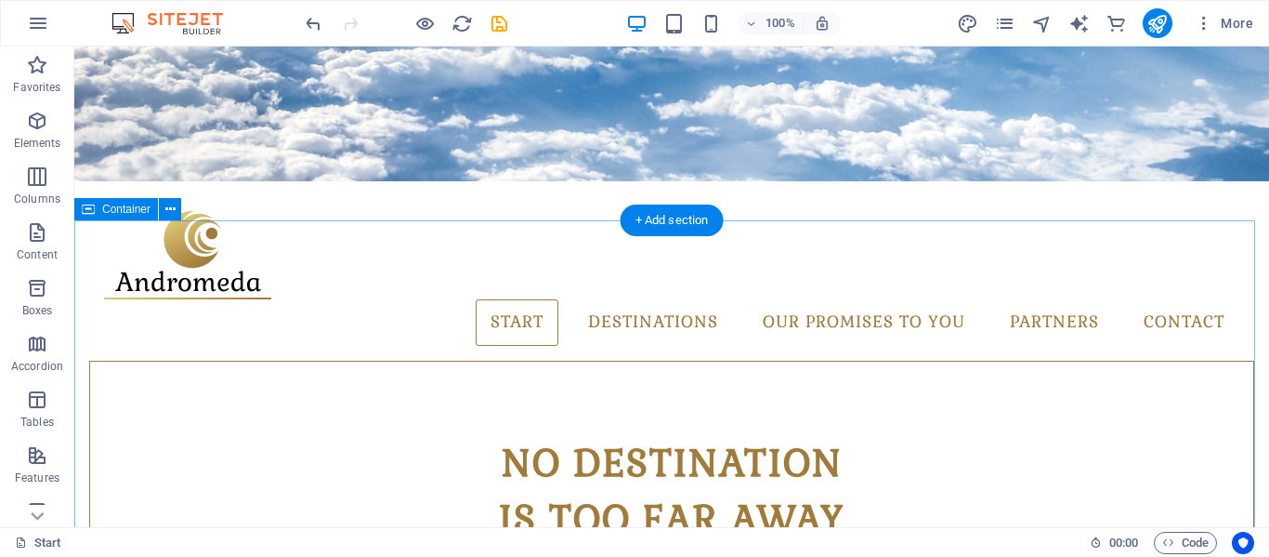
scroll to position [558, 0]
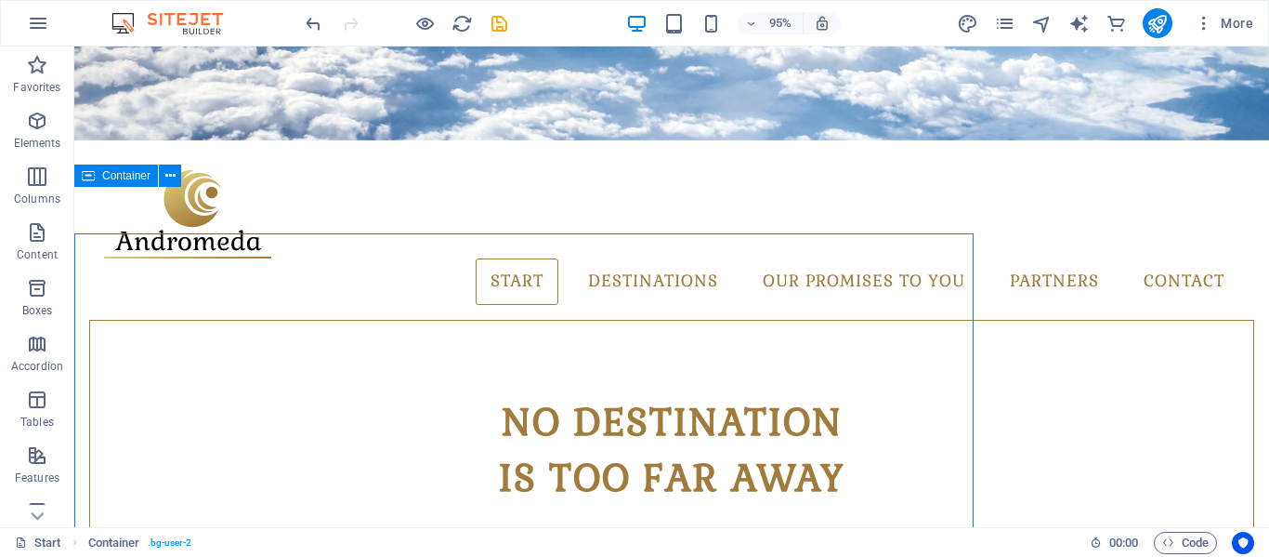
scroll to position [511, 0]
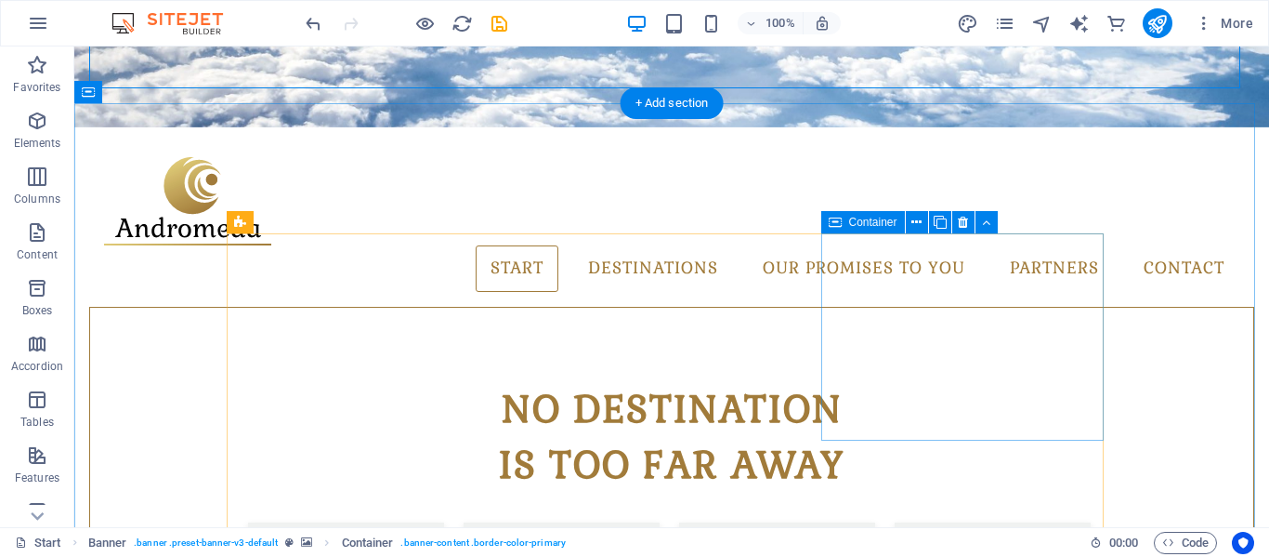
scroll to position [610, 0]
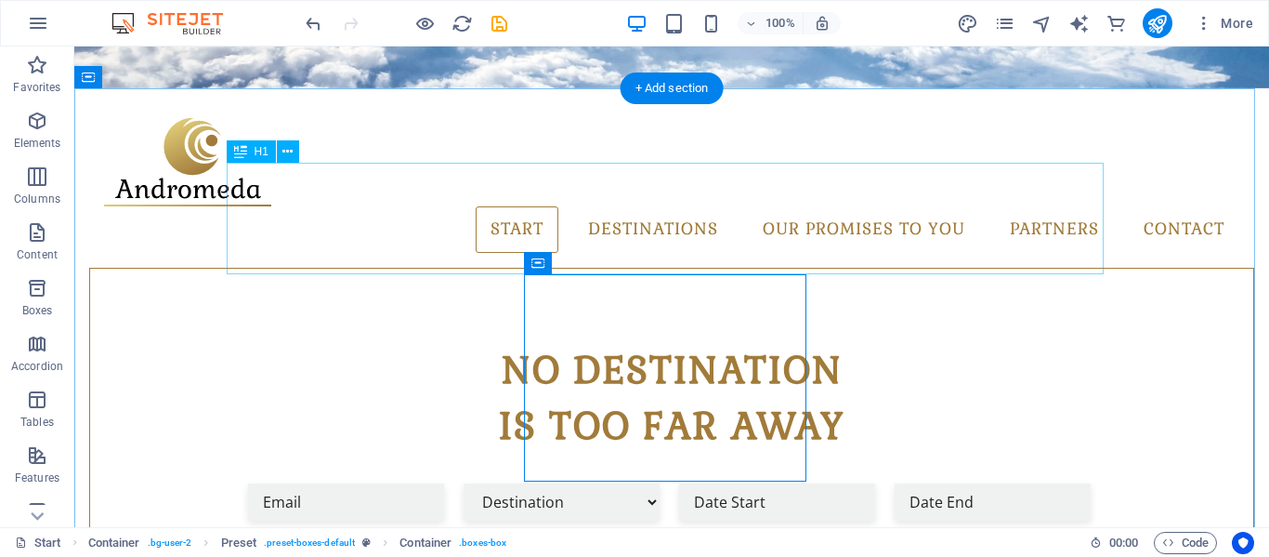
drag, startPoint x: 836, startPoint y: 204, endPoint x: 532, endPoint y: 211, distance: 304.9
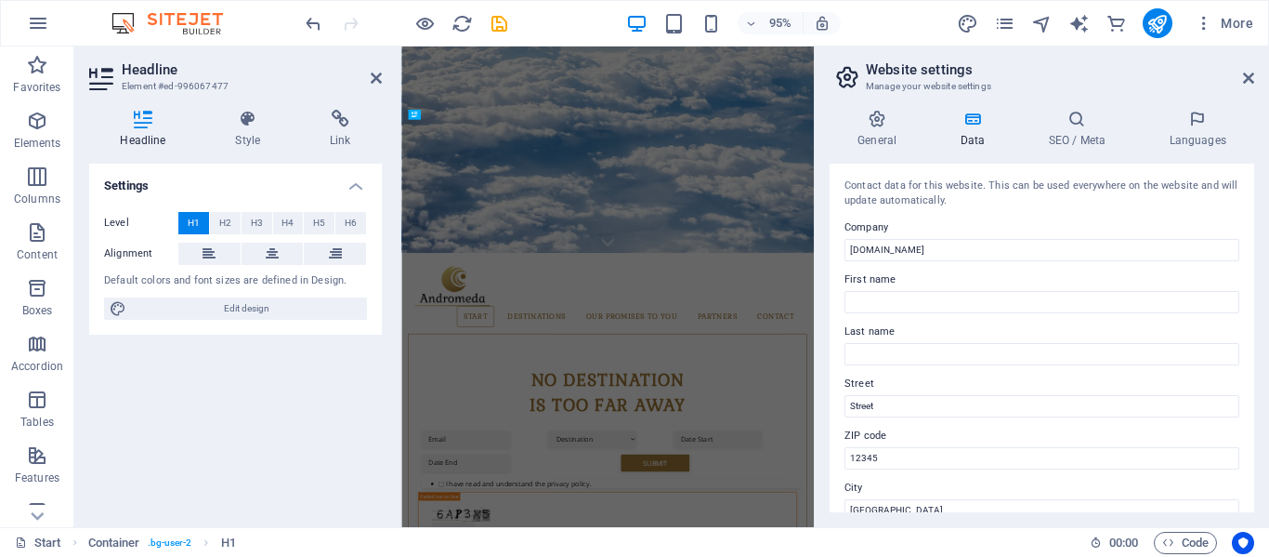
scroll to position [980, 0]
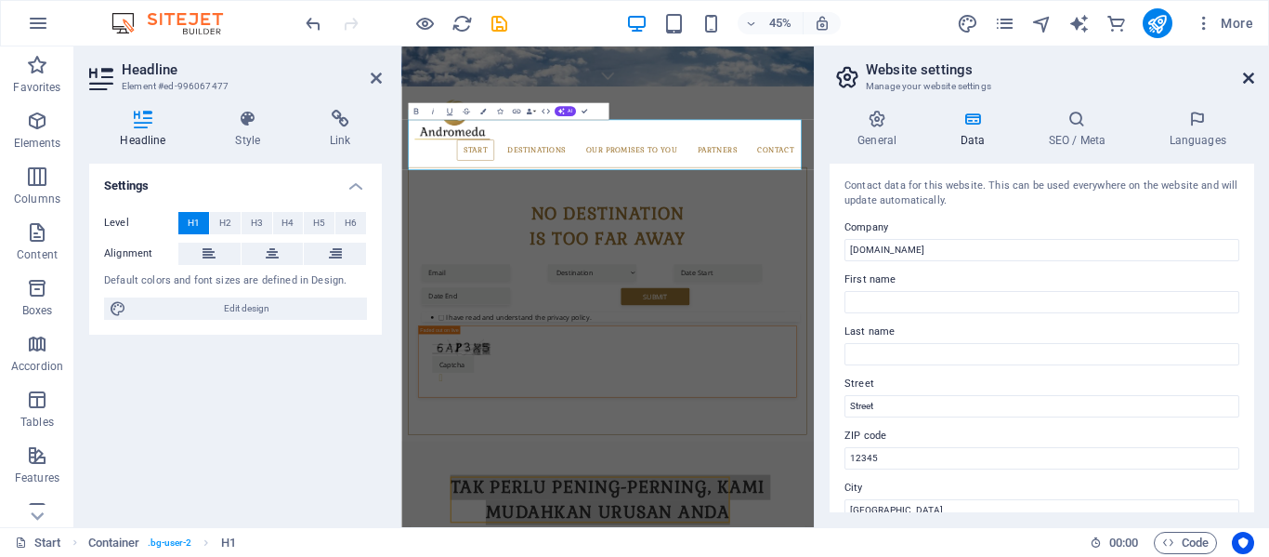
click at [1250, 73] on icon at bounding box center [1248, 78] width 11 height 15
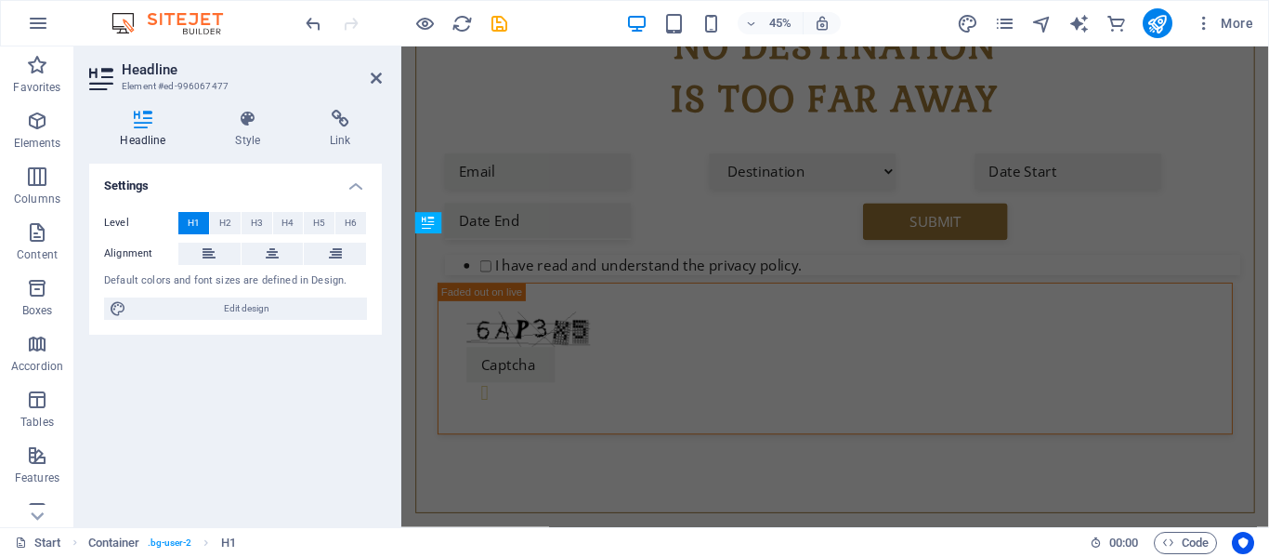
scroll to position [575, 0]
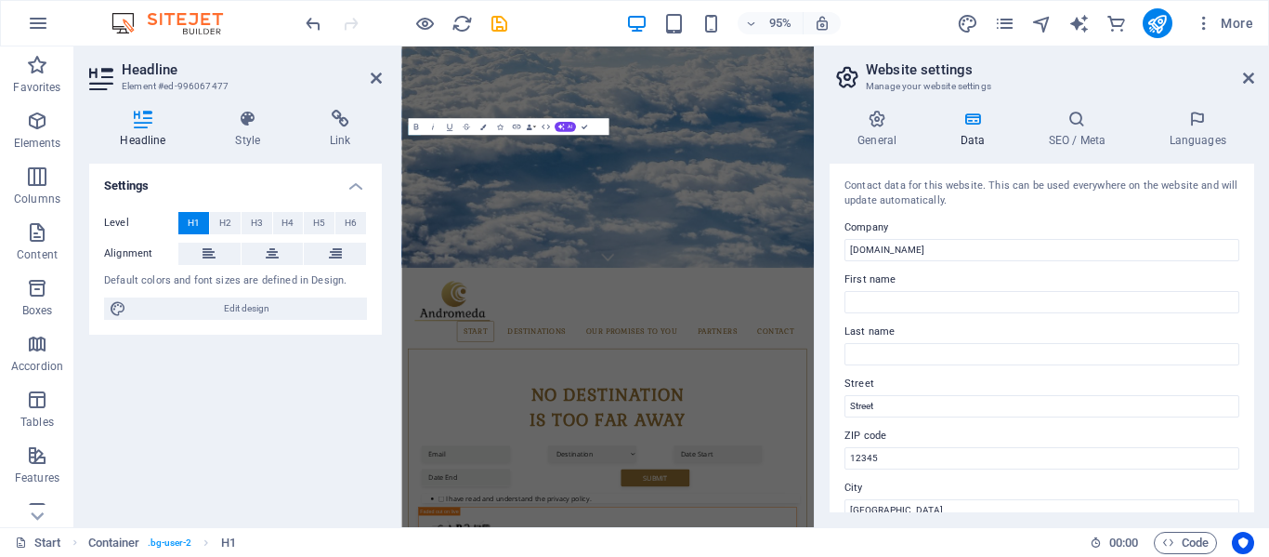
scroll to position [945, 0]
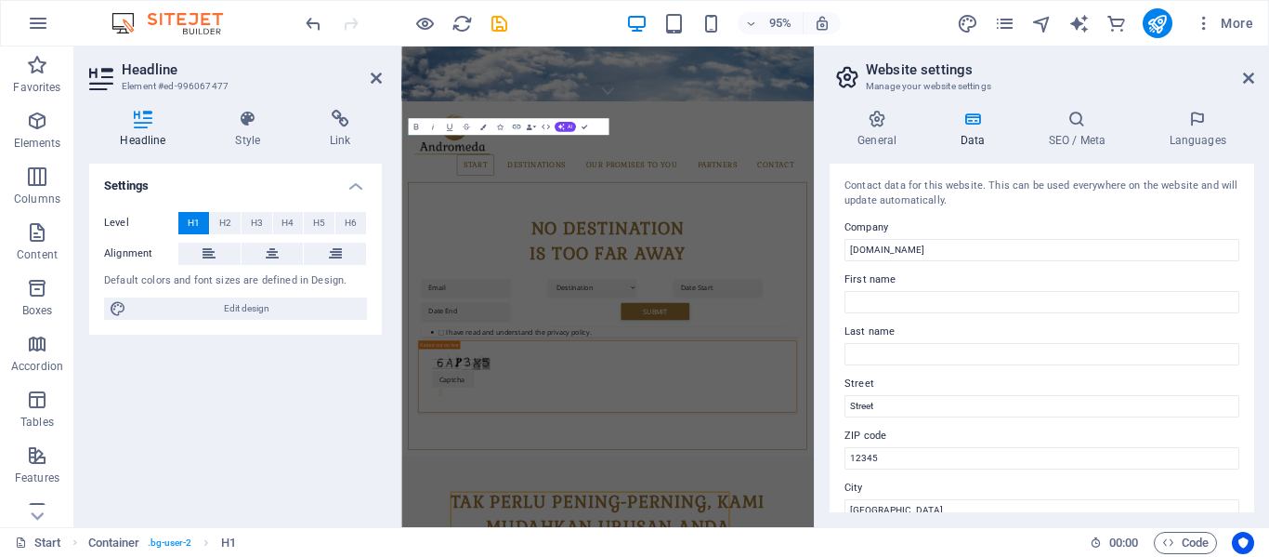
click at [931, 266] on div "Contact data for this website. This can be used everywhere on the website and w…" at bounding box center [1042, 338] width 425 height 349
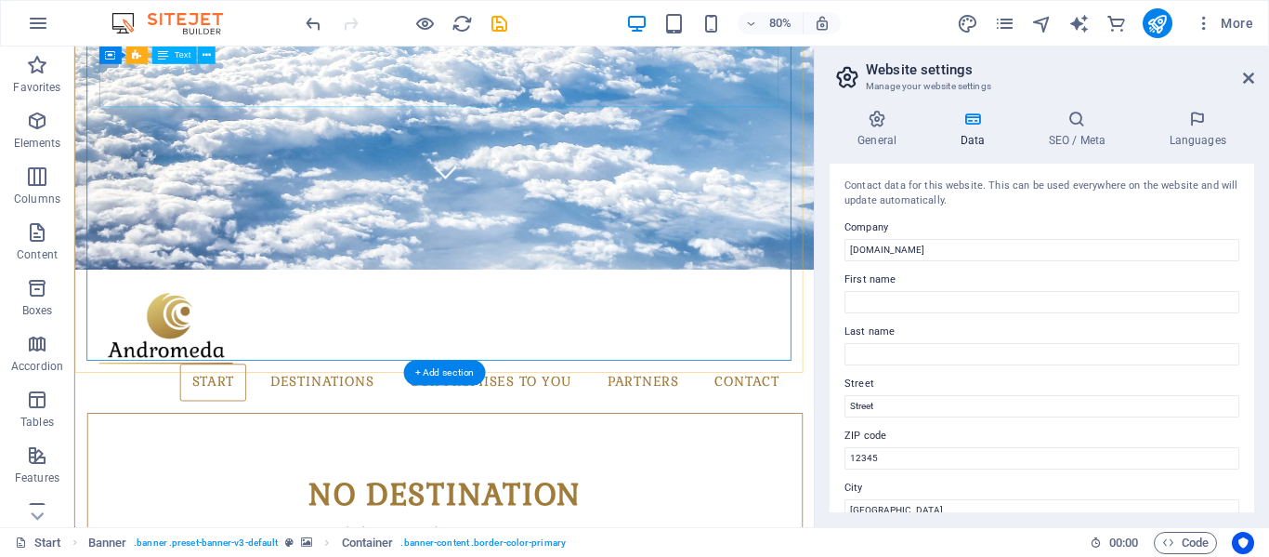
scroll to position [528, 0]
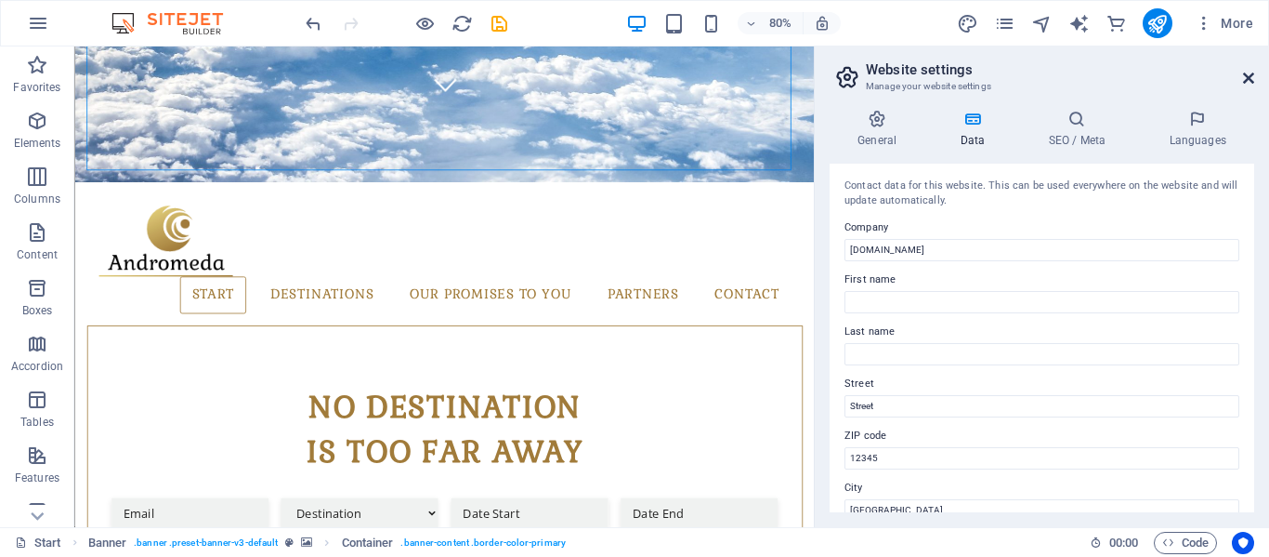
click at [1249, 74] on icon at bounding box center [1248, 78] width 11 height 15
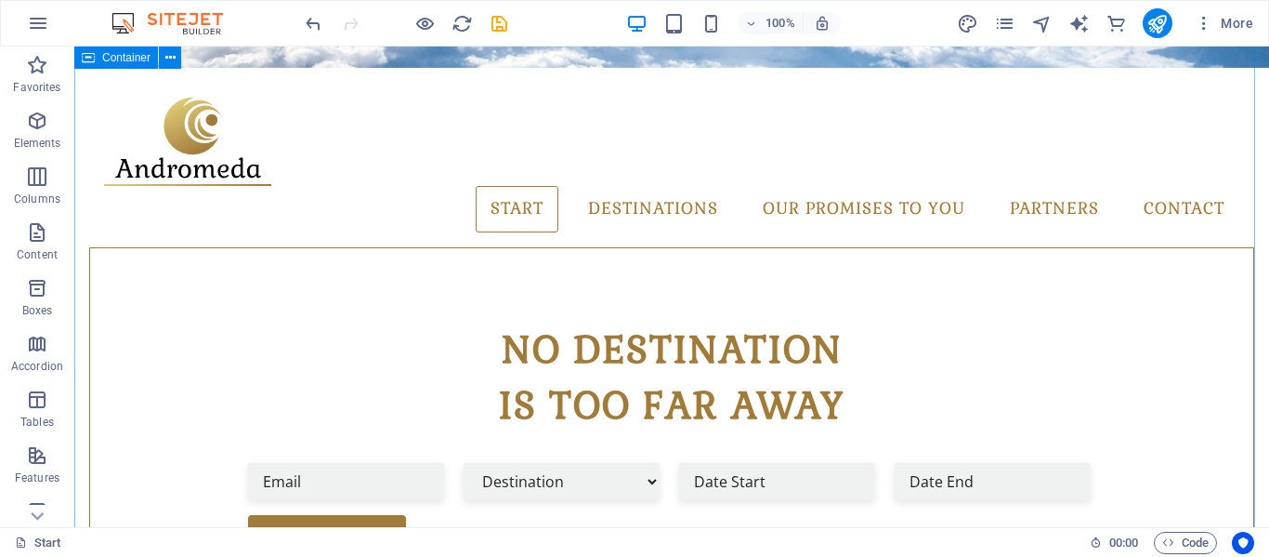
scroll to position [587, 0]
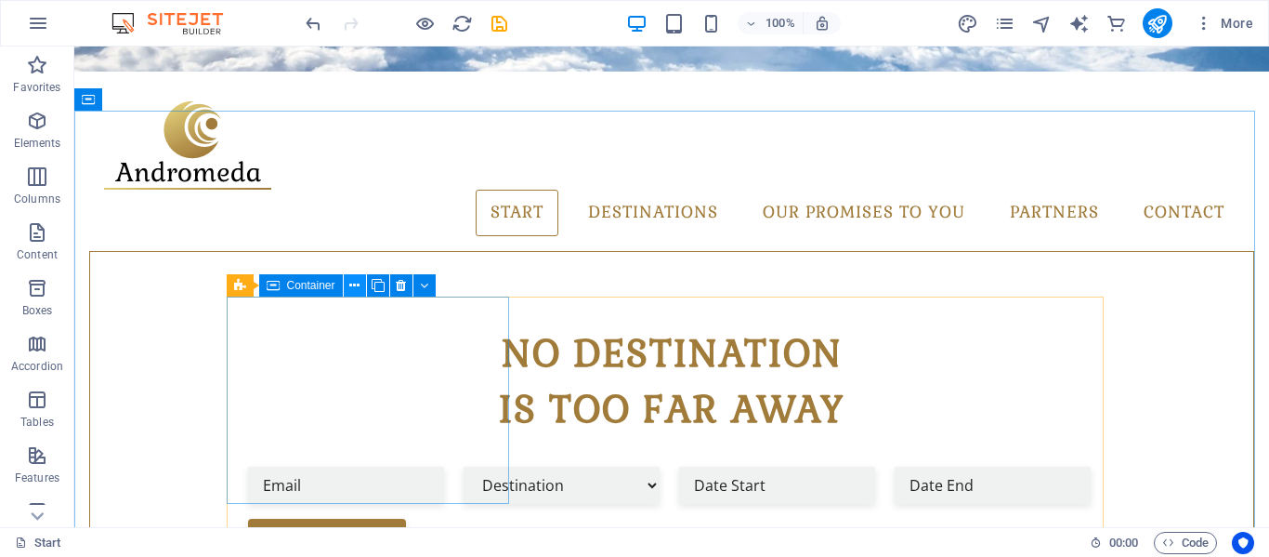
click at [355, 282] on icon at bounding box center [354, 286] width 10 height 20
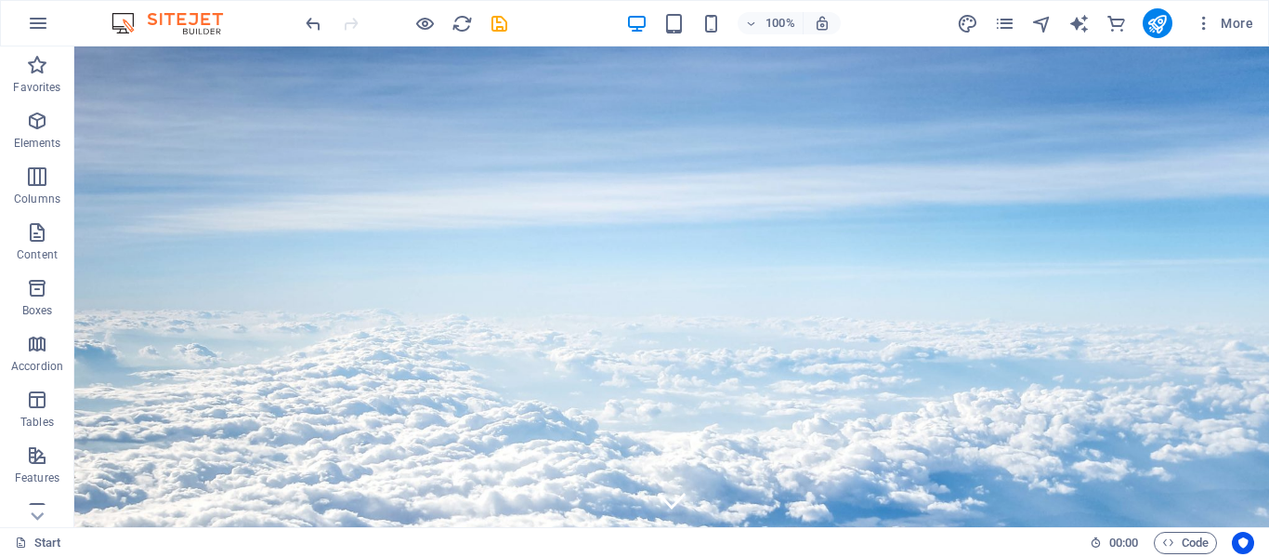
scroll to position [0, 0]
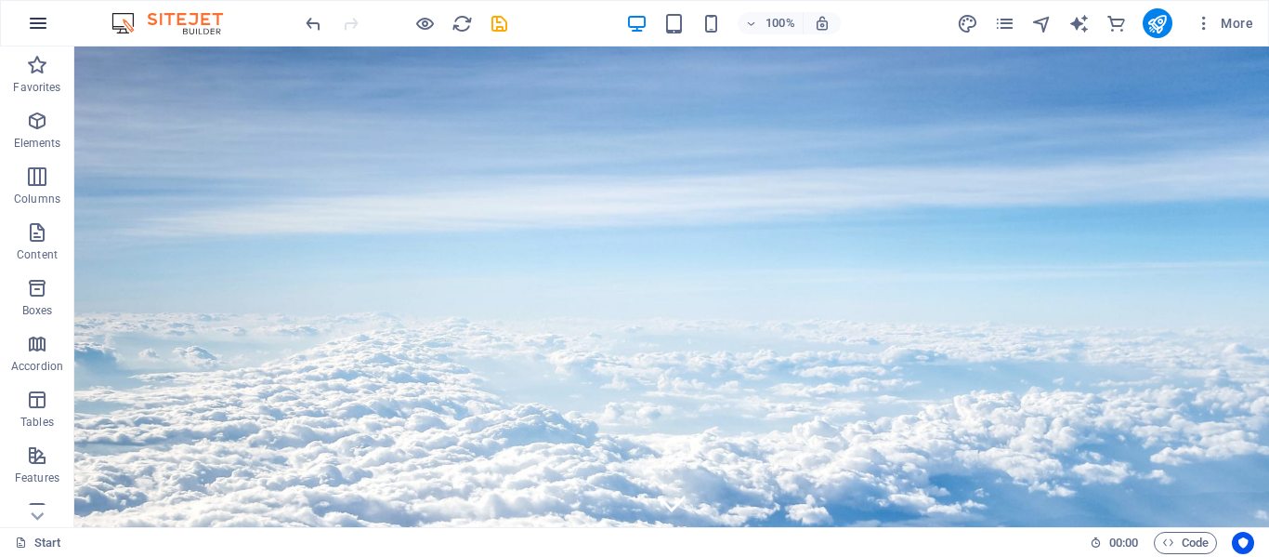
click at [43, 20] on icon "button" at bounding box center [38, 23] width 22 height 22
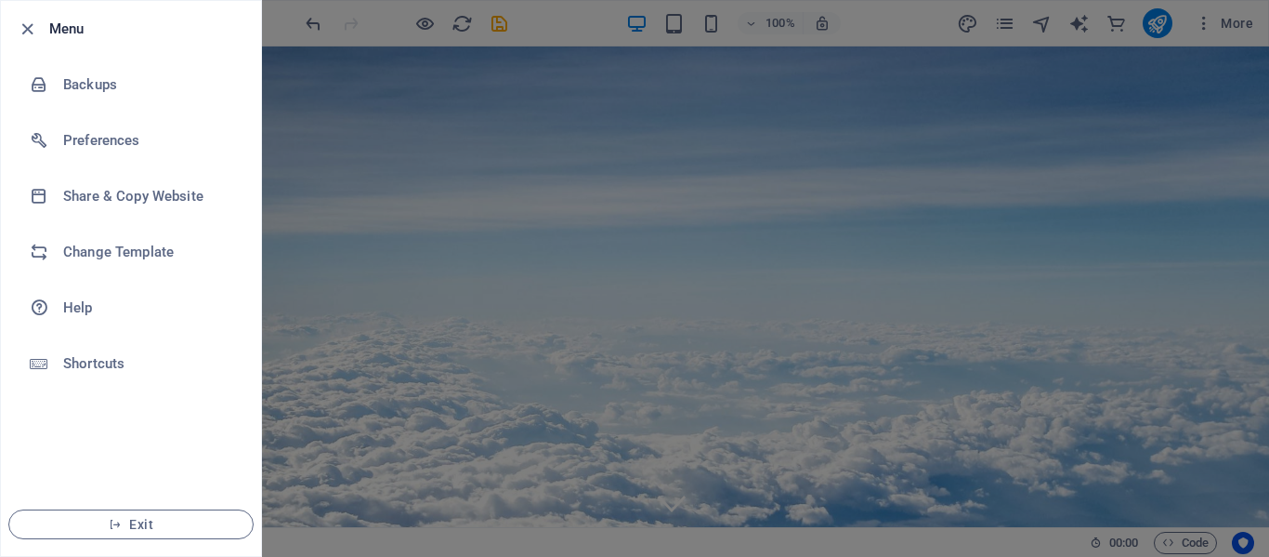
click at [573, 96] on div at bounding box center [634, 278] width 1269 height 557
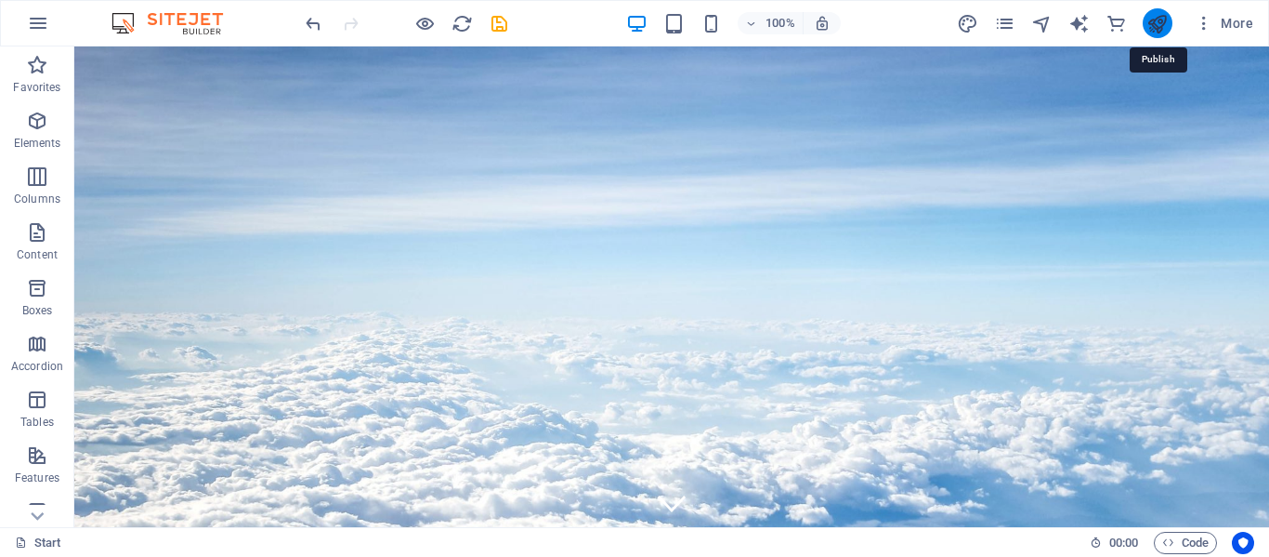
click at [1151, 22] on icon "publish" at bounding box center [1157, 23] width 21 height 21
checkbox input "false"
